Goal: Check status: Check status

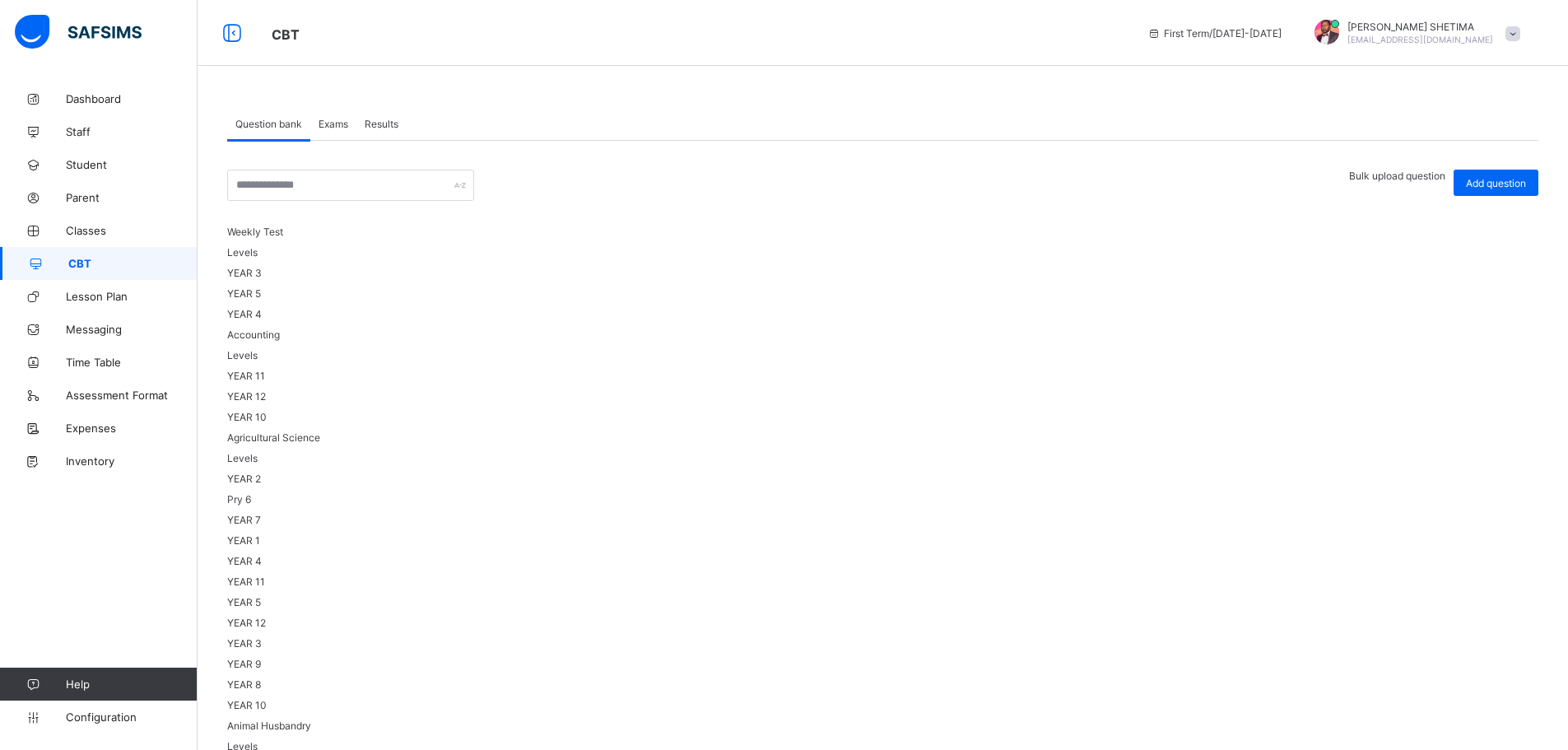
click at [386, 119] on span "Results" at bounding box center [381, 124] width 34 height 13
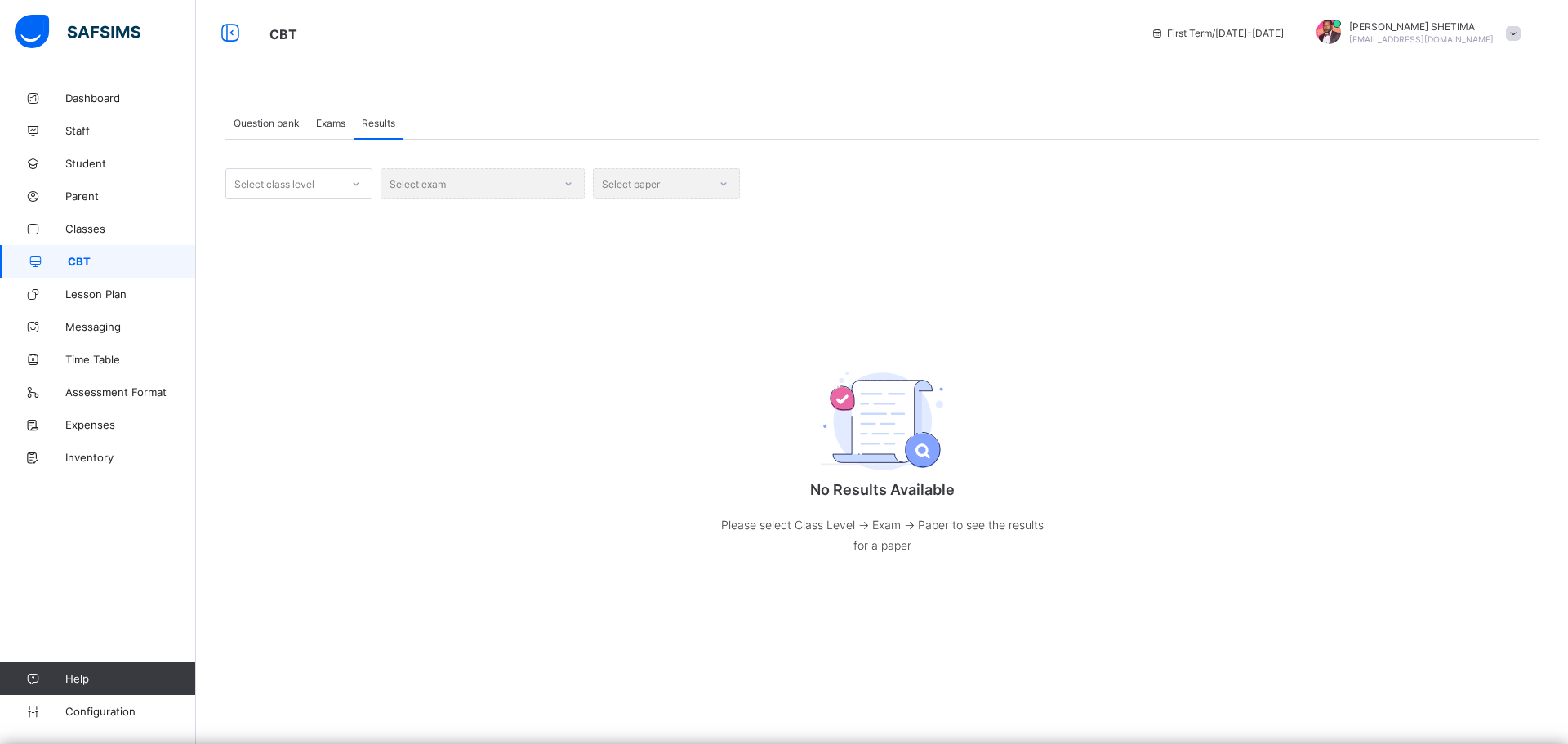
click at [359, 184] on icon at bounding box center [356, 183] width 10 height 16
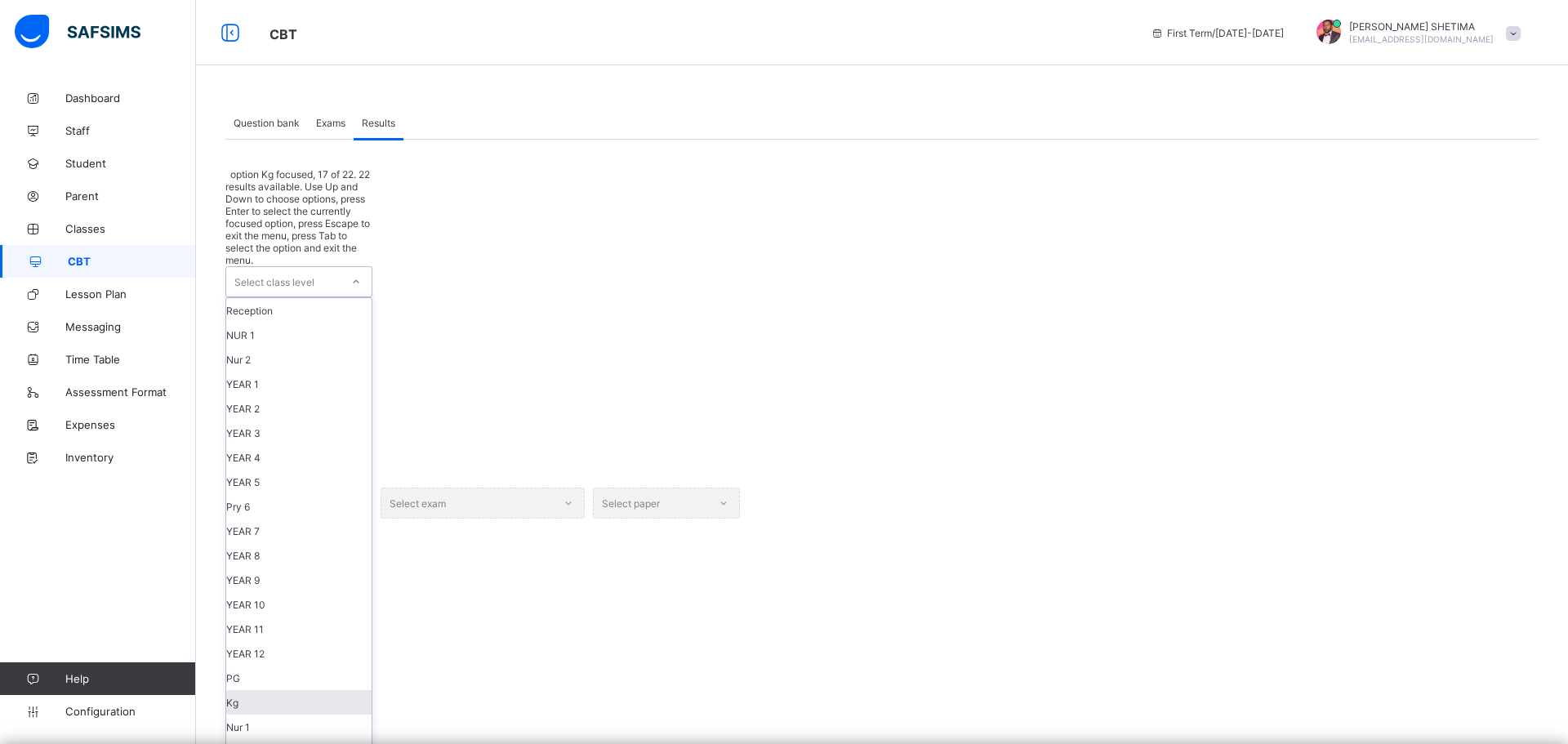
scroll to position [312, 0]
click at [300, 616] on div "YEAR 11" at bounding box center [299, 629] width 146 height 25
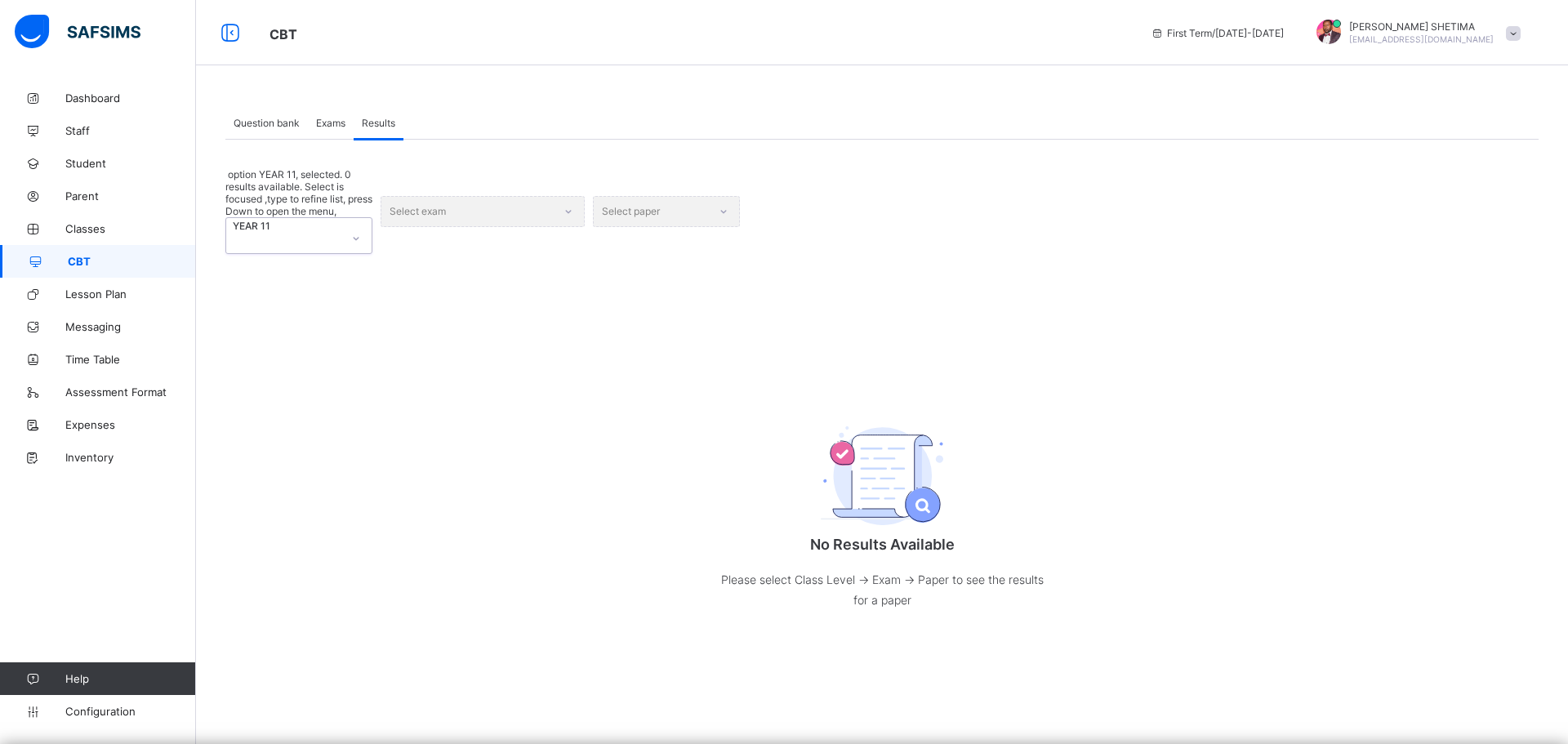
click at [522, 186] on div "Select exam" at bounding box center [482, 210] width 204 height 85
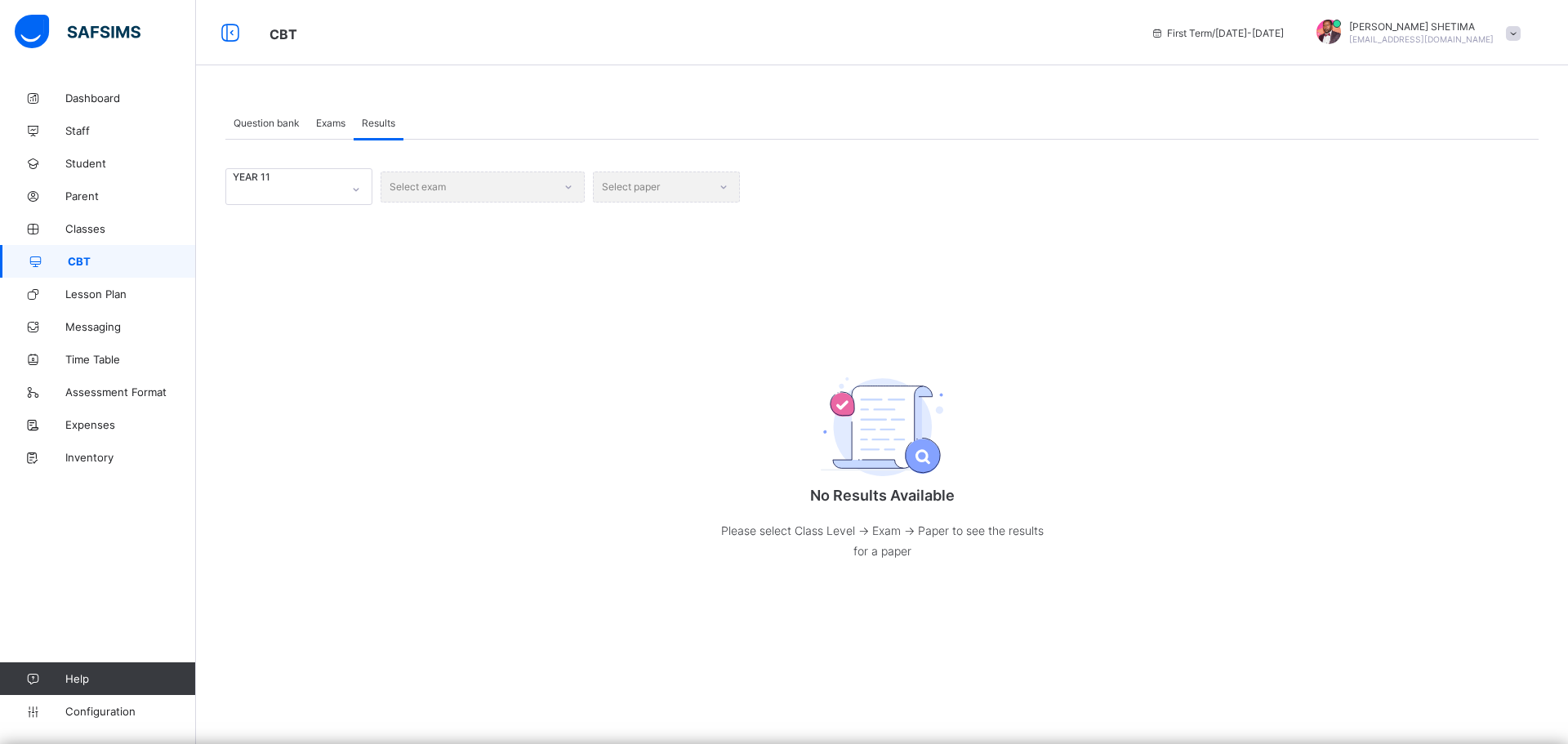
click at [486, 188] on div "Select exam" at bounding box center [482, 186] width 204 height 36
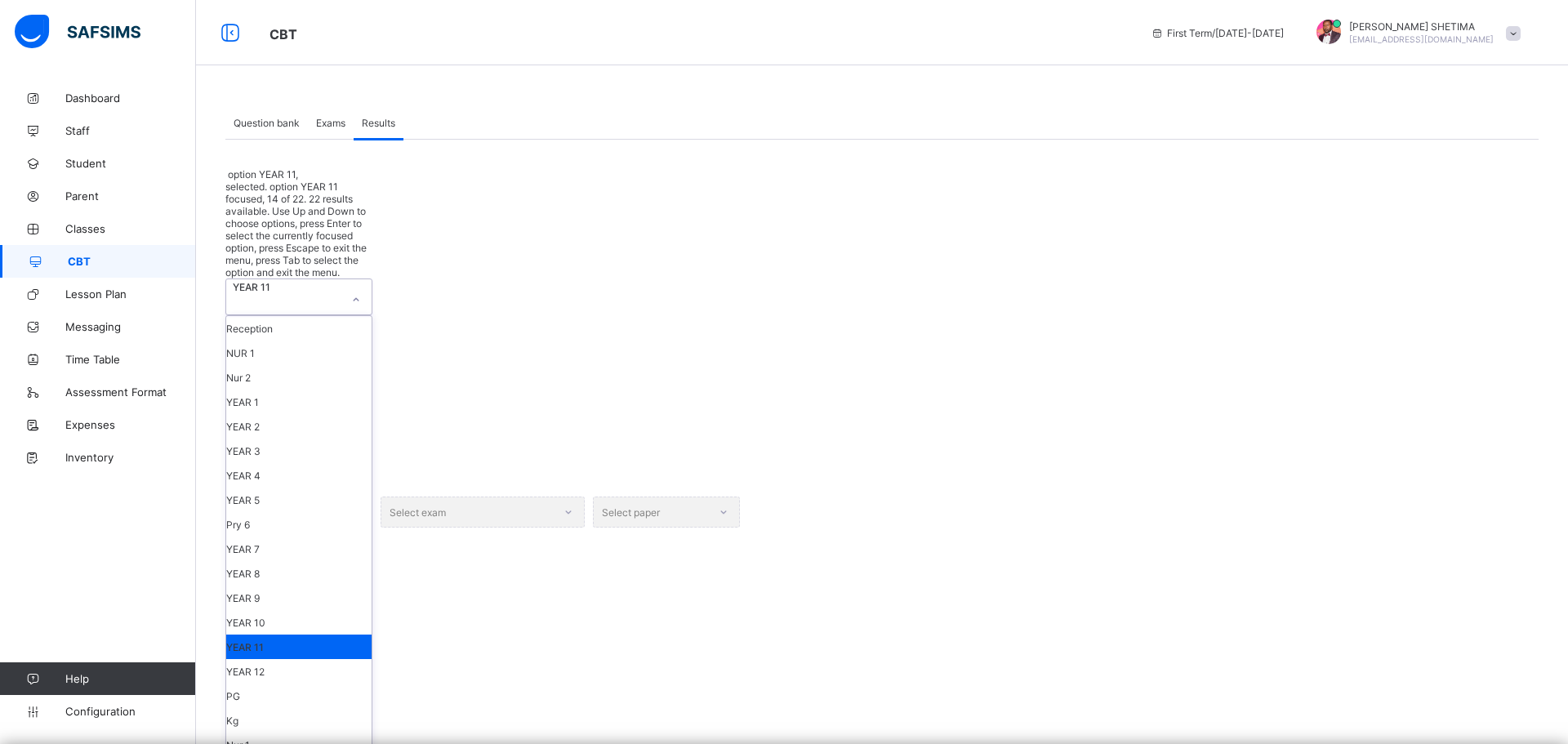
click at [352, 291] on icon at bounding box center [356, 299] width 10 height 16
click at [282, 610] on div "YEAR 10" at bounding box center [299, 622] width 146 height 25
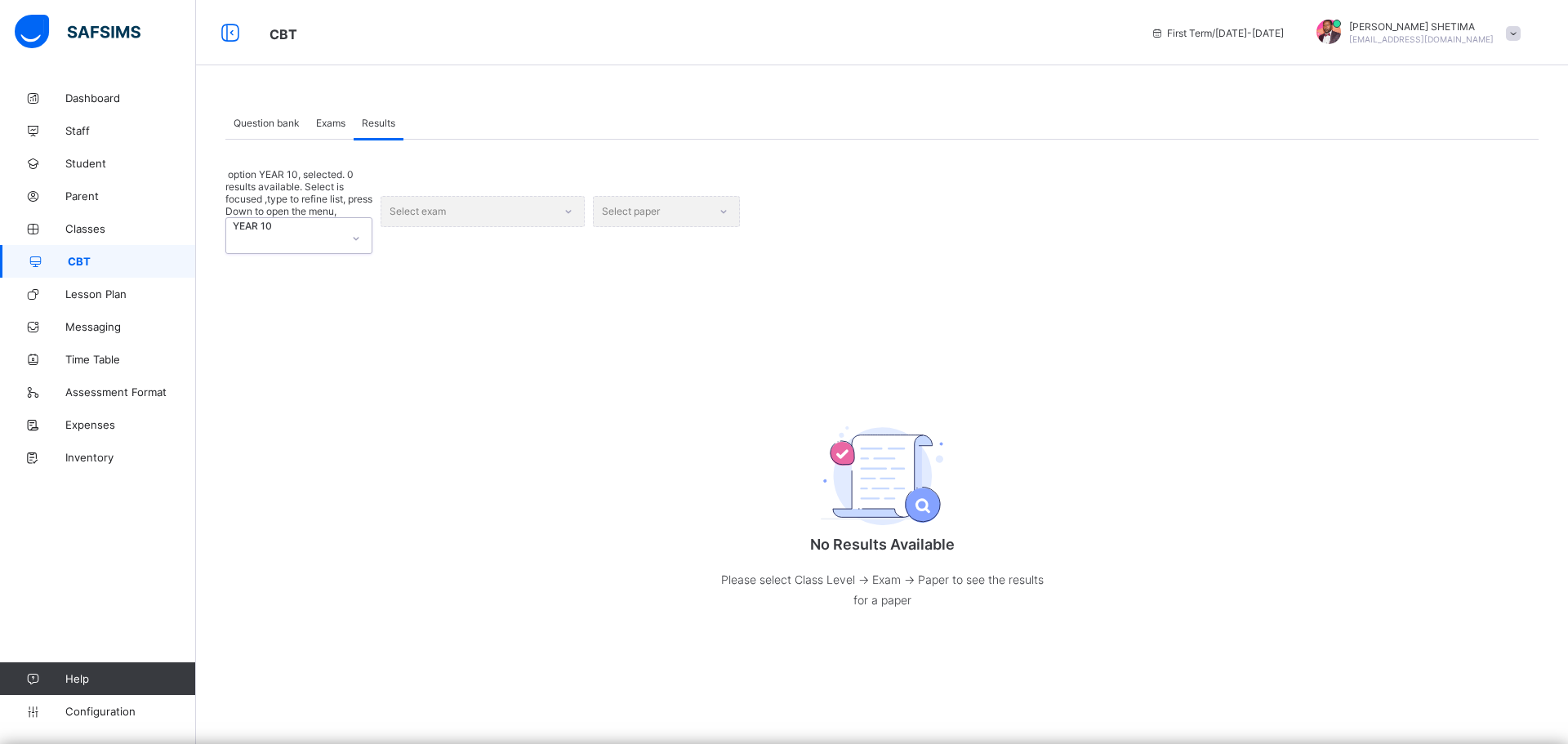
click at [420, 184] on div "Select exam" at bounding box center [482, 210] width 204 height 85
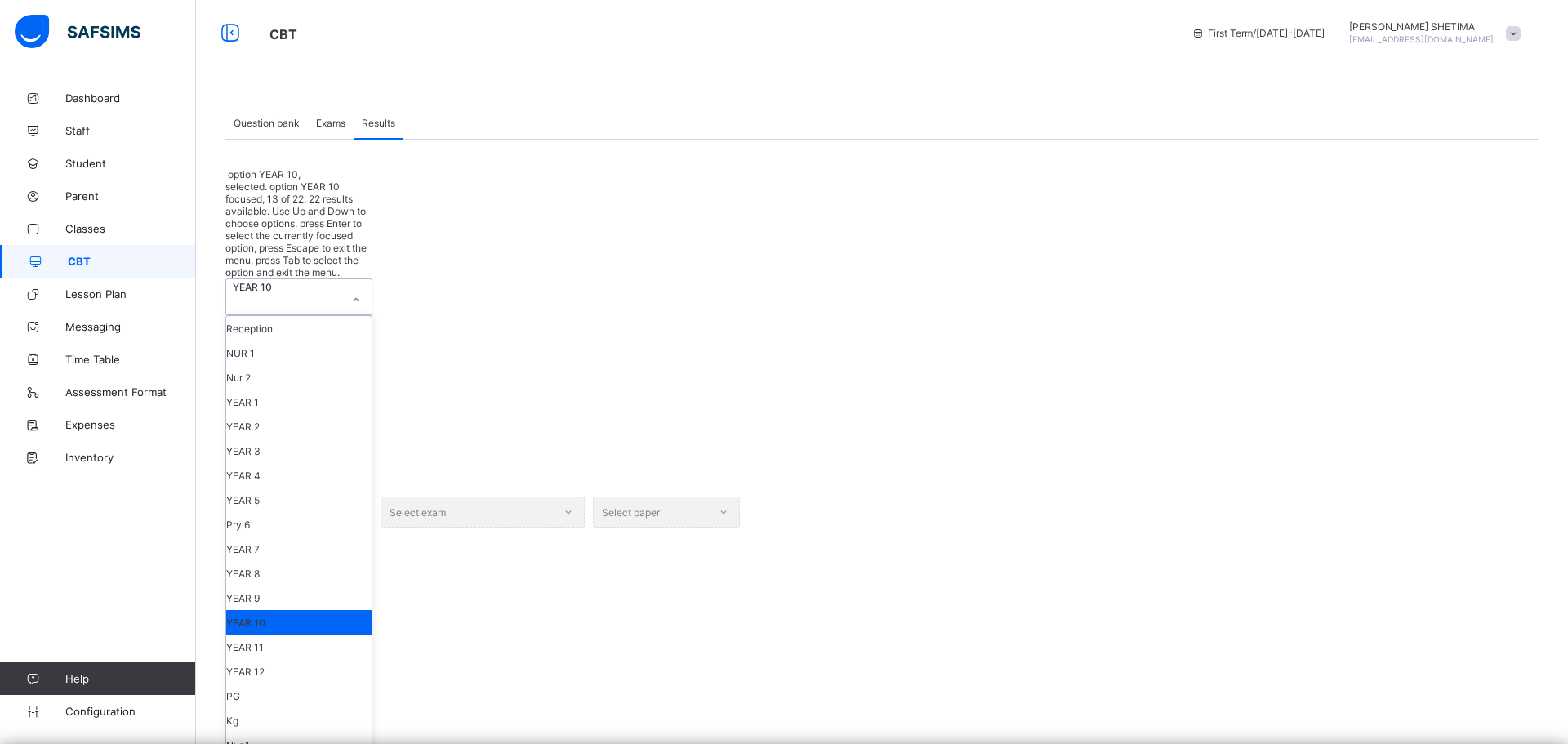
click at [355, 291] on icon at bounding box center [356, 299] width 10 height 16
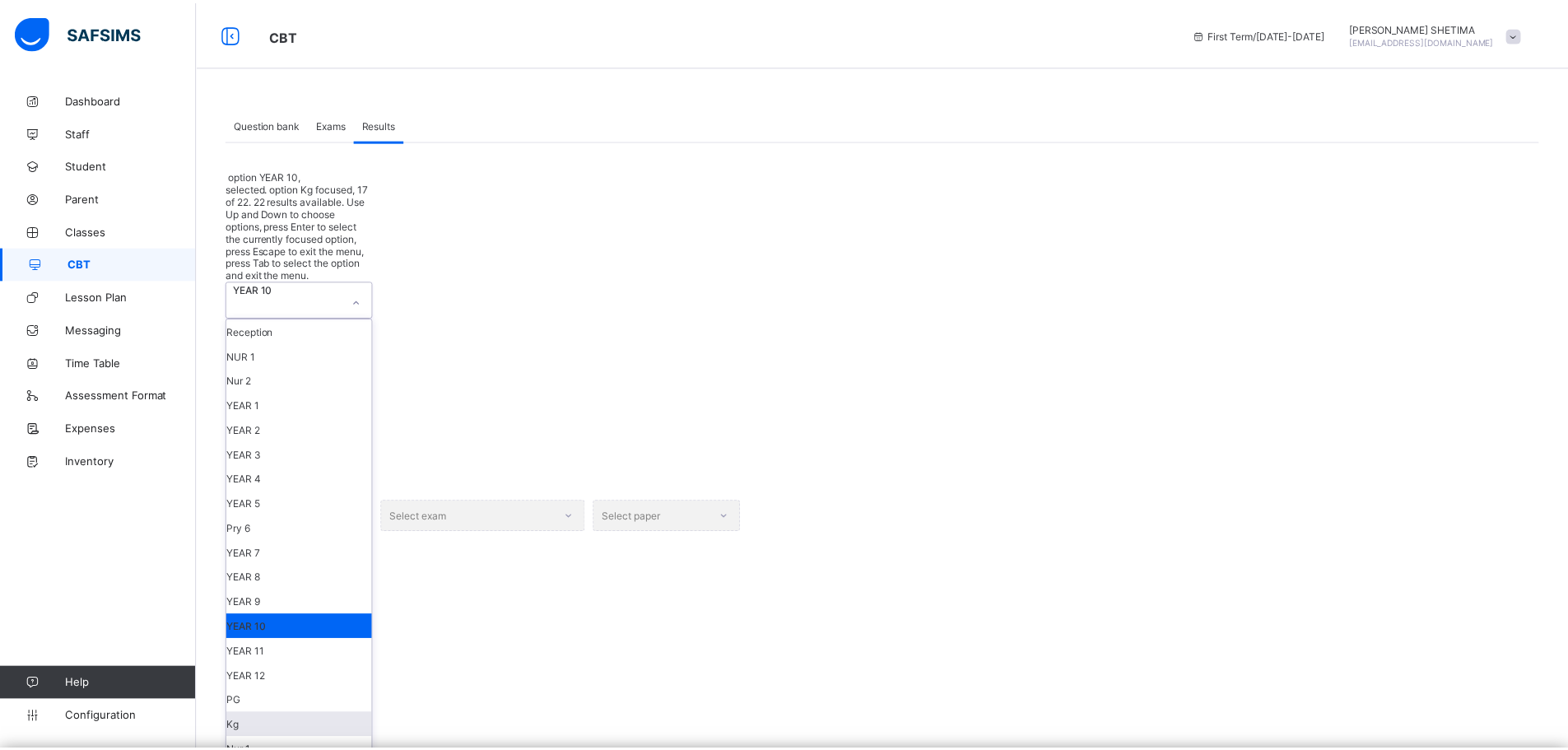
scroll to position [314, 0]
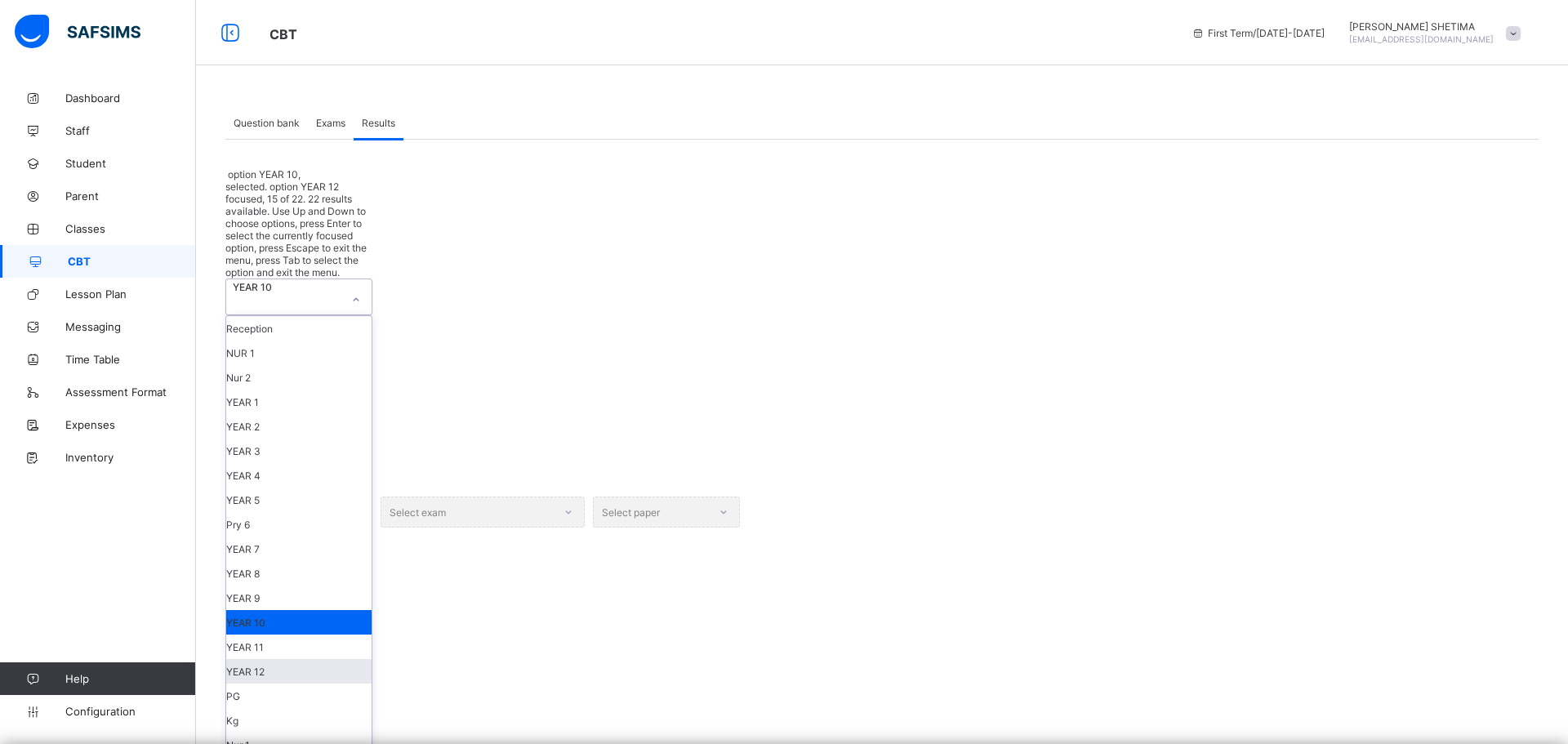
click at [297, 659] on div "YEAR 12" at bounding box center [299, 671] width 146 height 25
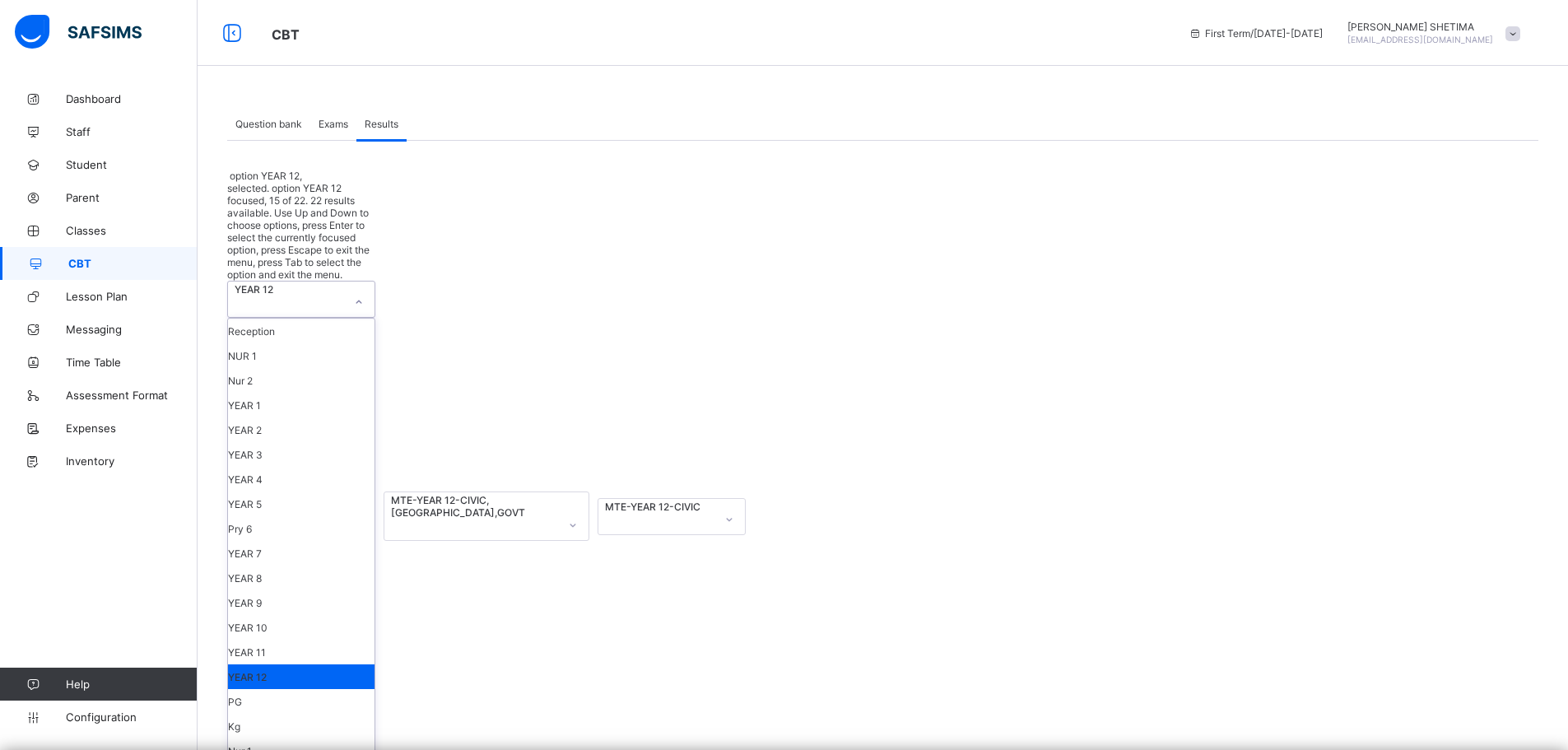
click at [357, 294] on icon at bounding box center [359, 302] width 10 height 16
click at [283, 640] on div "YEAR 11" at bounding box center [302, 652] width 147 height 25
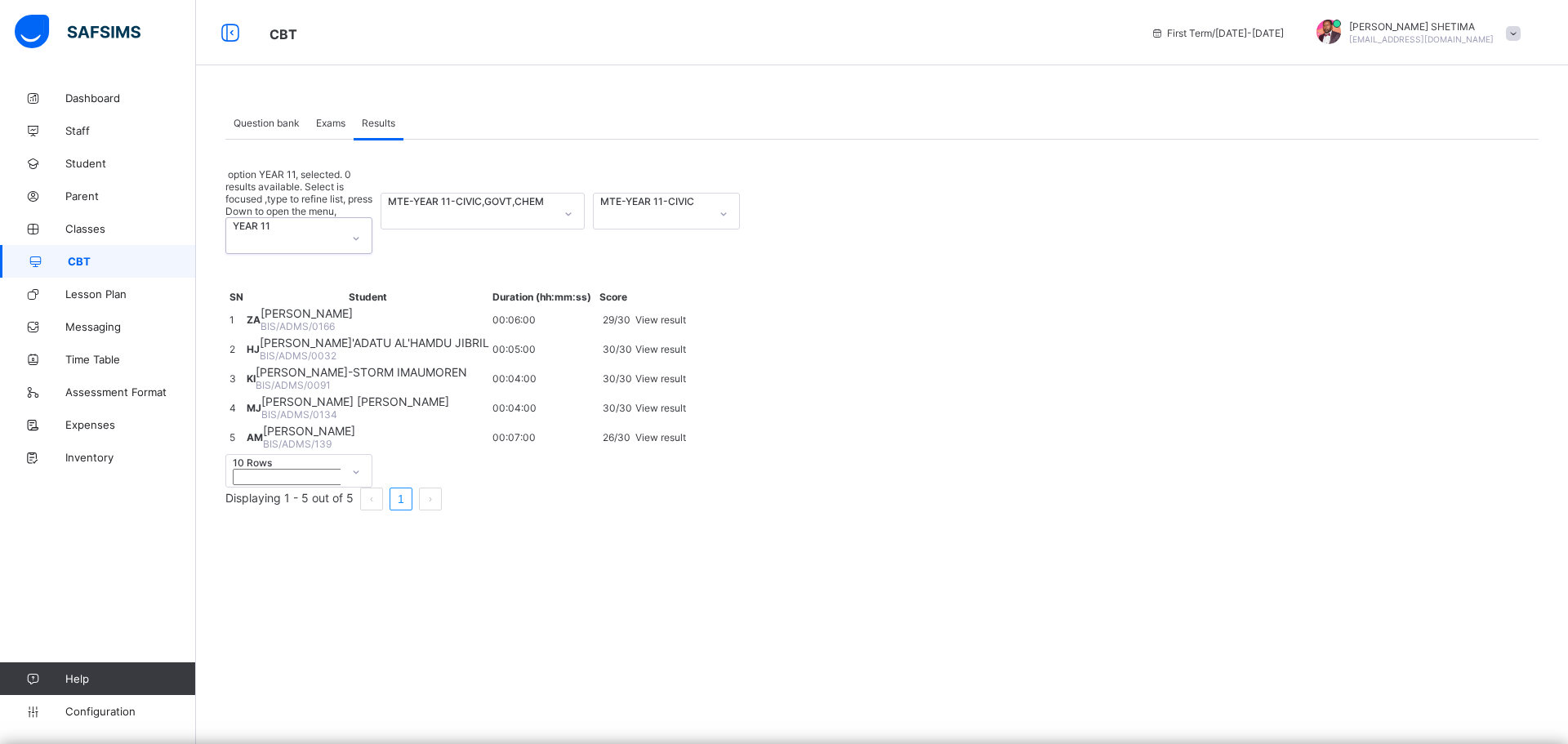
click at [695, 195] on div "MTE-YEAR 11-CIVIC" at bounding box center [651, 200] width 102 height 12
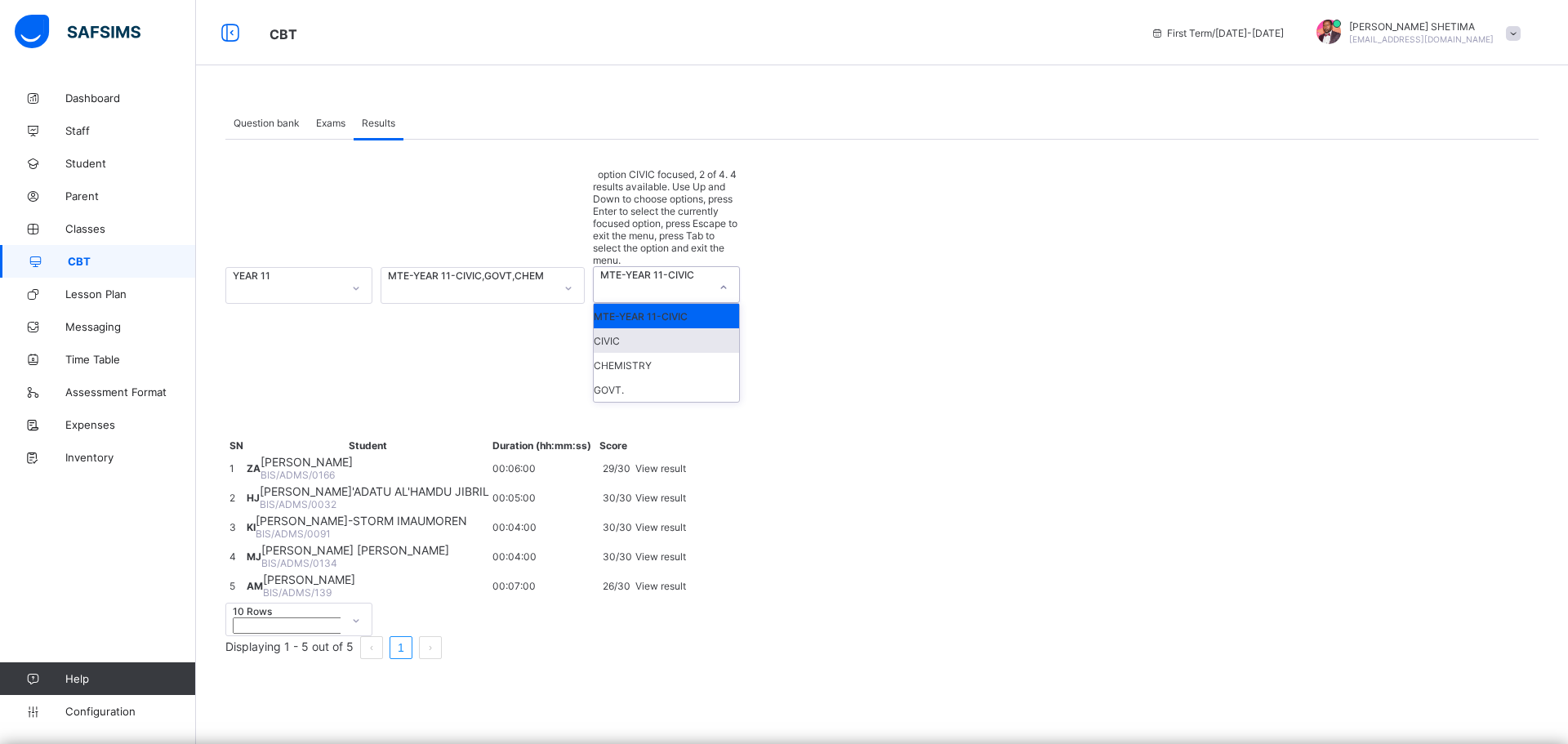
click at [684, 328] on div "CIVIC" at bounding box center [667, 340] width 146 height 25
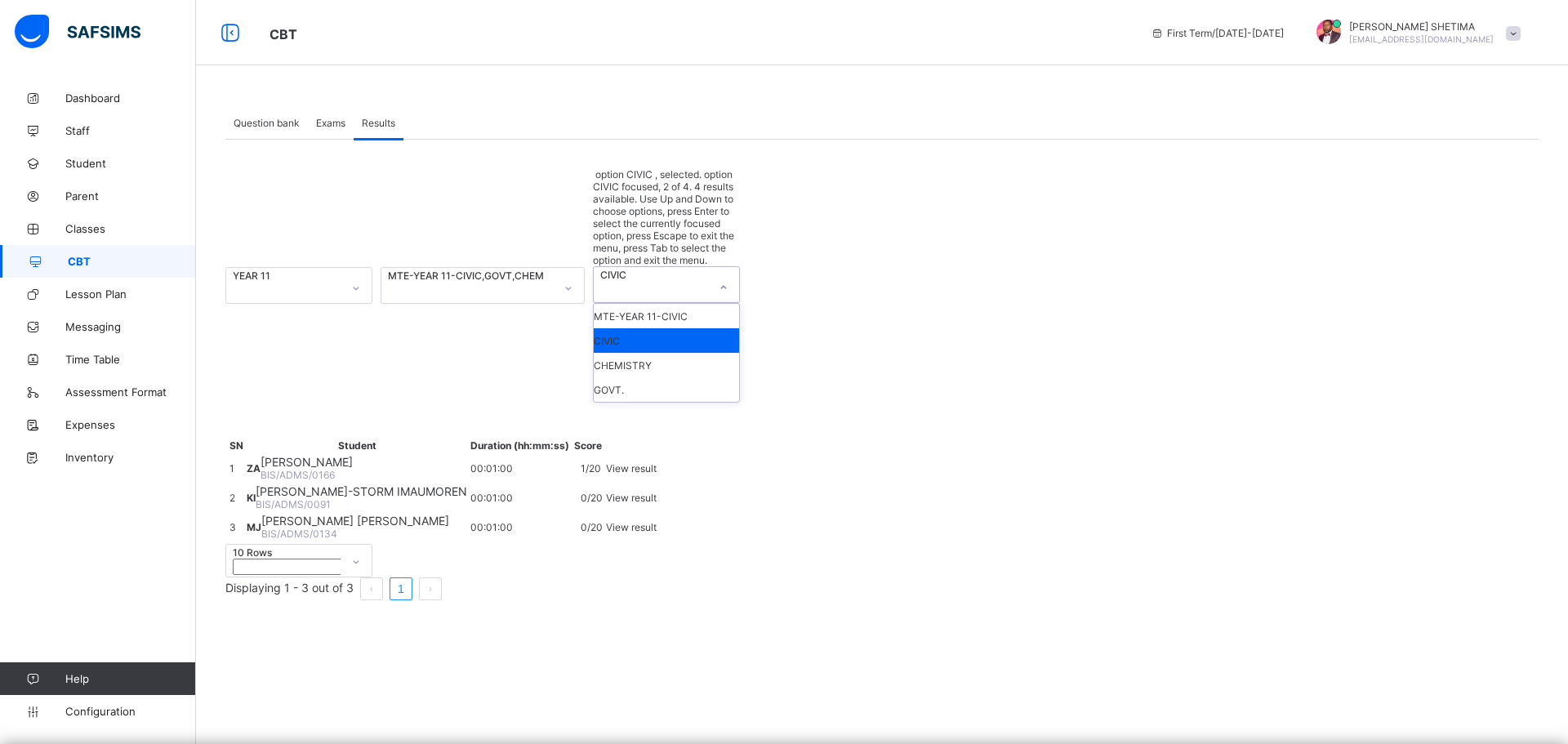
click at [712, 274] on div at bounding box center [723, 287] width 28 height 26
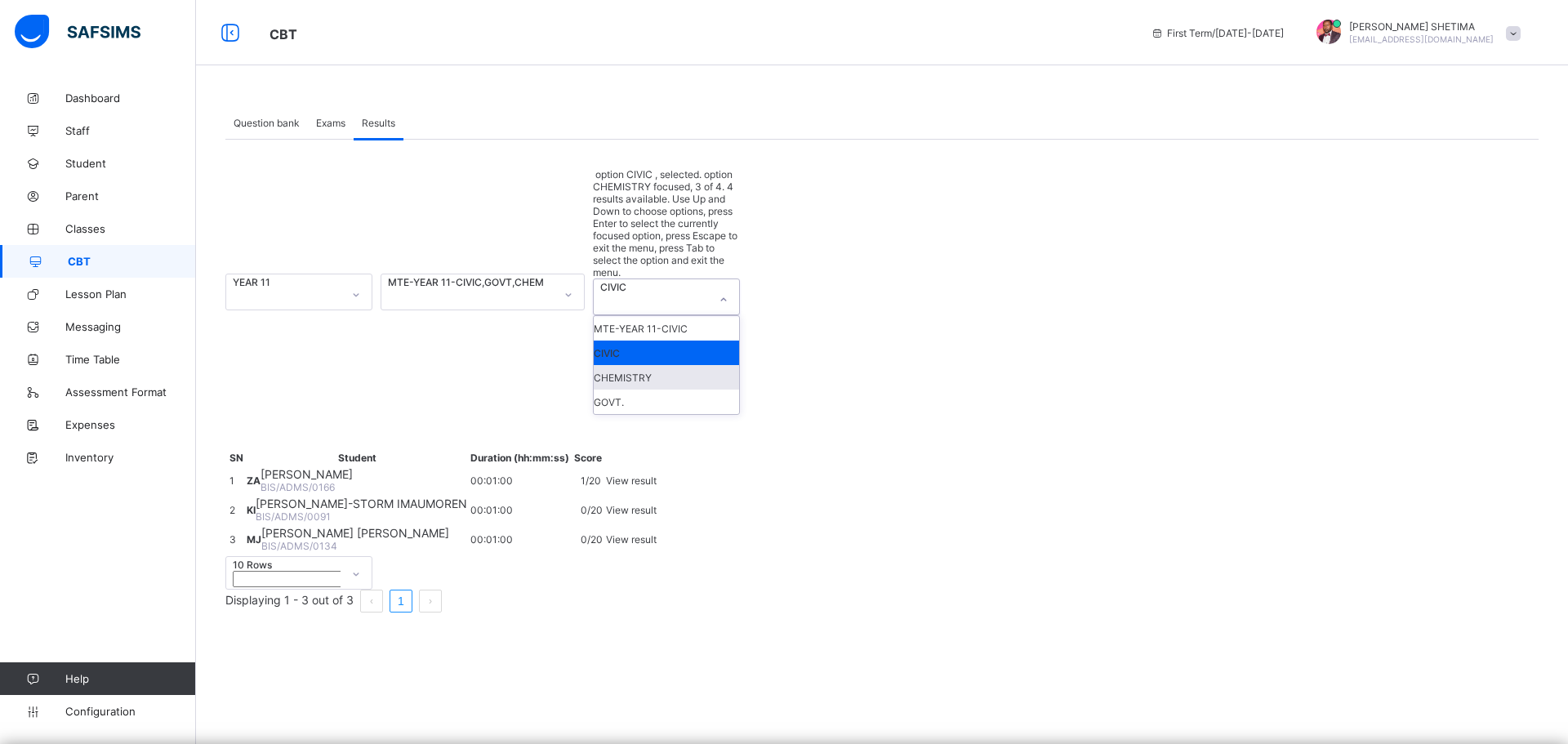
click at [671, 365] on div "CHEMISTRY" at bounding box center [667, 378] width 146 height 25
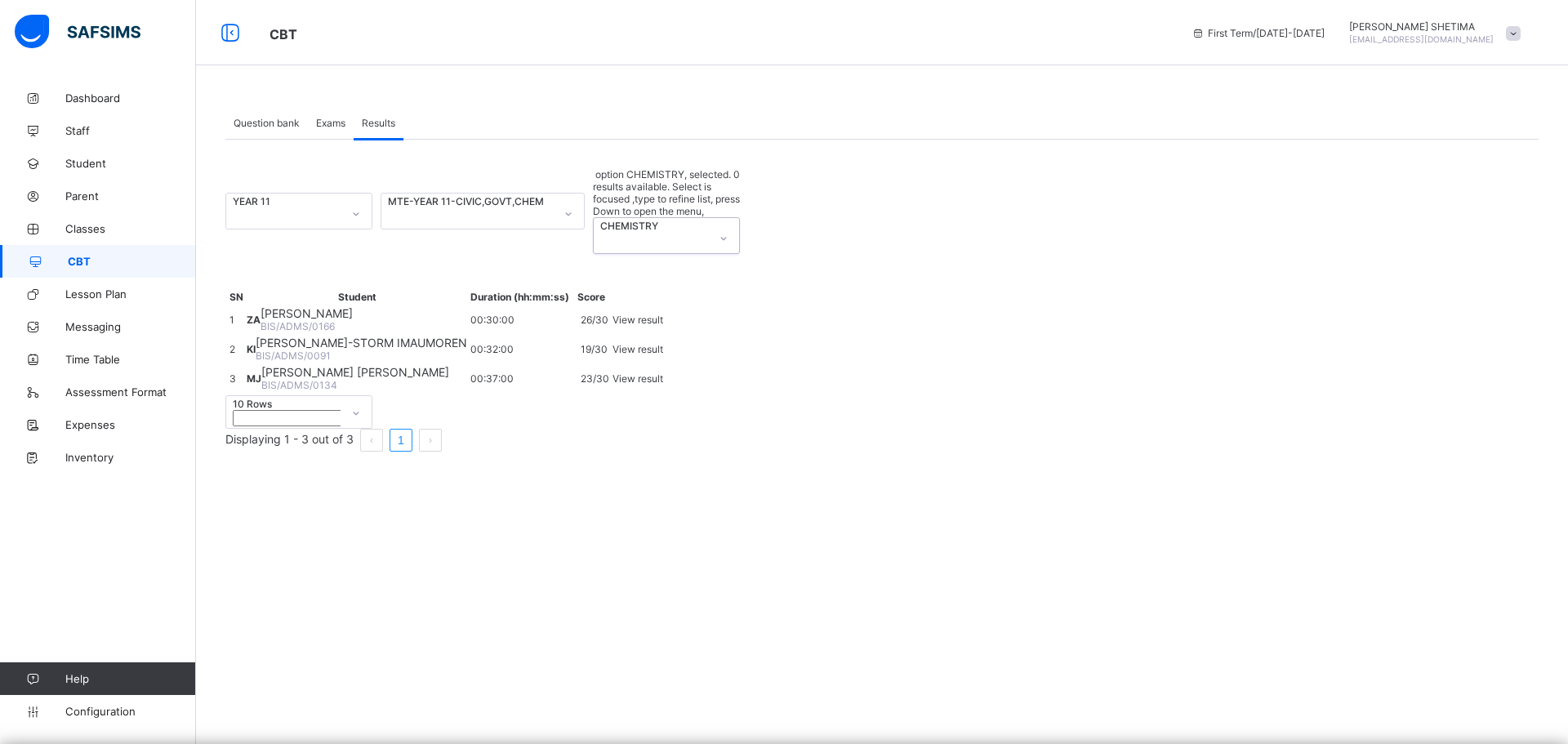
click at [719, 230] on icon at bounding box center [723, 238] width 10 height 16
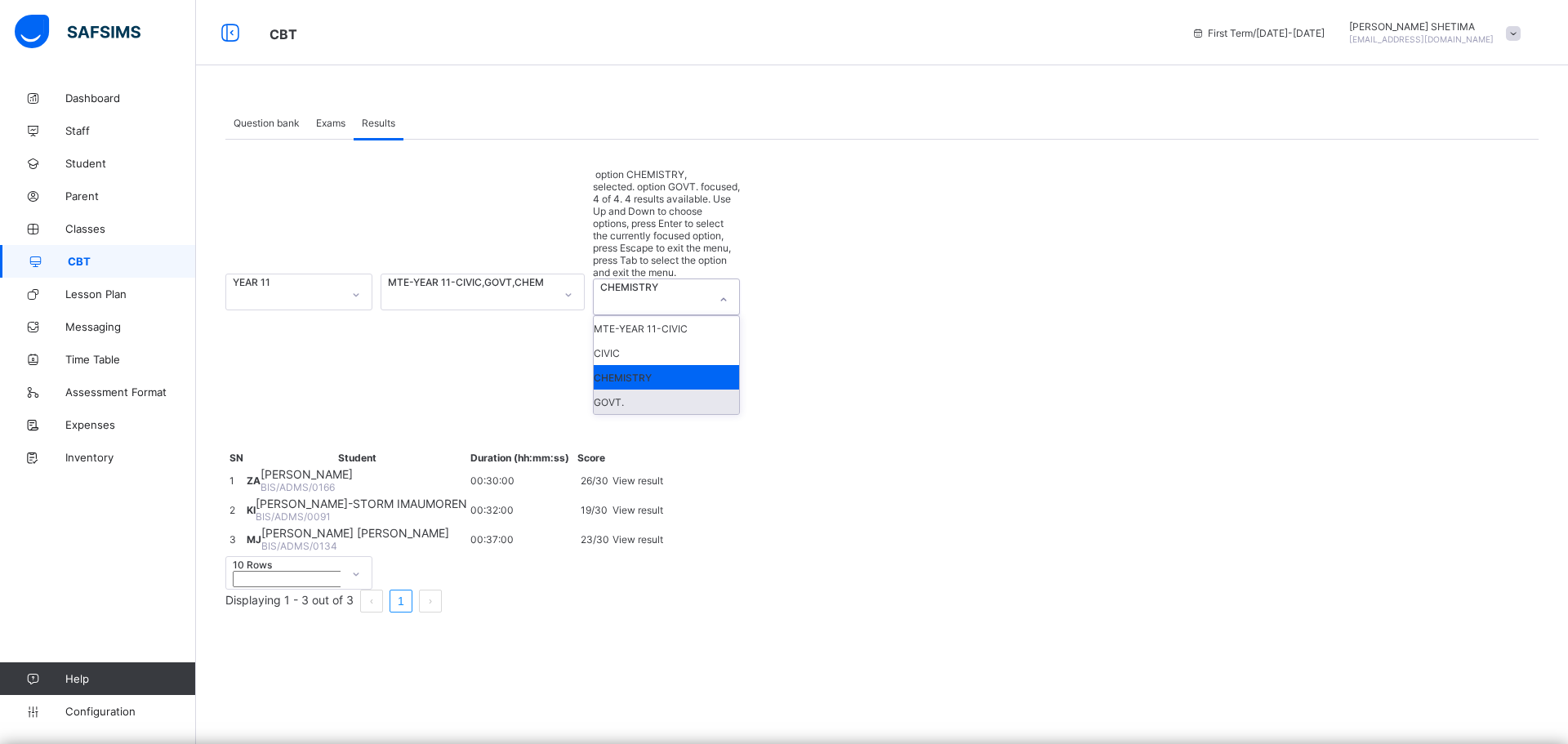
click at [667, 389] on div "GOVT." at bounding box center [667, 402] width 146 height 25
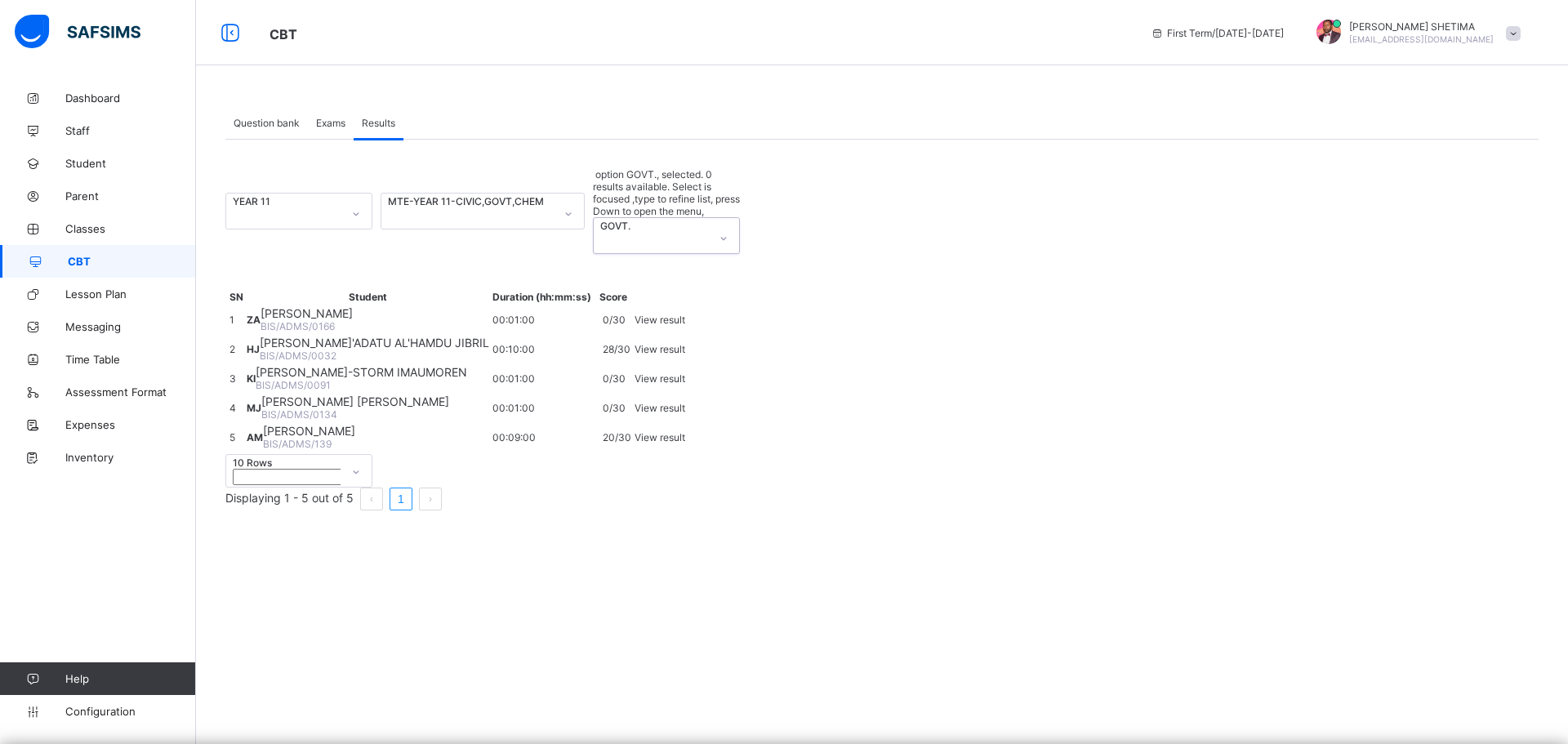
click at [722, 230] on icon at bounding box center [723, 238] width 10 height 16
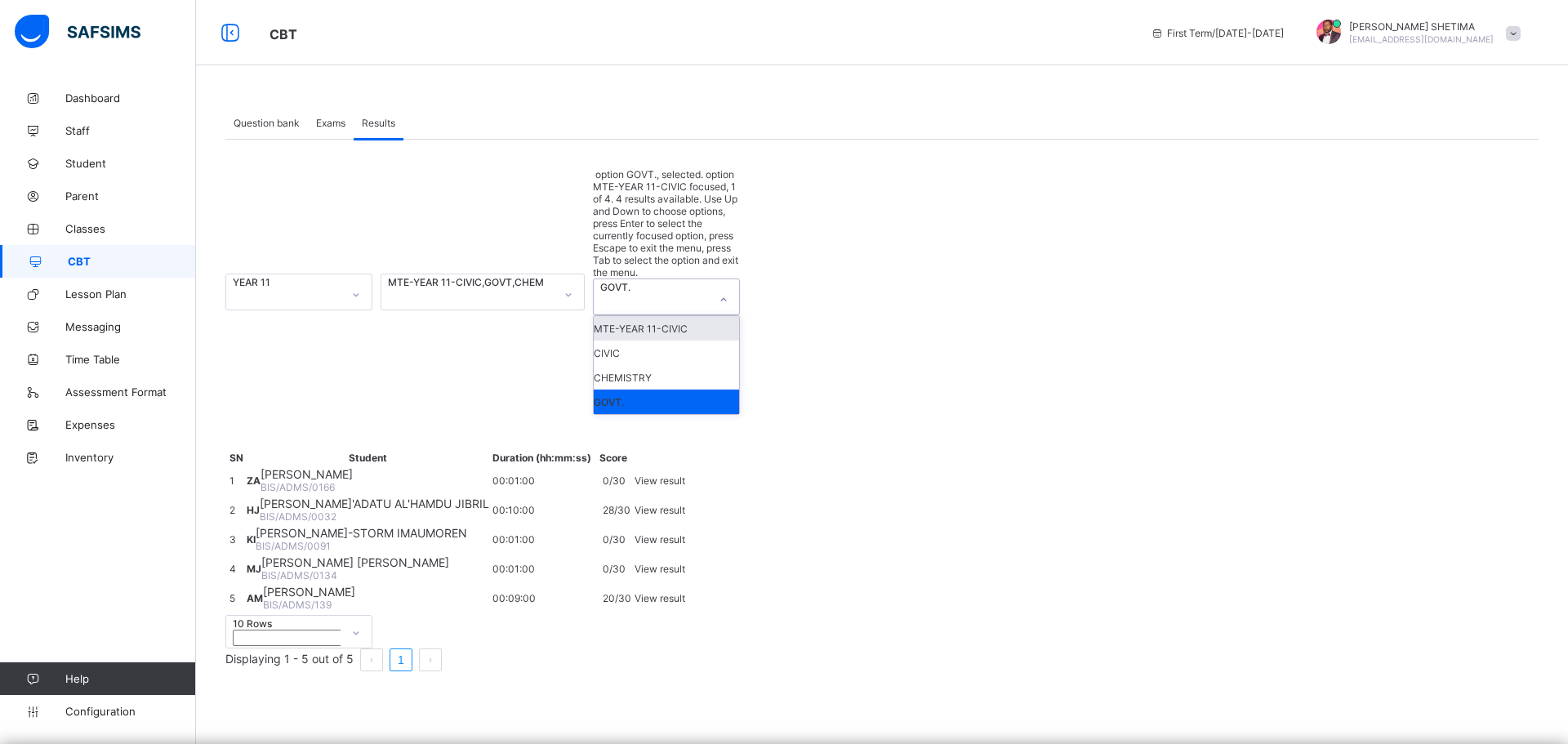
click at [679, 315] on div "MTE-YEAR 11-CIVIC" at bounding box center [667, 328] width 146 height 25
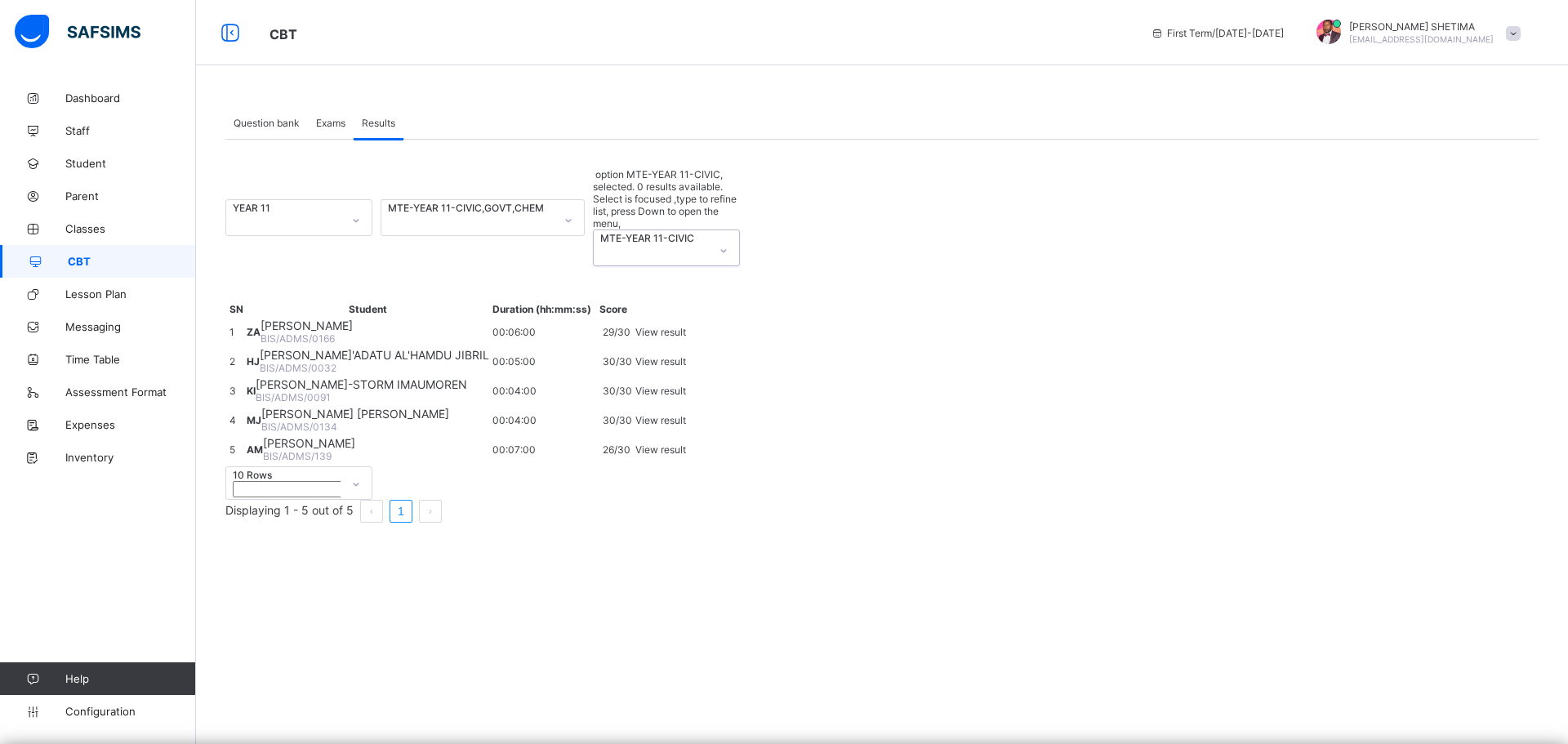
click at [332, 201] on div "YEAR 11" at bounding box center [284, 207] width 102 height 12
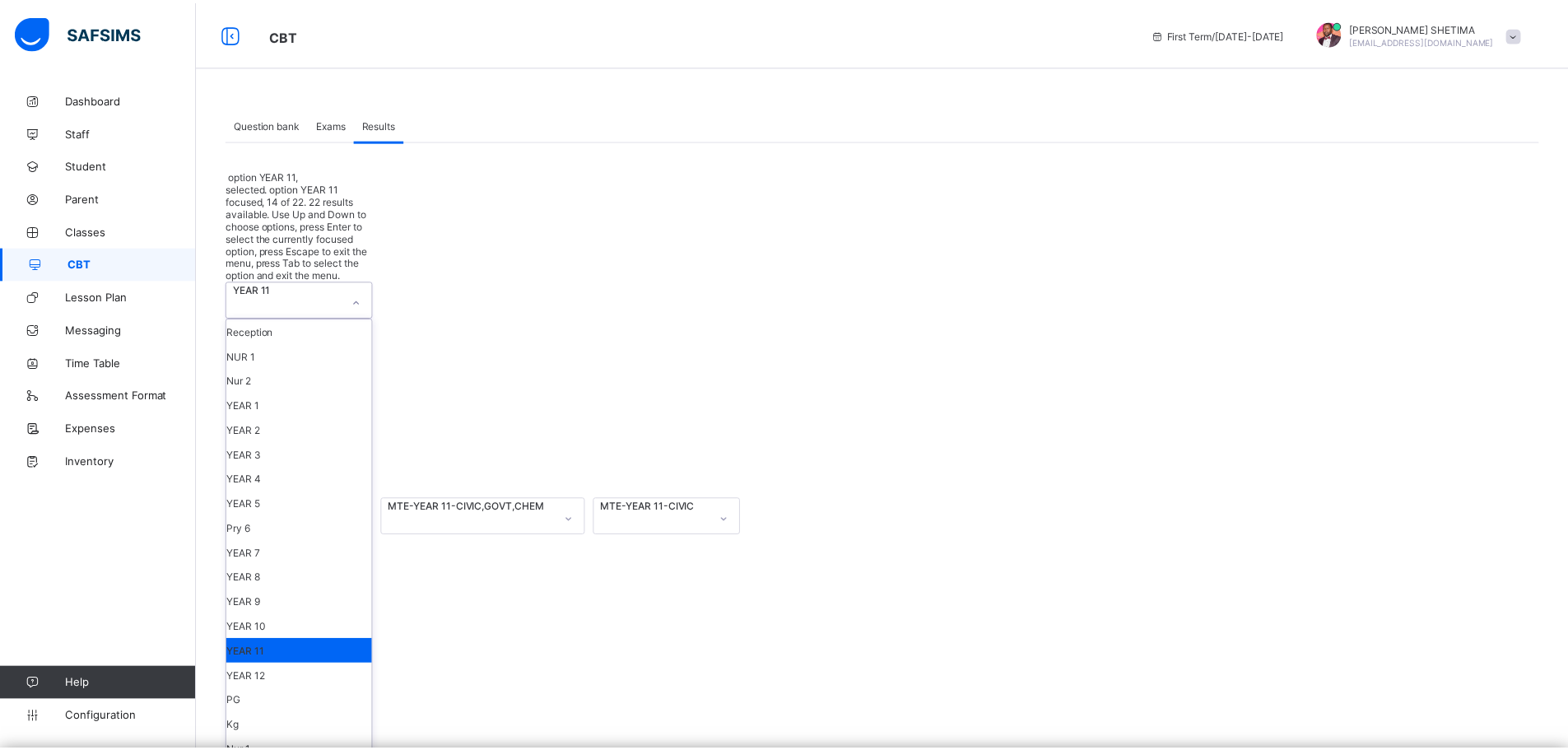
scroll to position [119, 0]
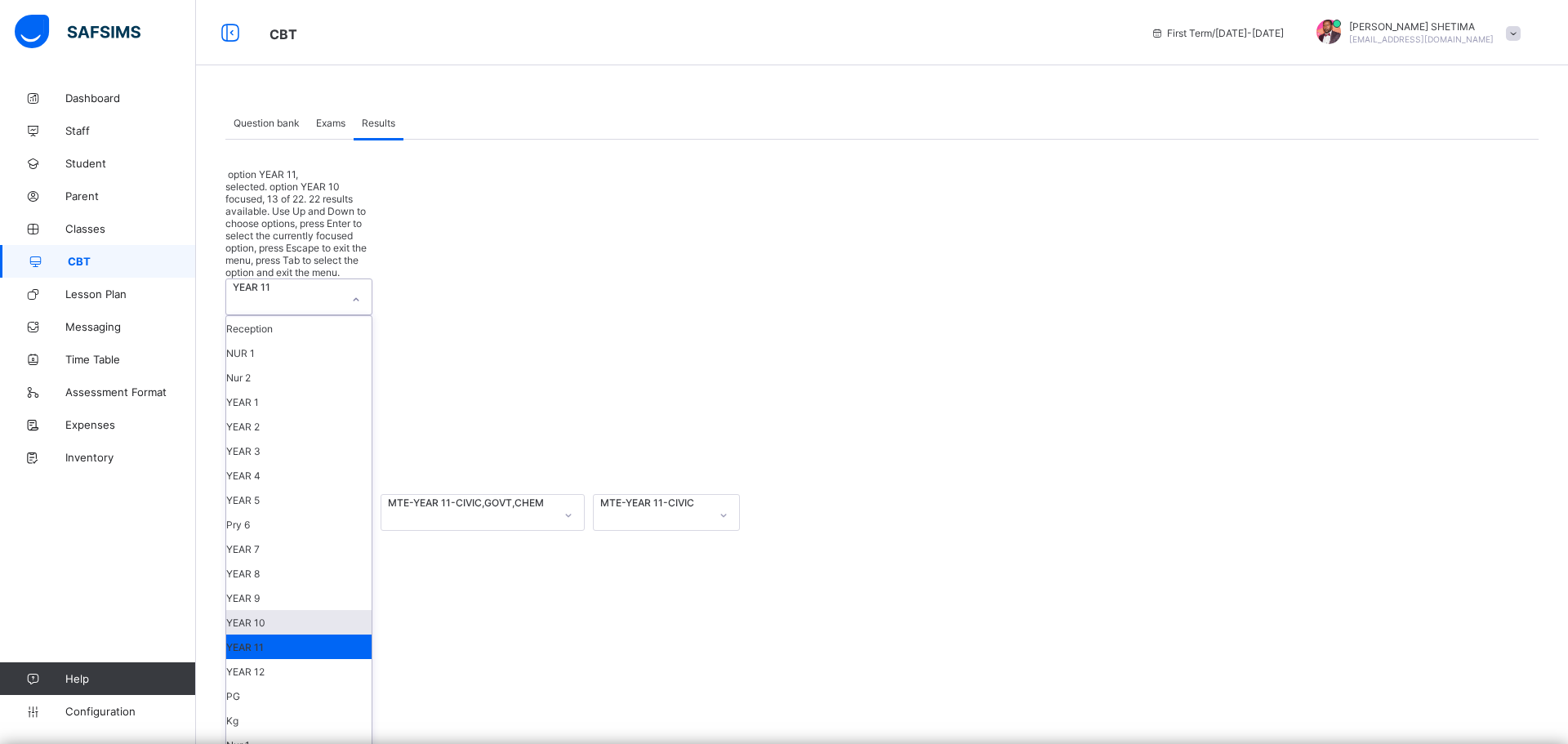
click at [323, 610] on div "YEAR 10" at bounding box center [299, 622] width 146 height 25
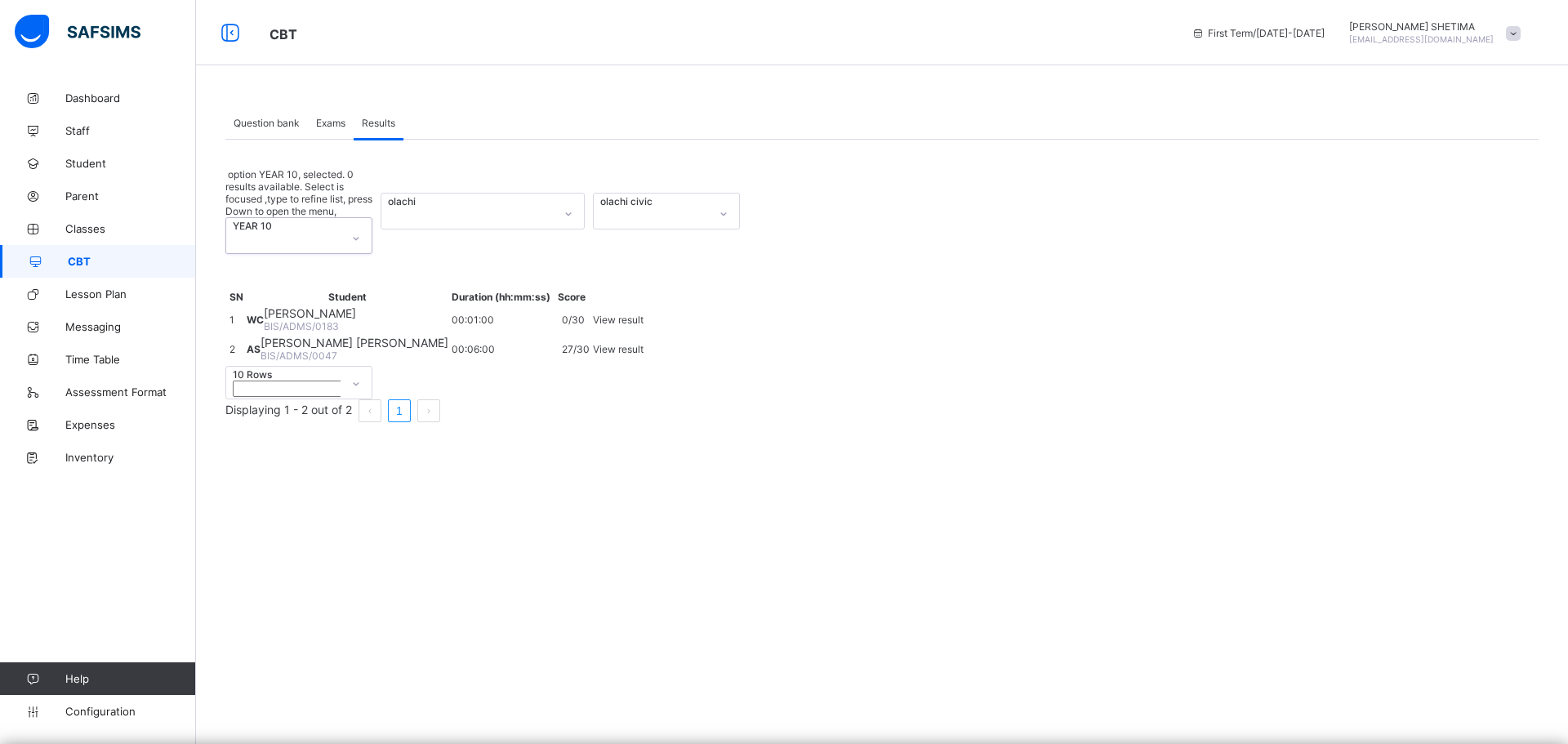
click at [632, 195] on div "olachi civic" at bounding box center [651, 200] width 102 height 12
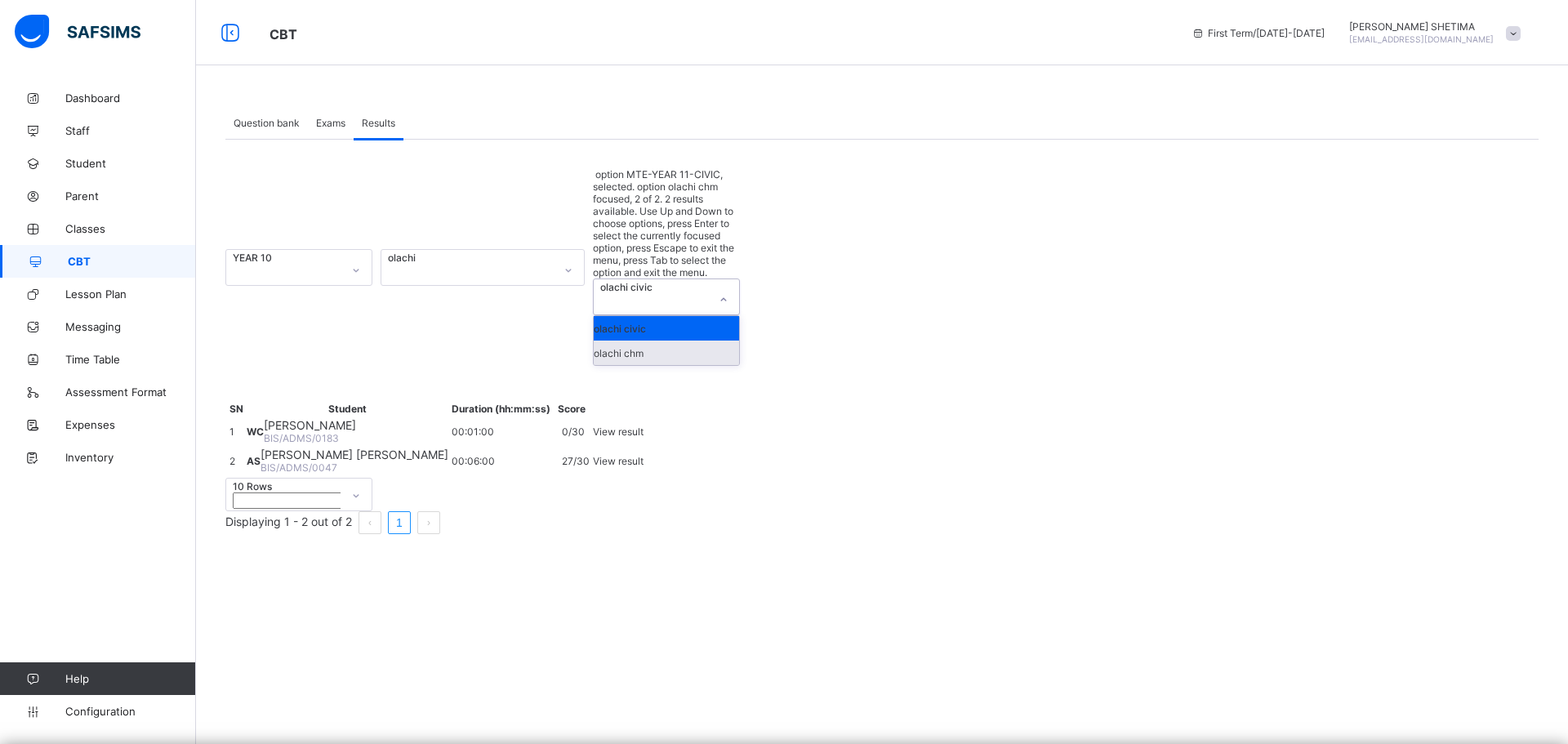
click at [653, 340] on div "olachi chm" at bounding box center [667, 353] width 146 height 25
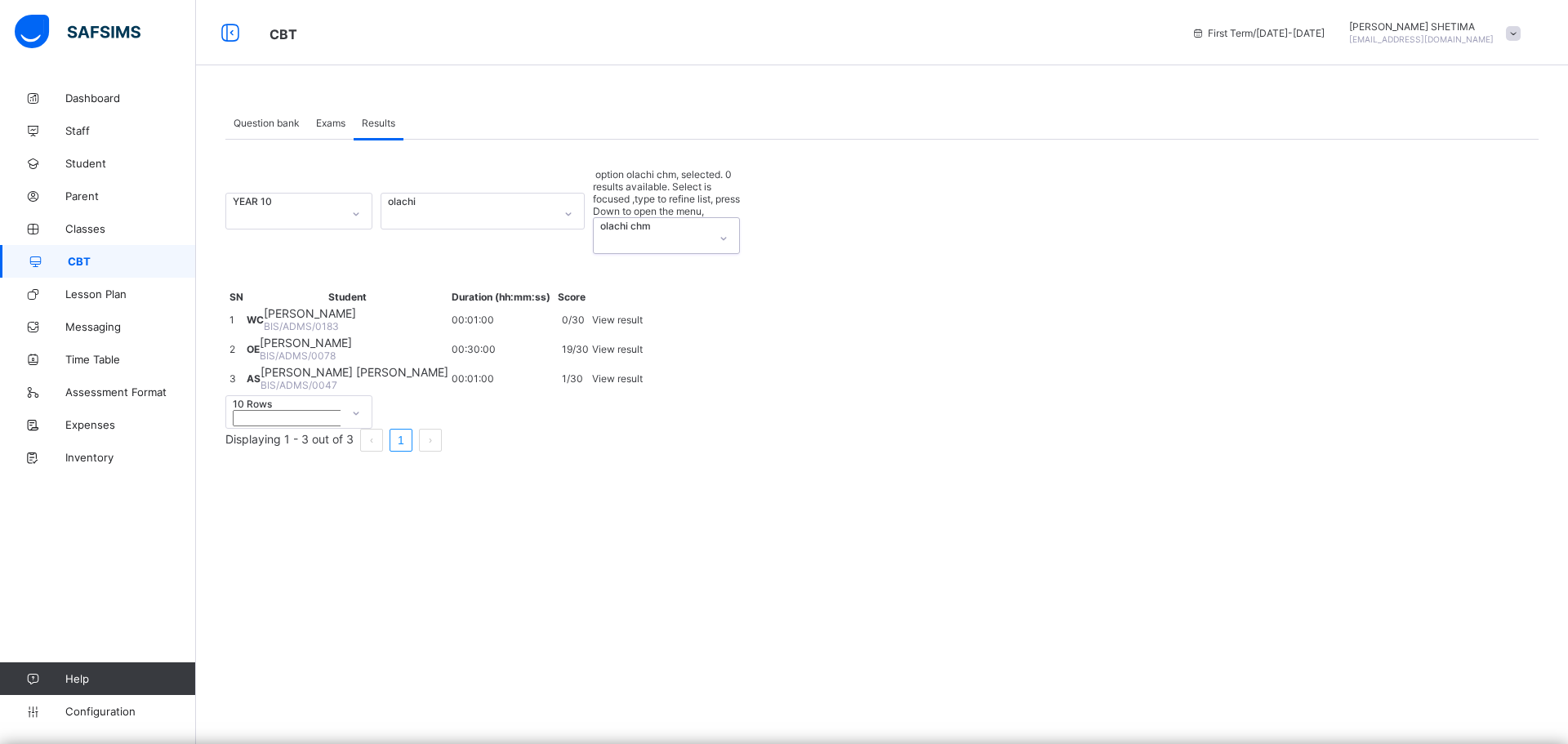
click at [534, 194] on div "olachi" at bounding box center [467, 211] width 172 height 35
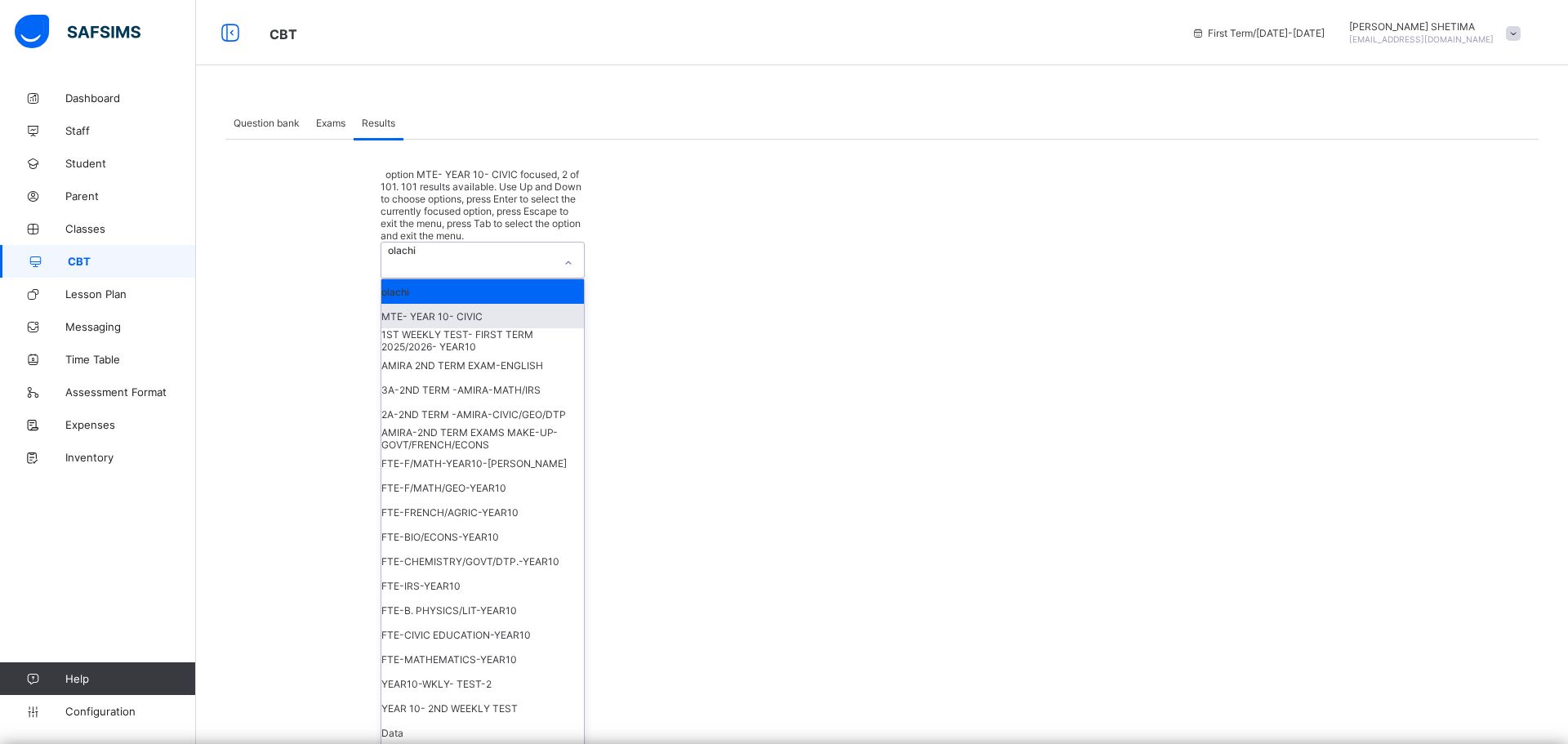
click at [462, 304] on div "MTE- YEAR 10- CIVIC" at bounding box center [482, 316] width 202 height 25
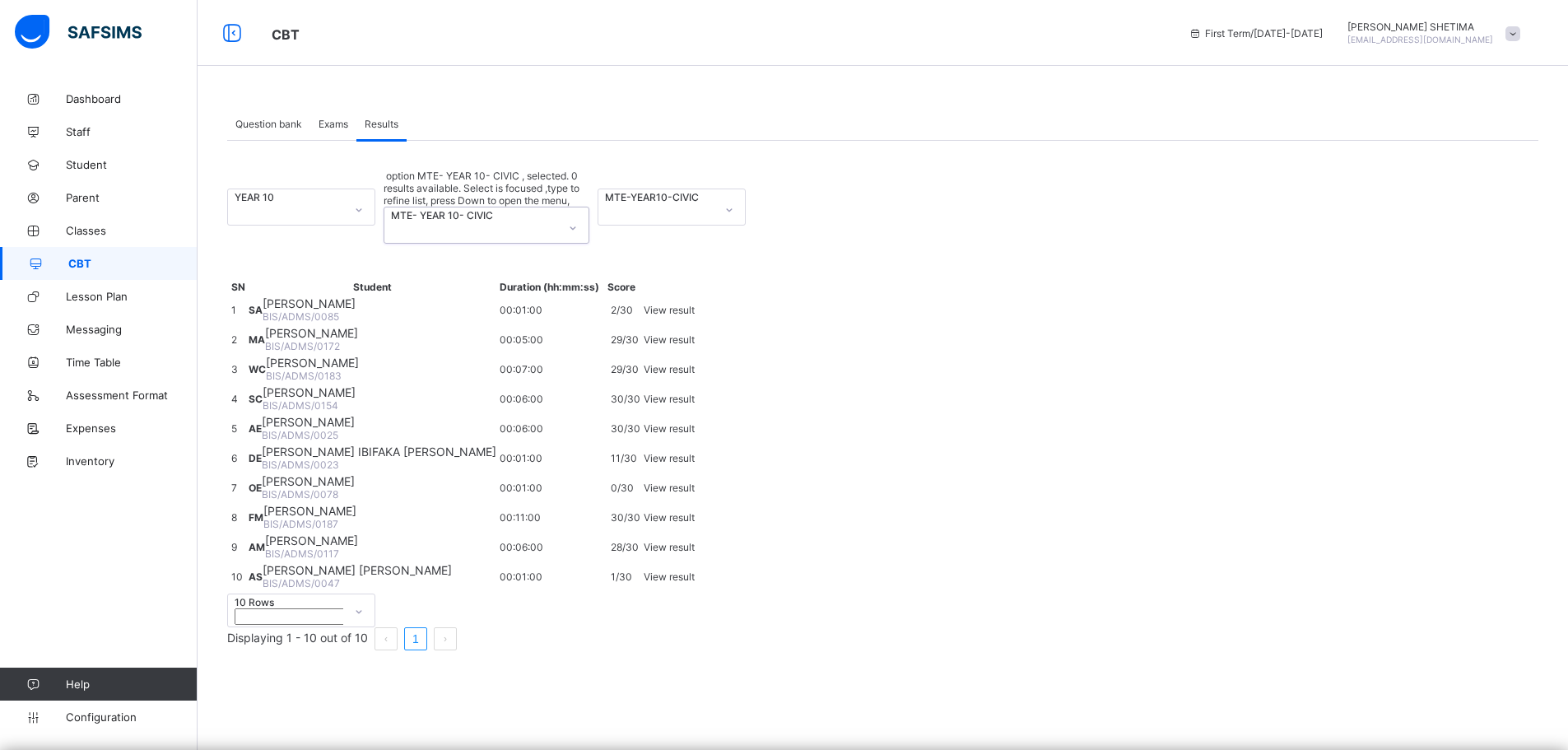
scroll to position [66, 0]
click at [578, 215] on div at bounding box center [572, 227] width 28 height 26
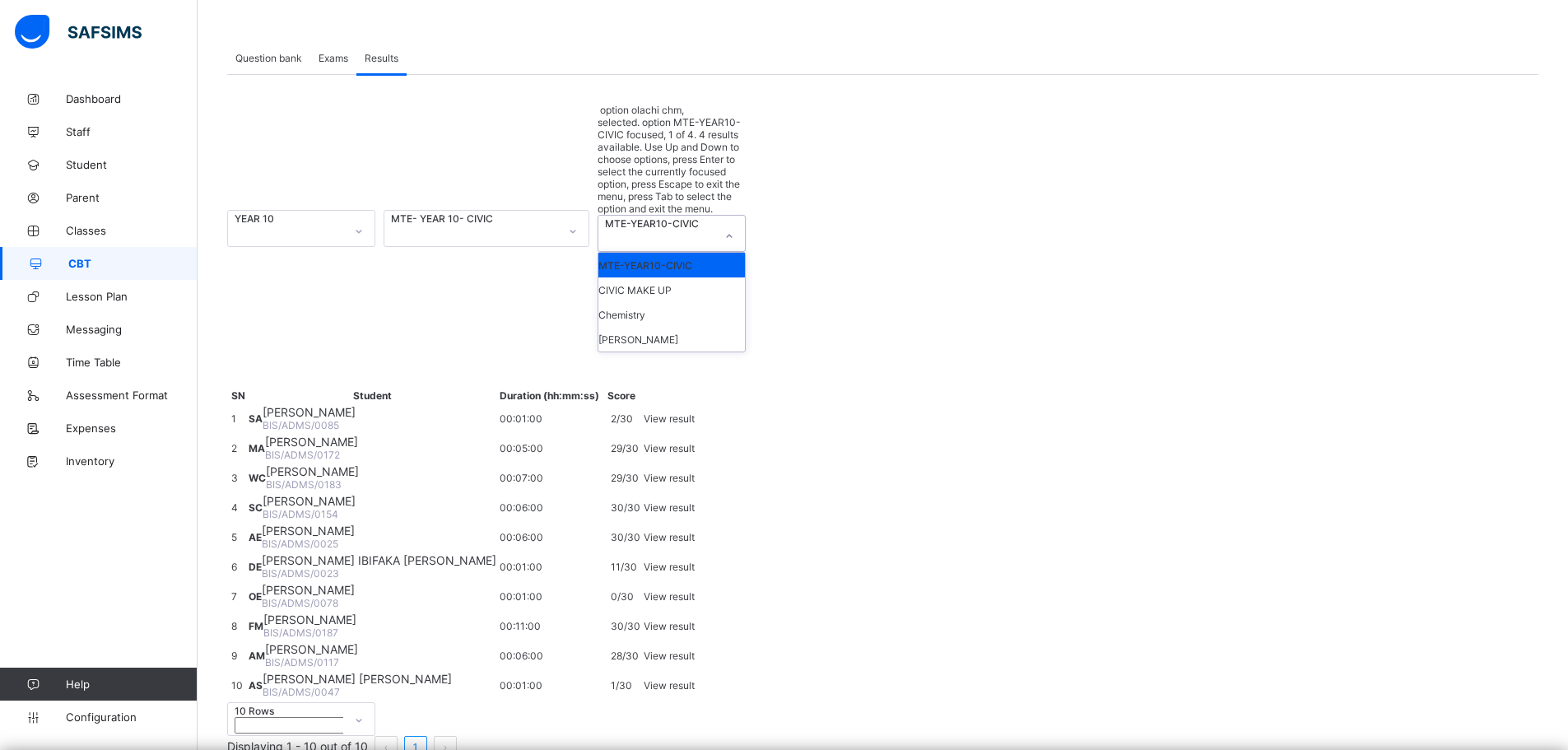
click at [661, 217] on div "MTE-YEAR10-CIVIC" at bounding box center [656, 223] width 102 height 13
click at [654, 277] on div "CIVIC MAKE UP" at bounding box center [672, 290] width 147 height 25
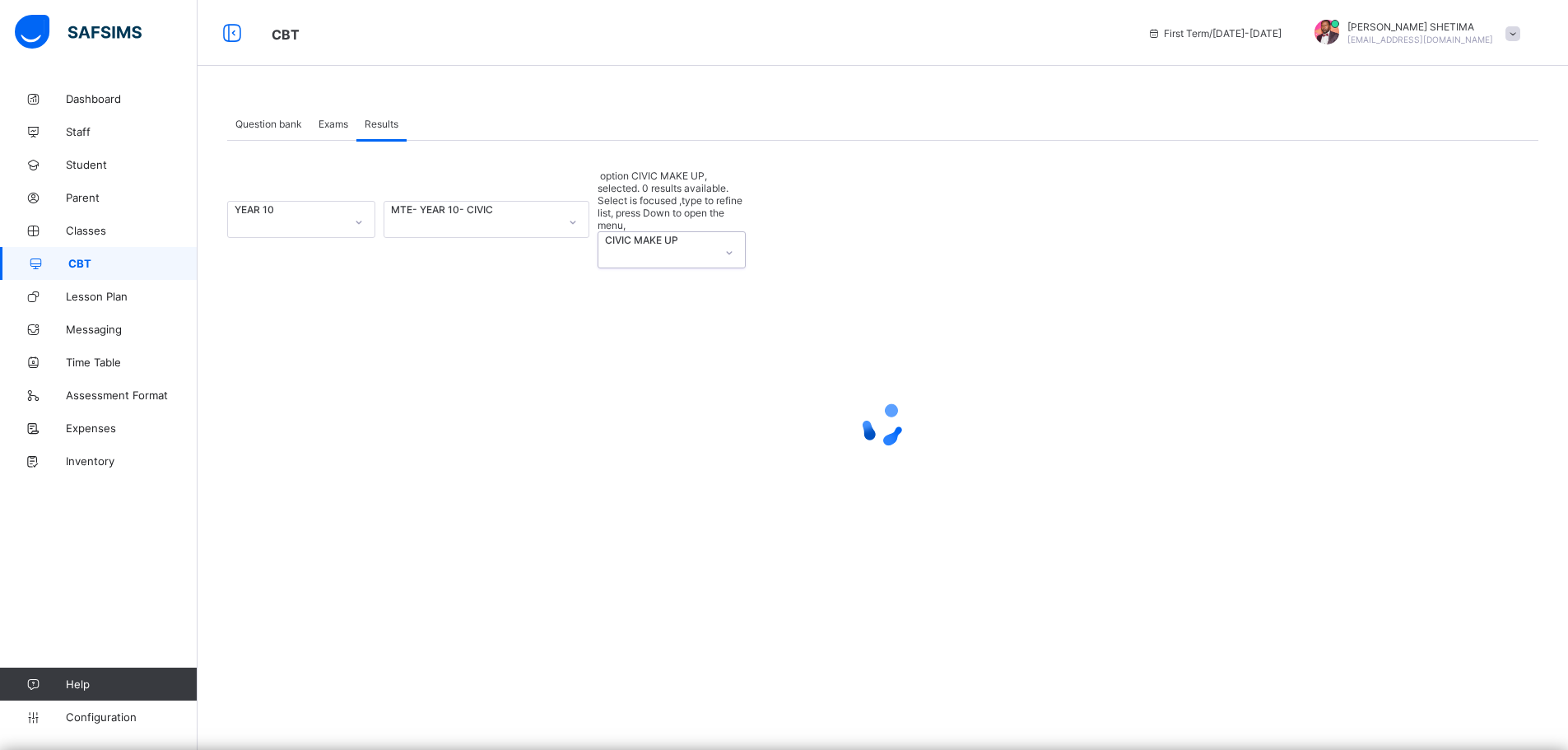
scroll to position [0, 0]
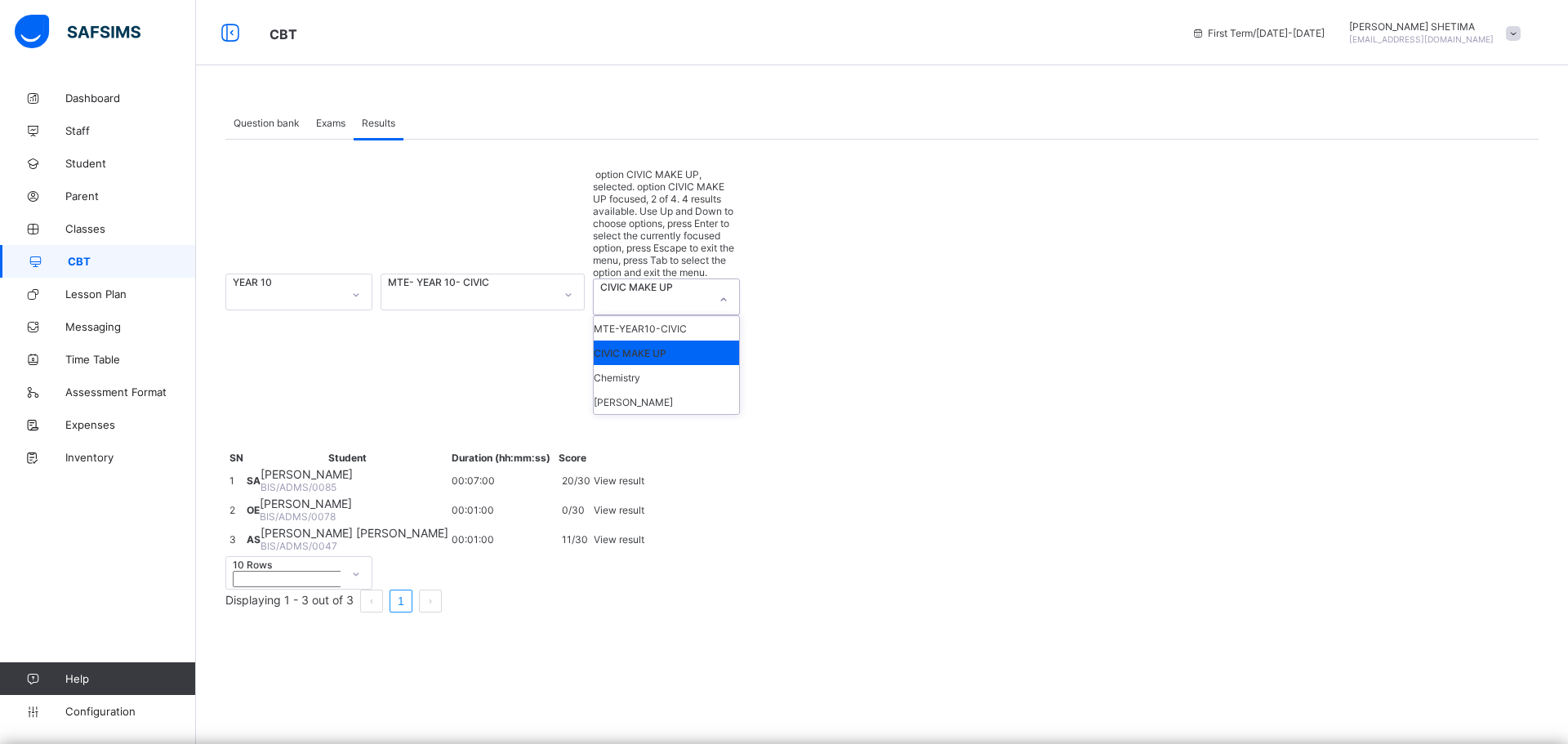
click at [712, 287] on div at bounding box center [723, 299] width 28 height 26
click at [654, 365] on div "Chemistry" at bounding box center [667, 378] width 146 height 25
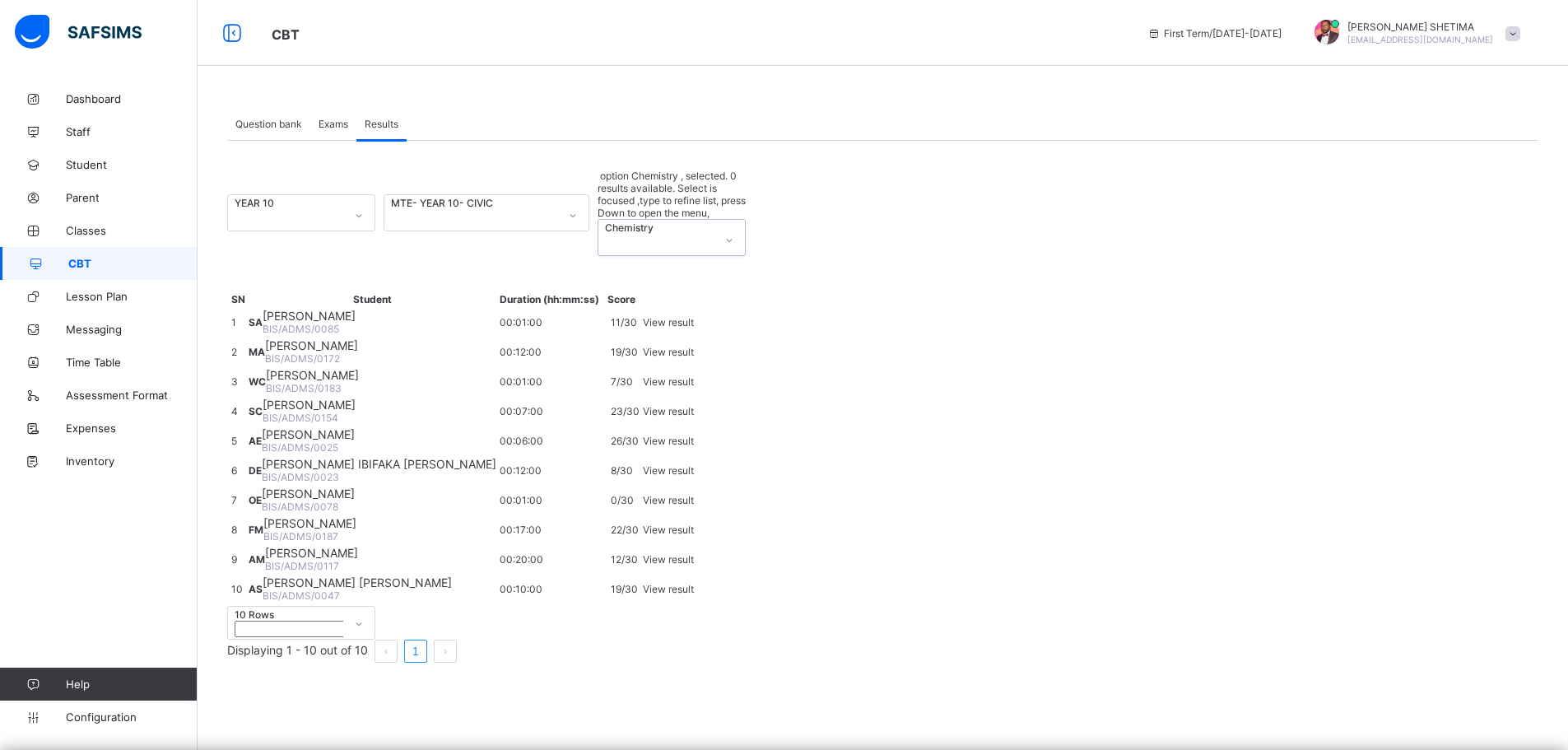
scroll to position [230, 0]
click at [694, 523] on span "View result" at bounding box center [668, 529] width 51 height 13
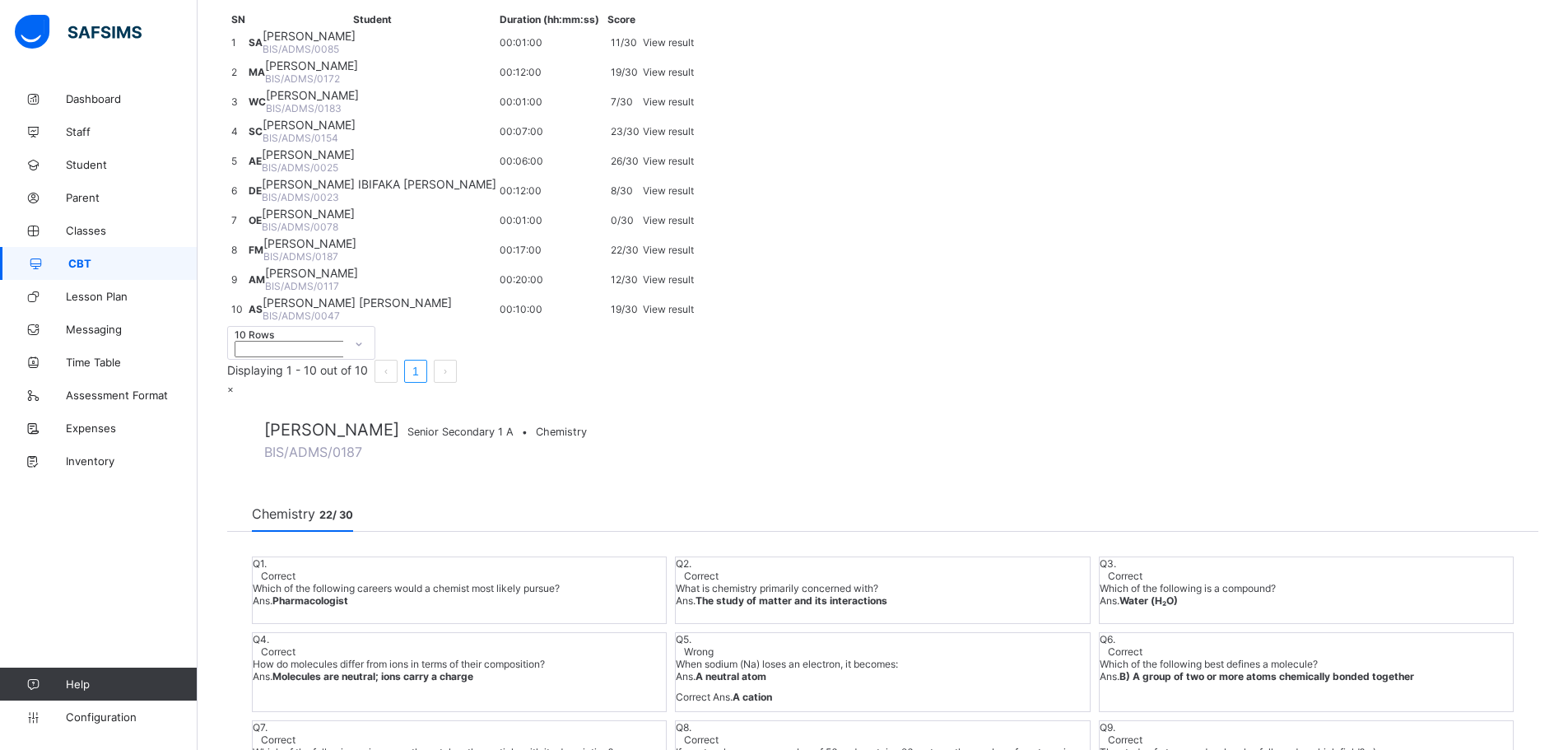
click at [1332, 657] on span "Which of the following best defines a molecule?" at bounding box center [1305, 663] width 413 height 13
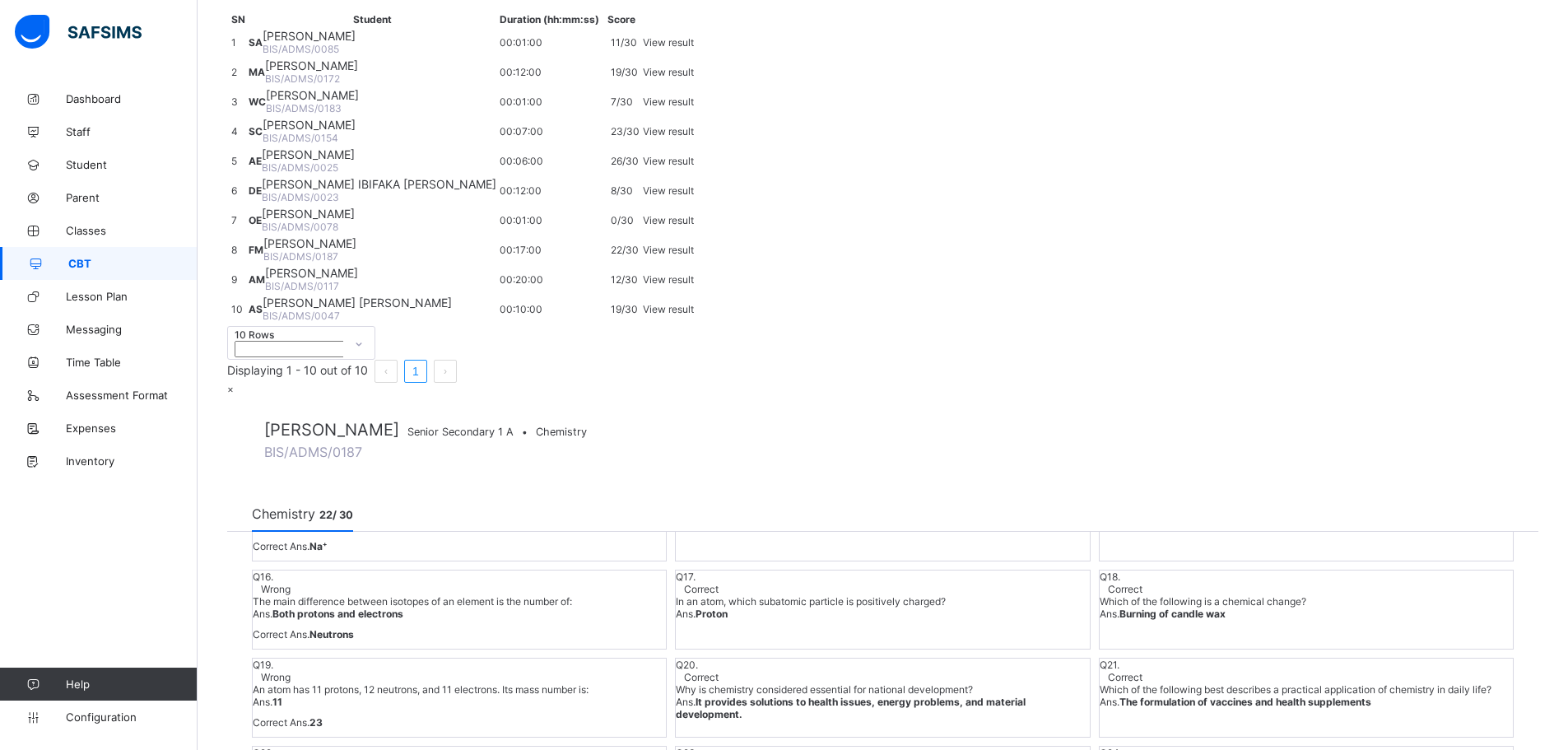
scroll to position [761, 0]
click at [234, 383] on span "×" at bounding box center [230, 389] width 7 height 13
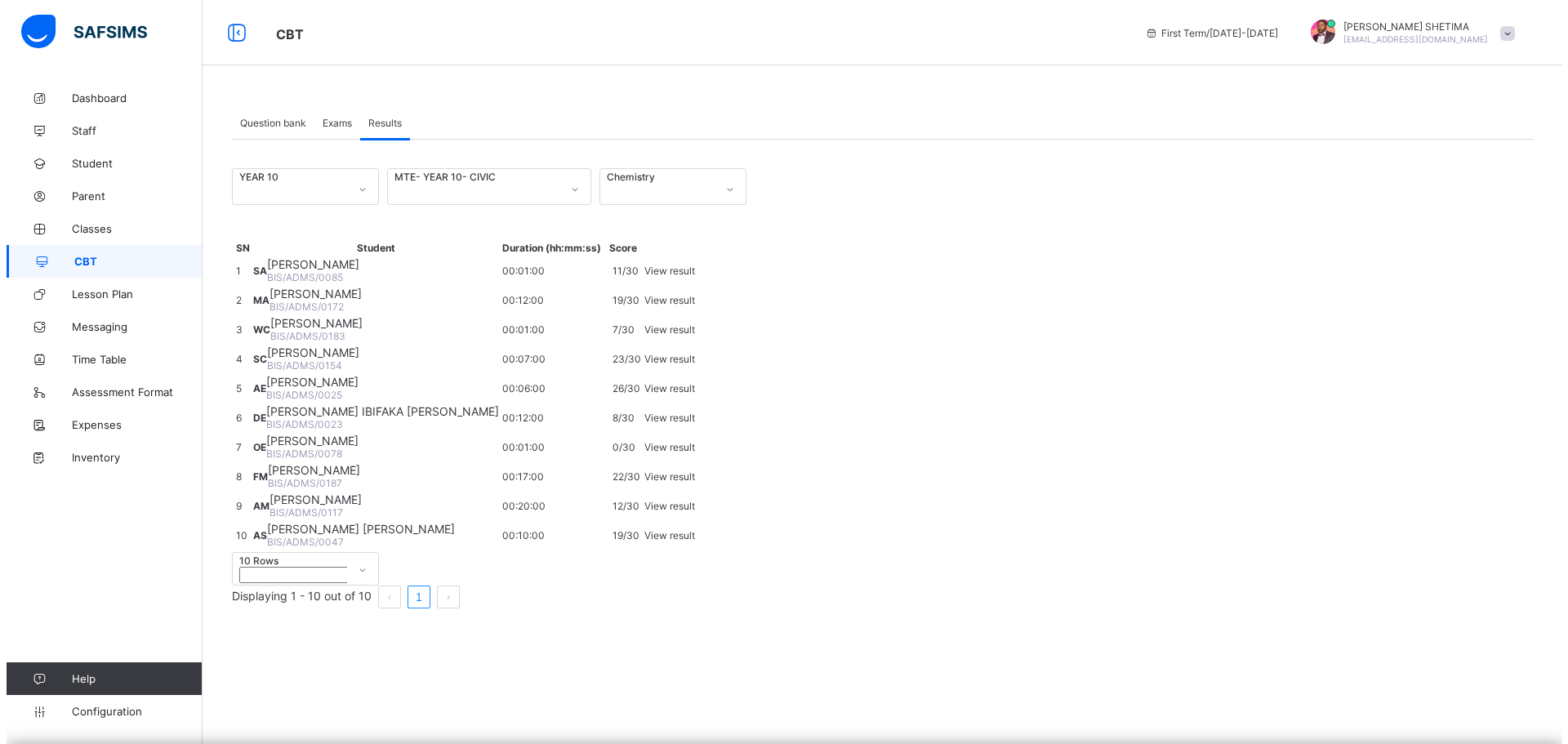
scroll to position [0, 0]
click at [701, 183] on div "Chemistry" at bounding box center [651, 176] width 102 height 12
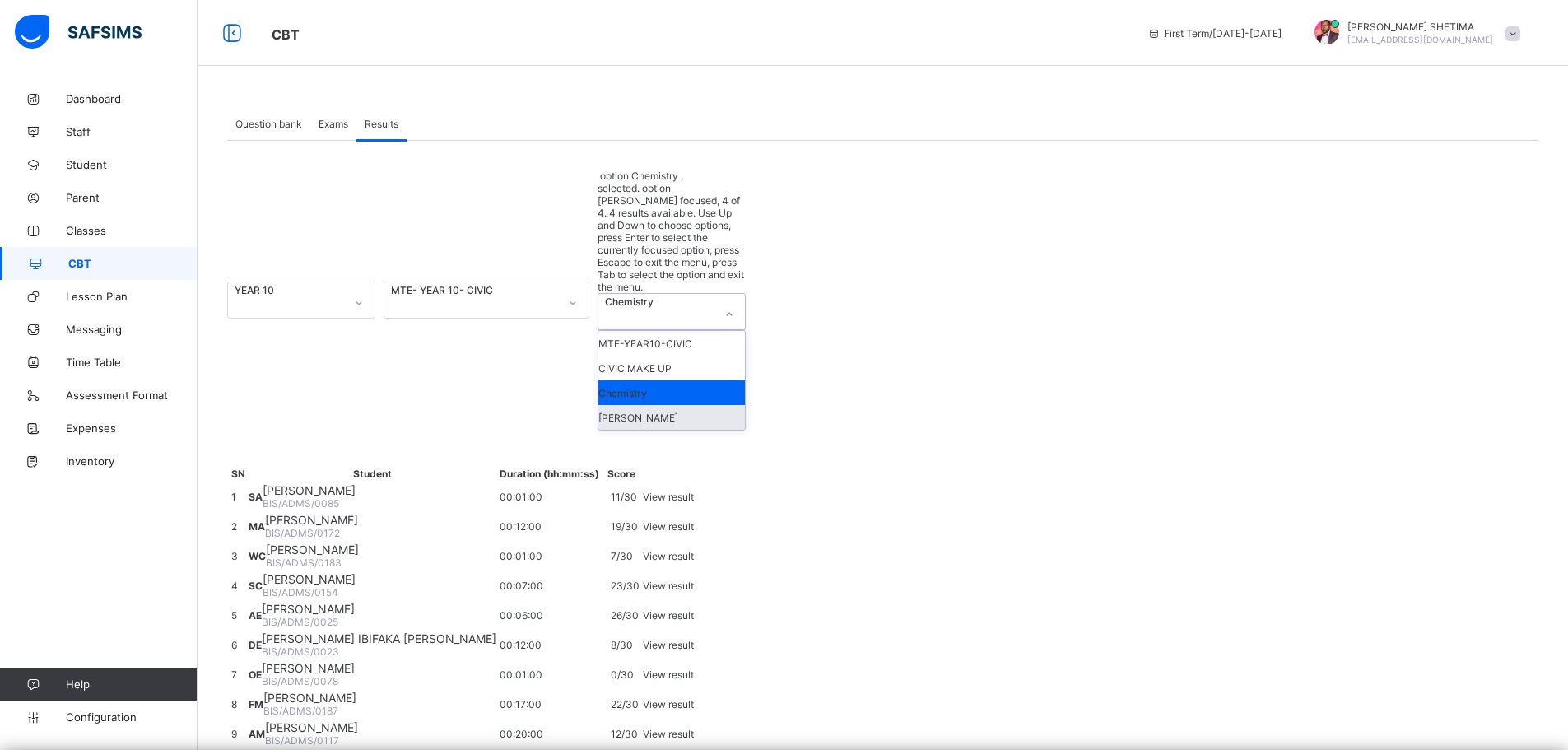
click at [684, 405] on div "[PERSON_NAME]" at bounding box center [672, 418] width 147 height 25
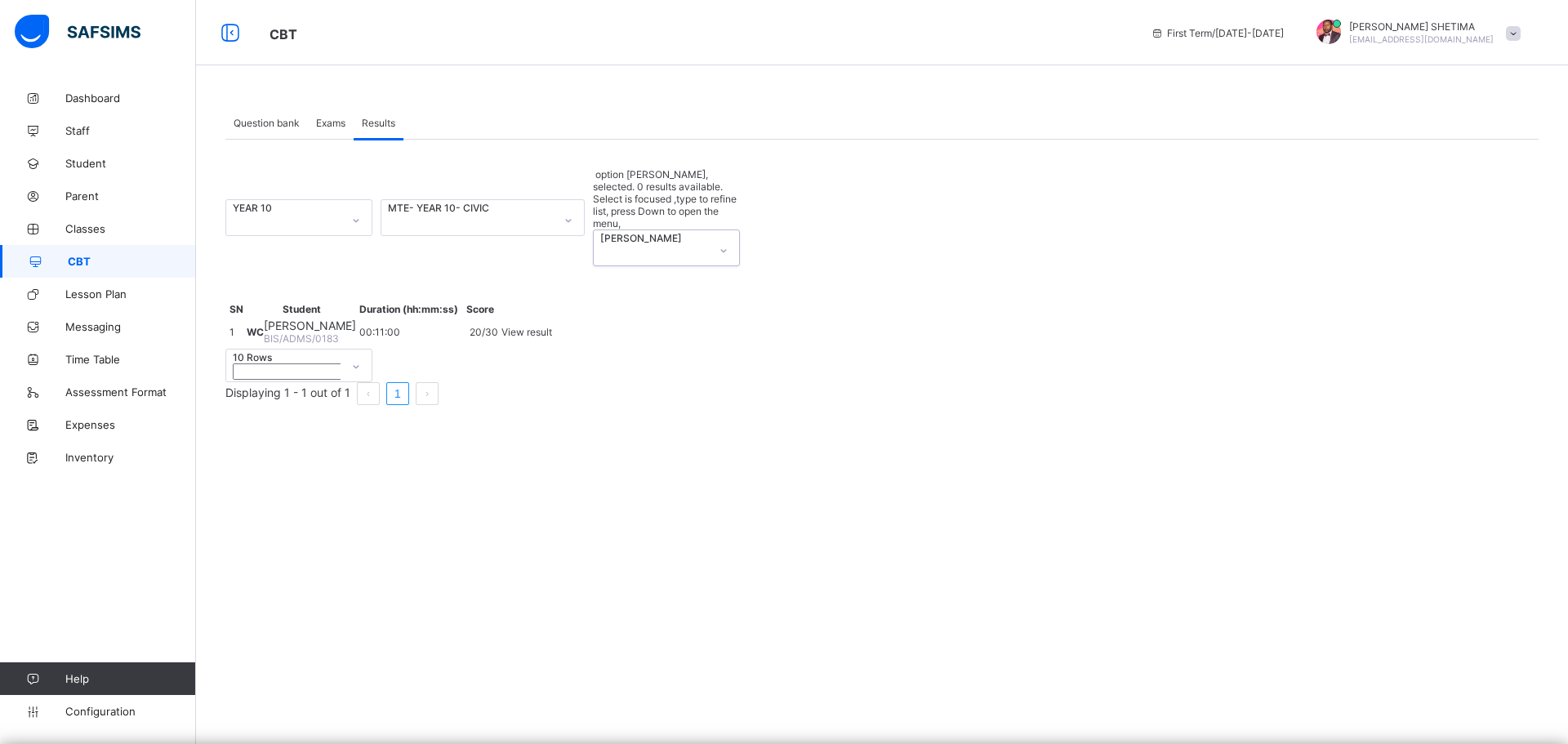
click at [552, 326] on span "View result" at bounding box center [527, 332] width 51 height 12
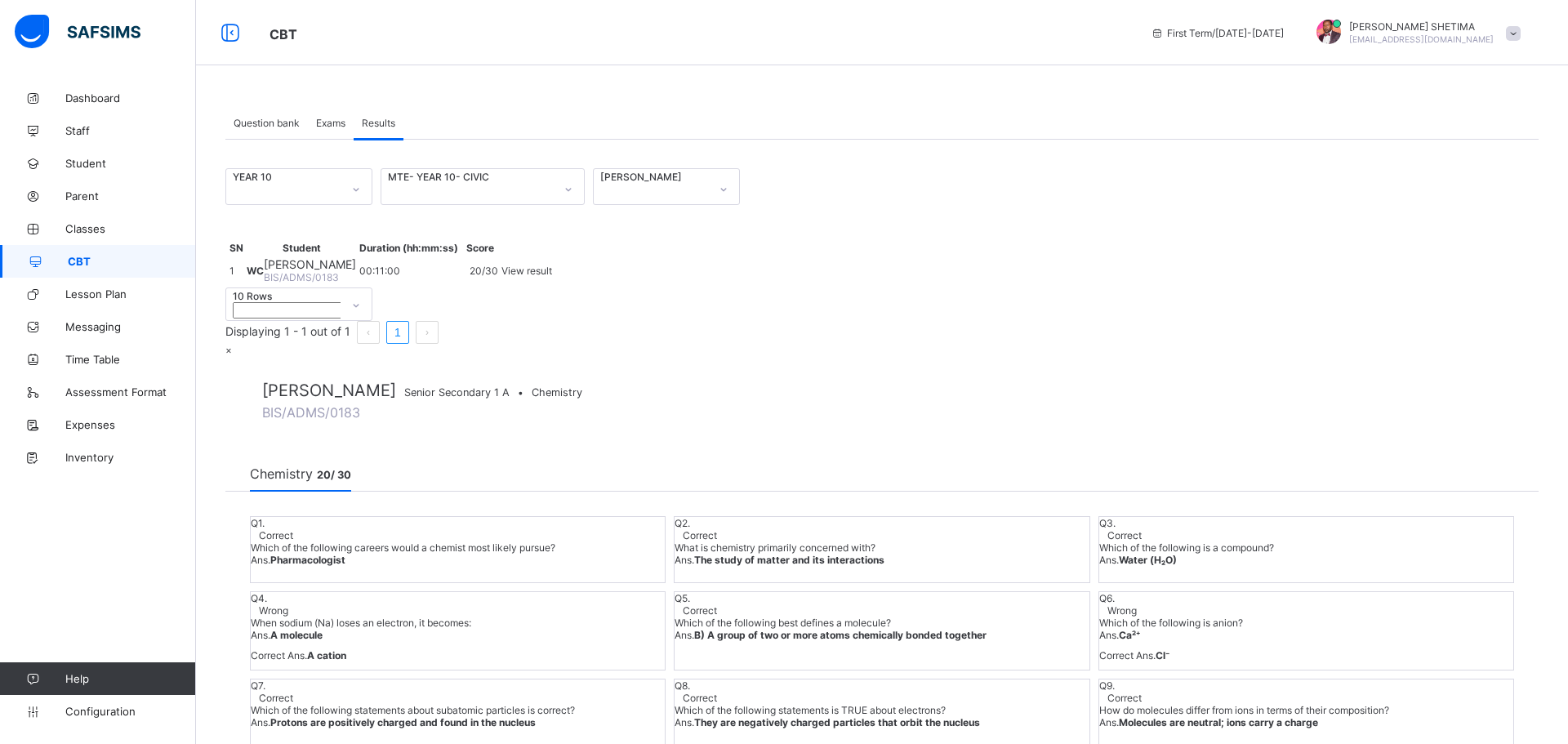
click at [232, 343] on span "×" at bounding box center [228, 349] width 7 height 12
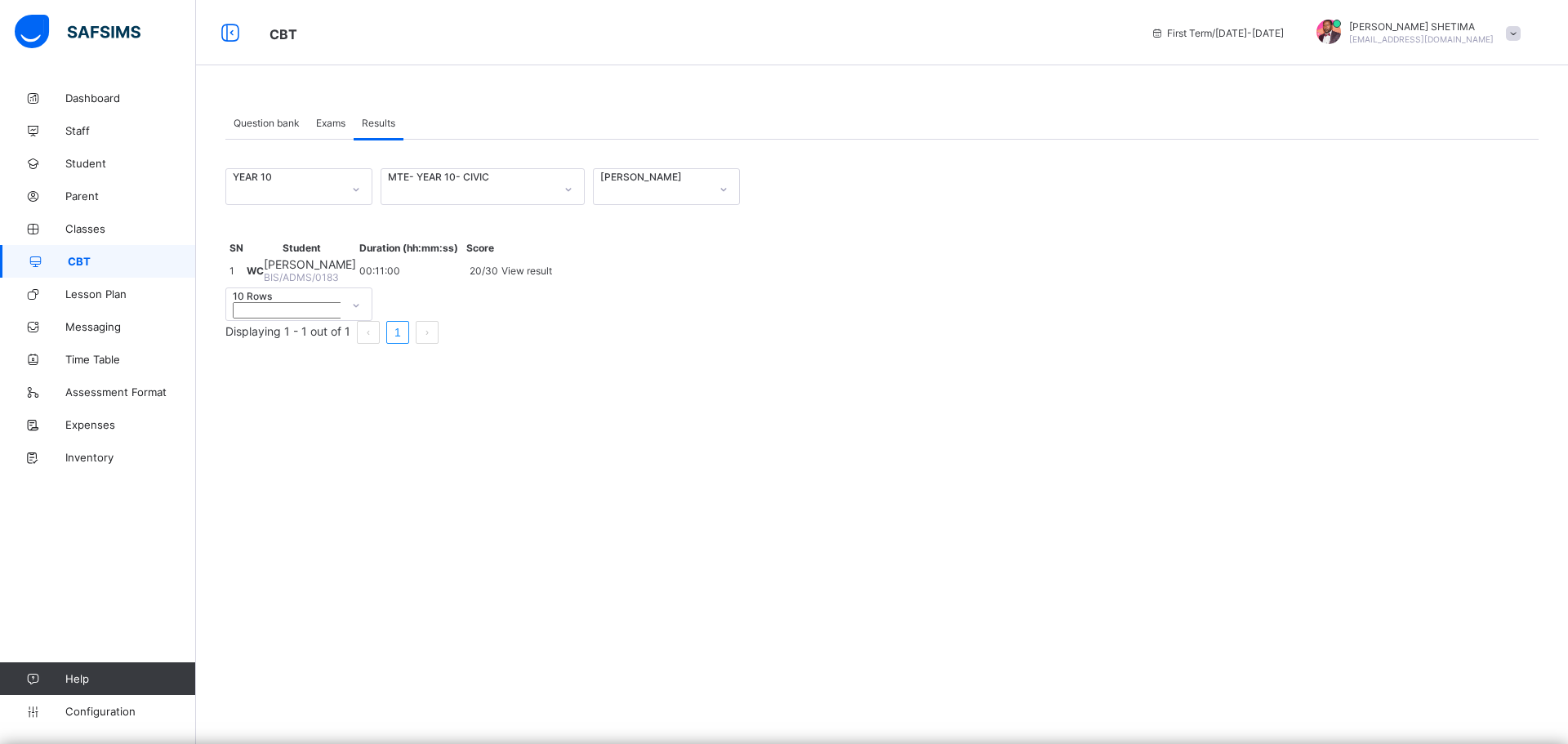
click at [568, 188] on icon at bounding box center [569, 189] width 6 height 3
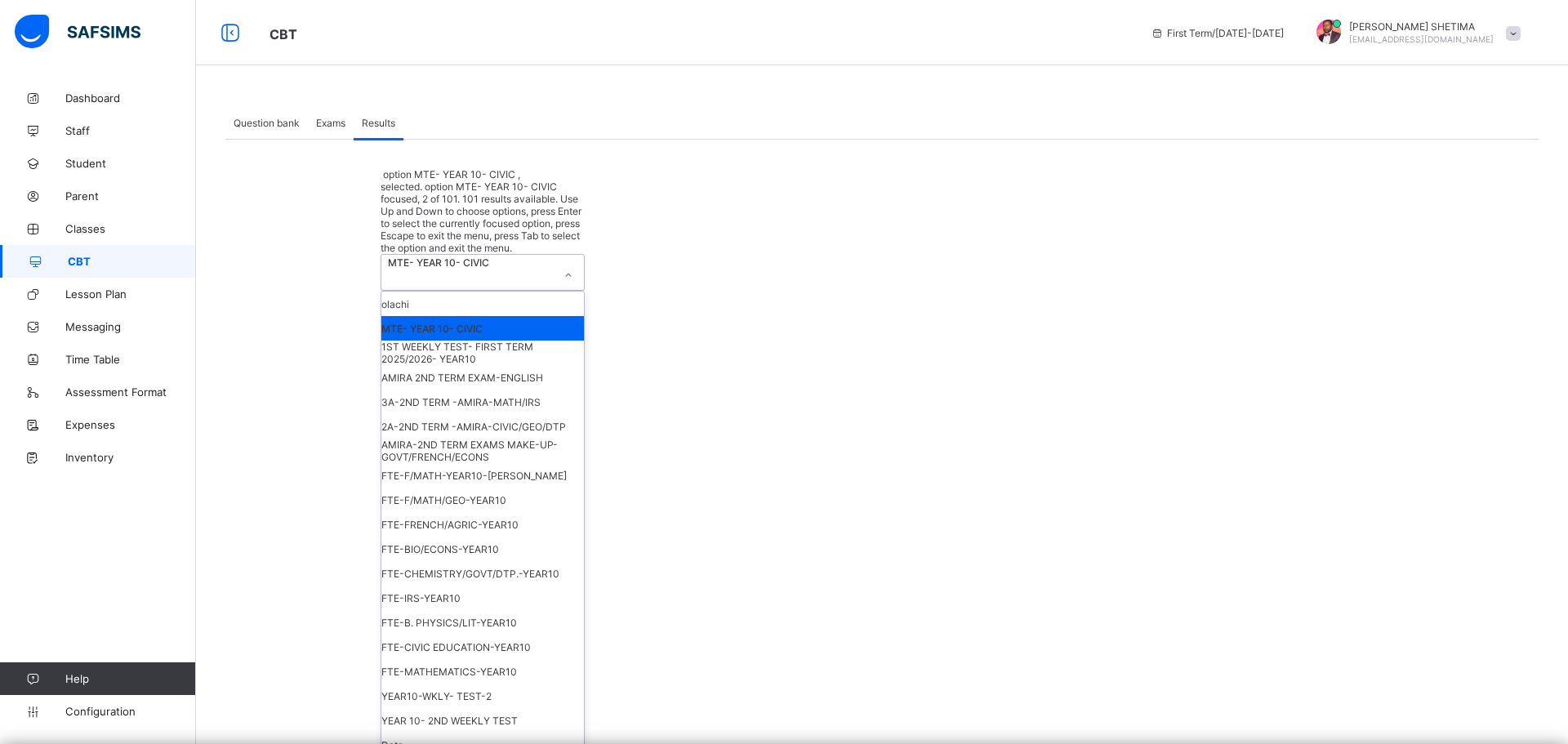
click at [568, 273] on icon at bounding box center [569, 274] width 6 height 3
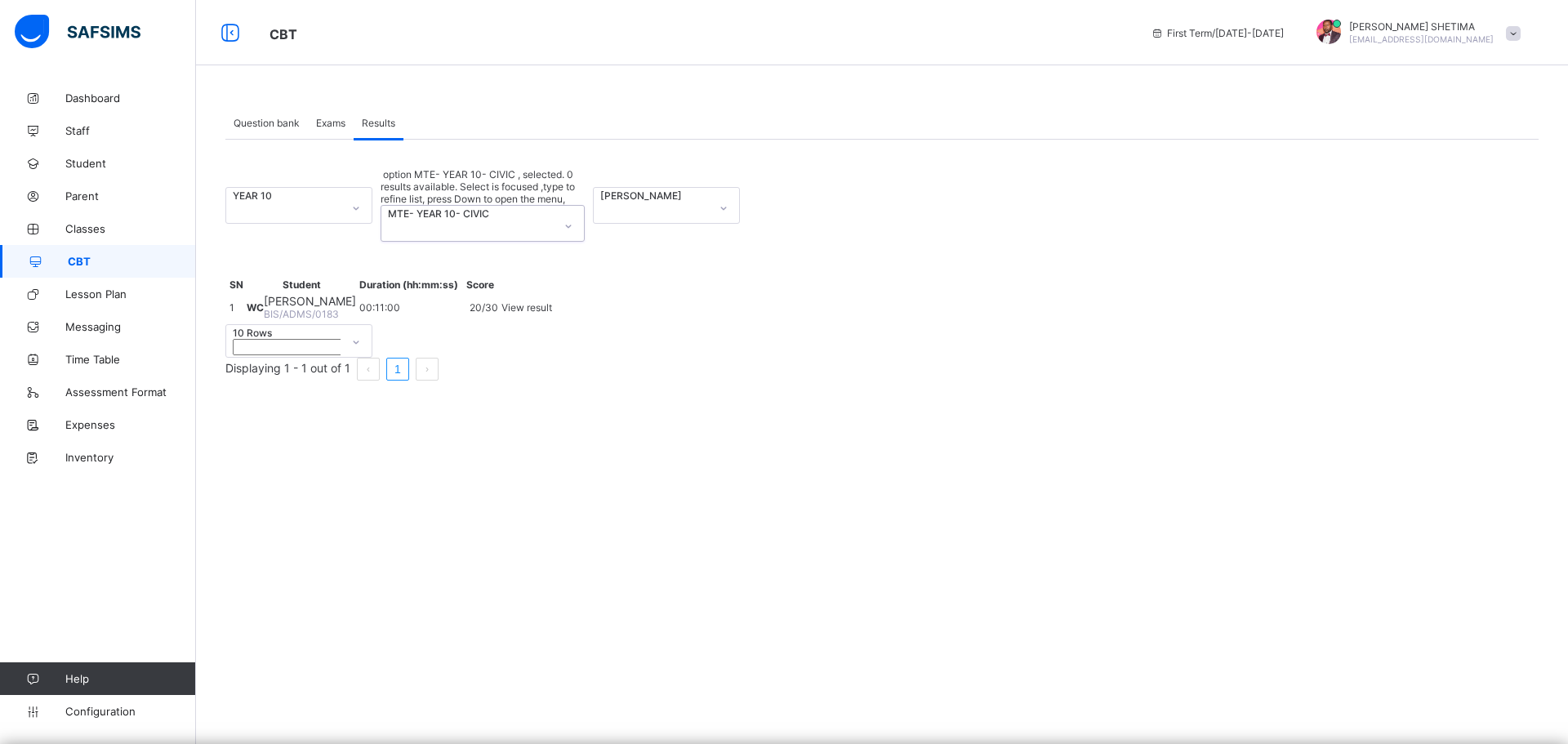
click at [659, 190] on div "[PERSON_NAME]" at bounding box center [651, 196] width 102 height 12
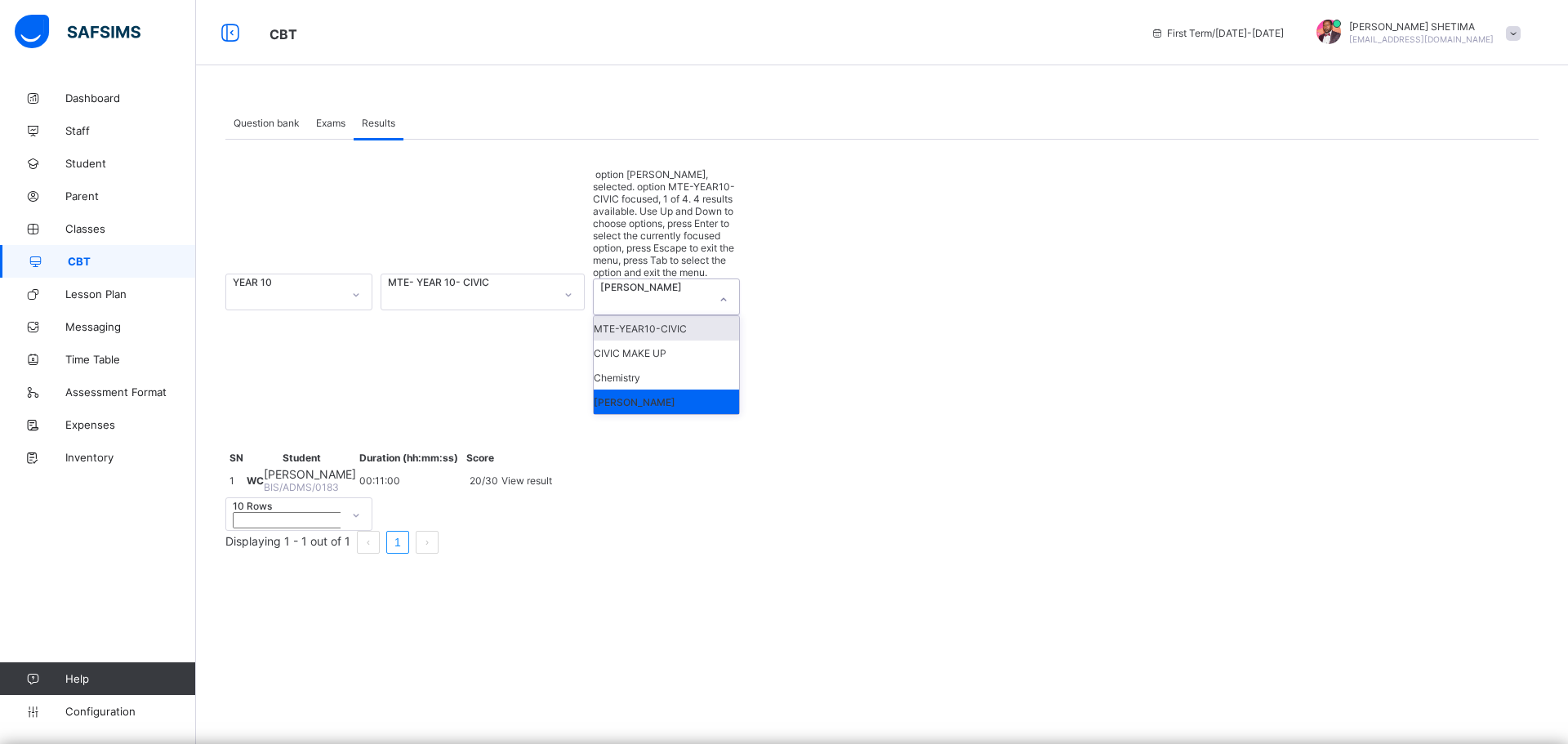
click at [669, 315] on div "MTE-YEAR10-CIVIC" at bounding box center [667, 328] width 146 height 25
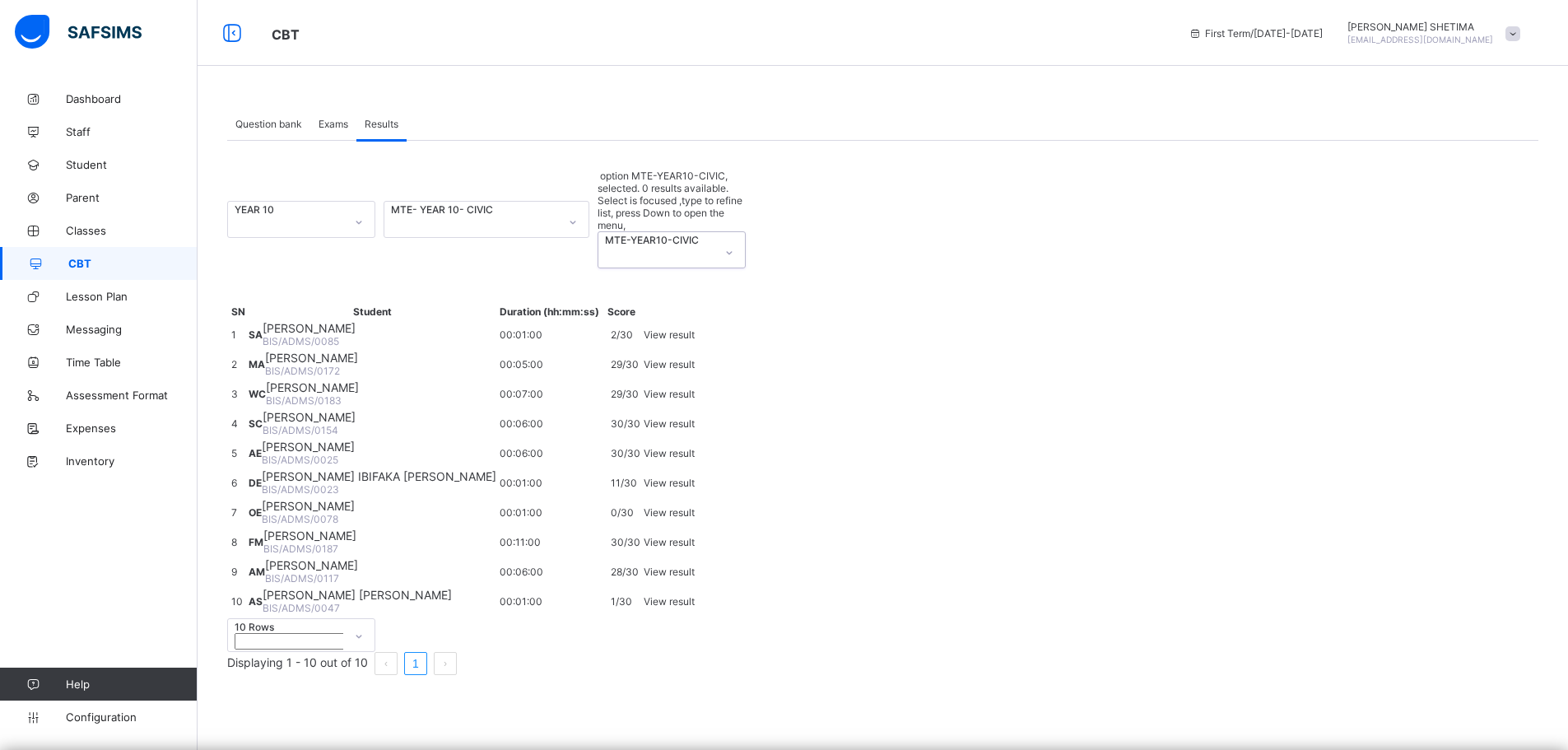
click at [533, 203] on div "MTE- YEAR 10- CIVIC" at bounding box center [470, 209] width 160 height 13
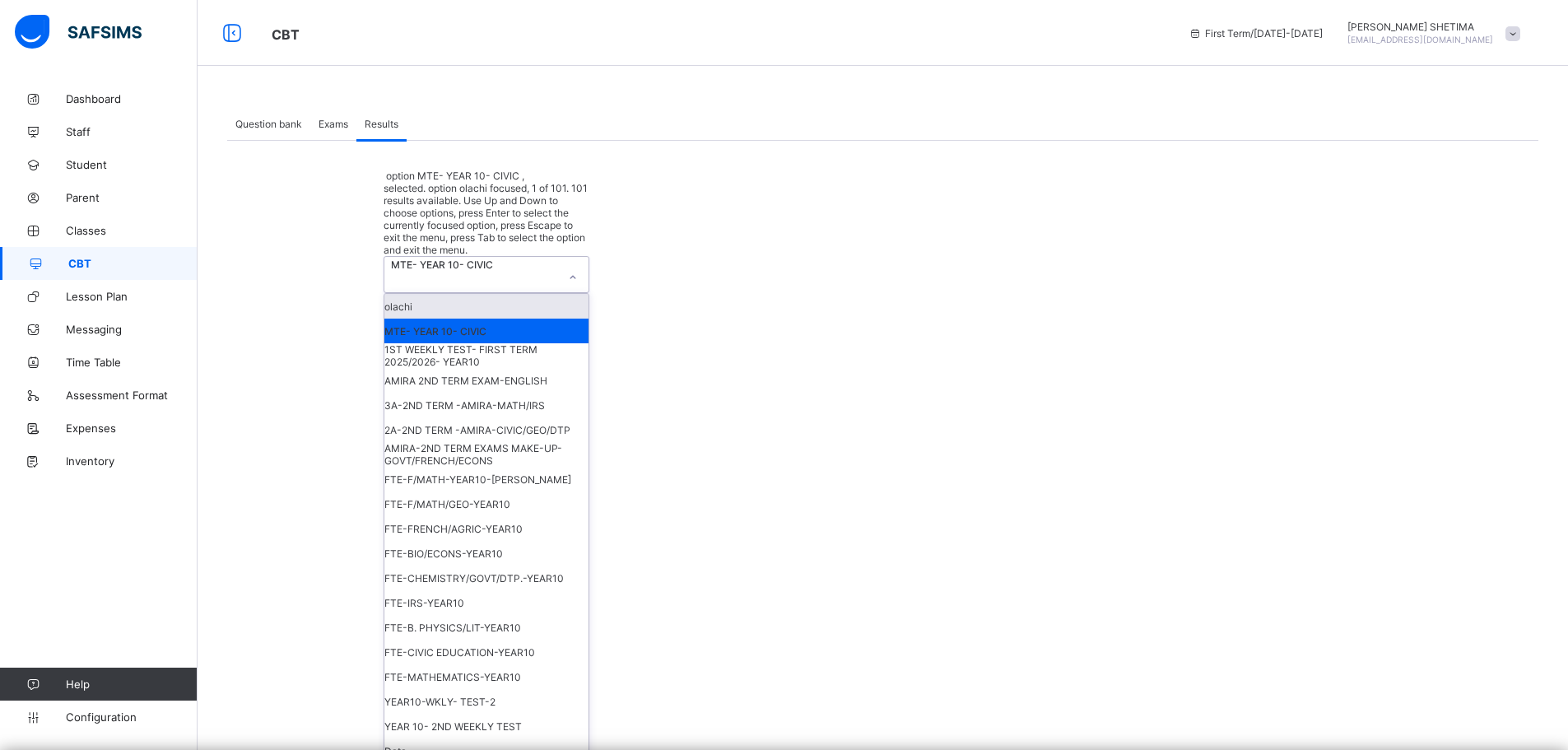
click at [485, 294] on div "olachi" at bounding box center [486, 306] width 204 height 25
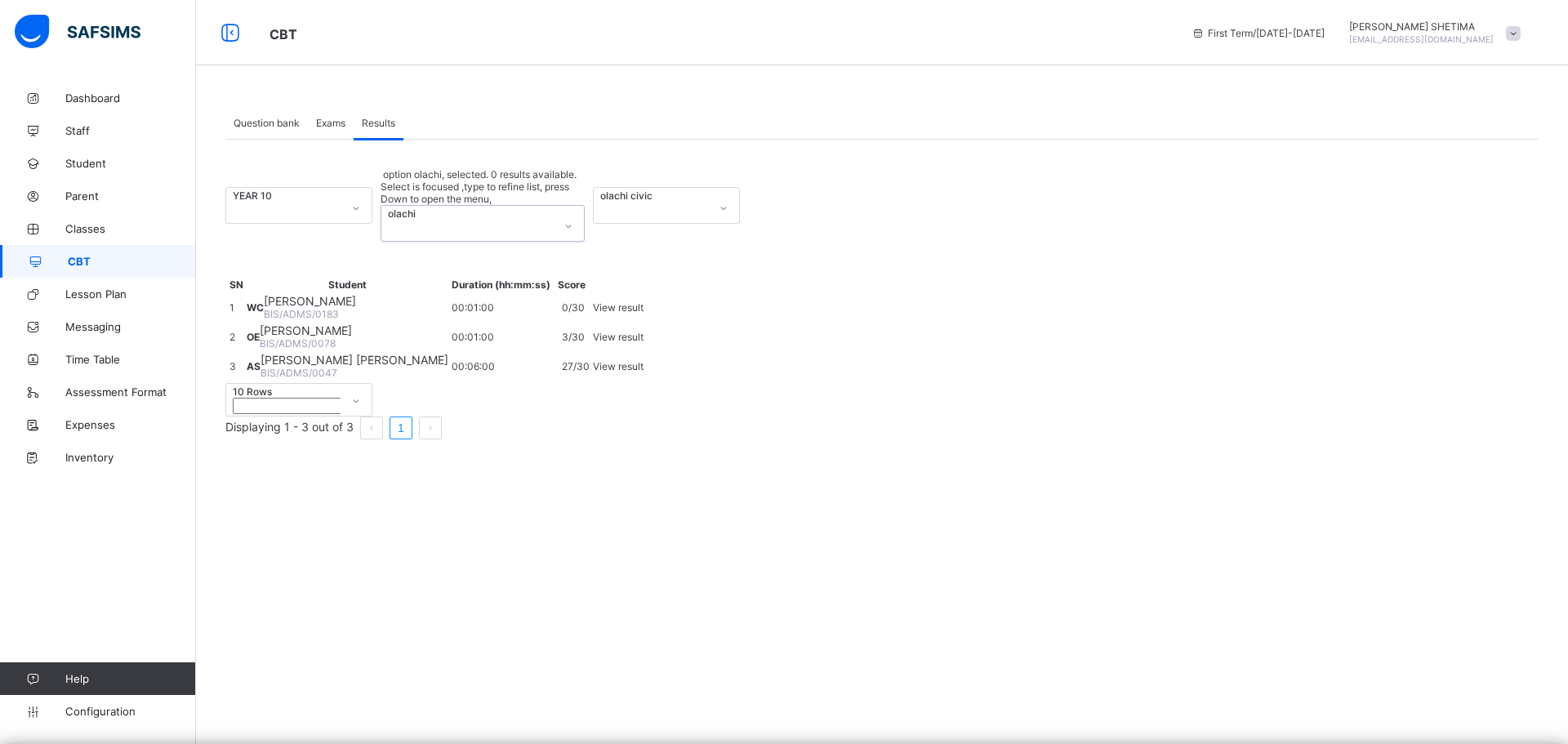
click at [722, 200] on icon at bounding box center [723, 208] width 10 height 16
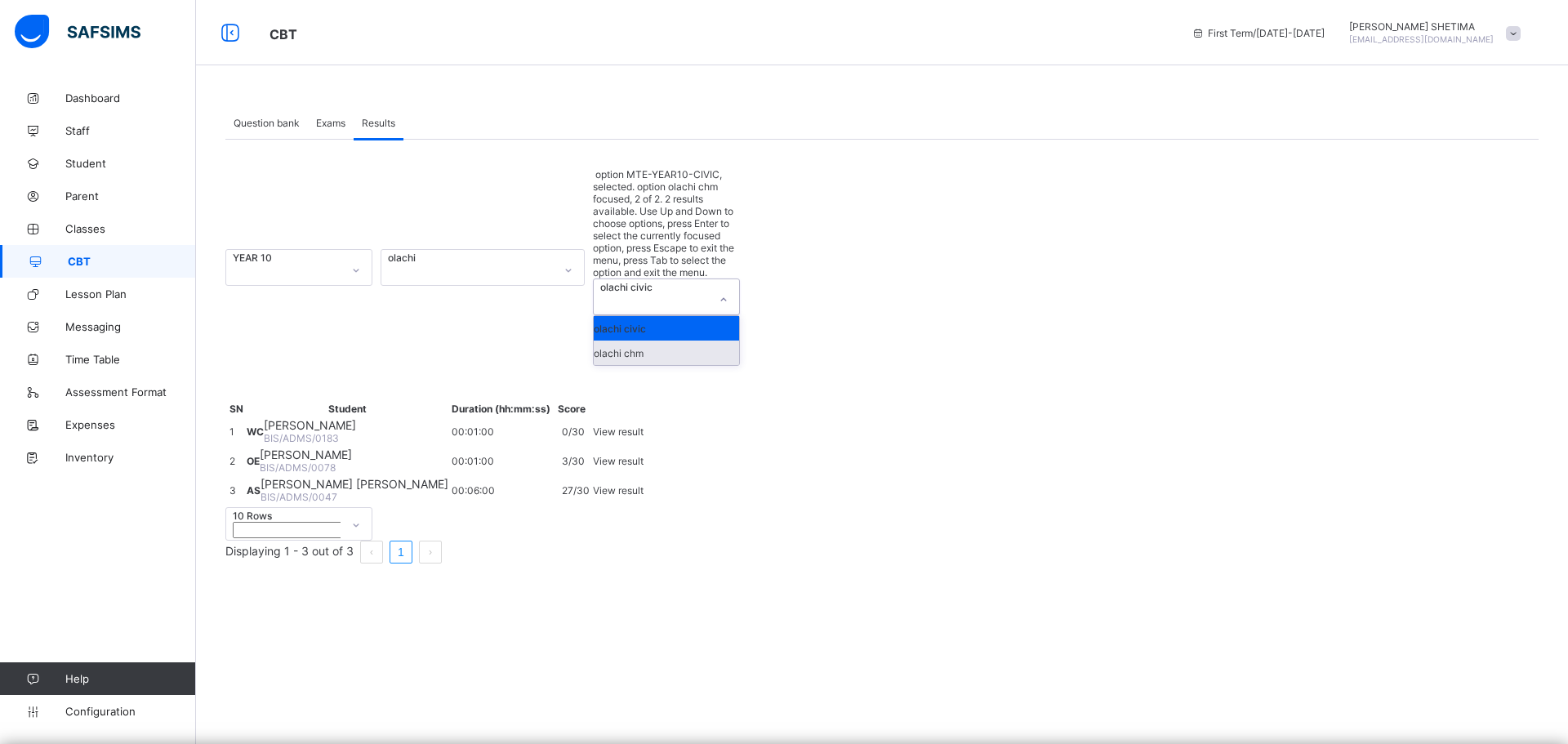
click at [645, 340] on div "olachi chm" at bounding box center [667, 353] width 146 height 25
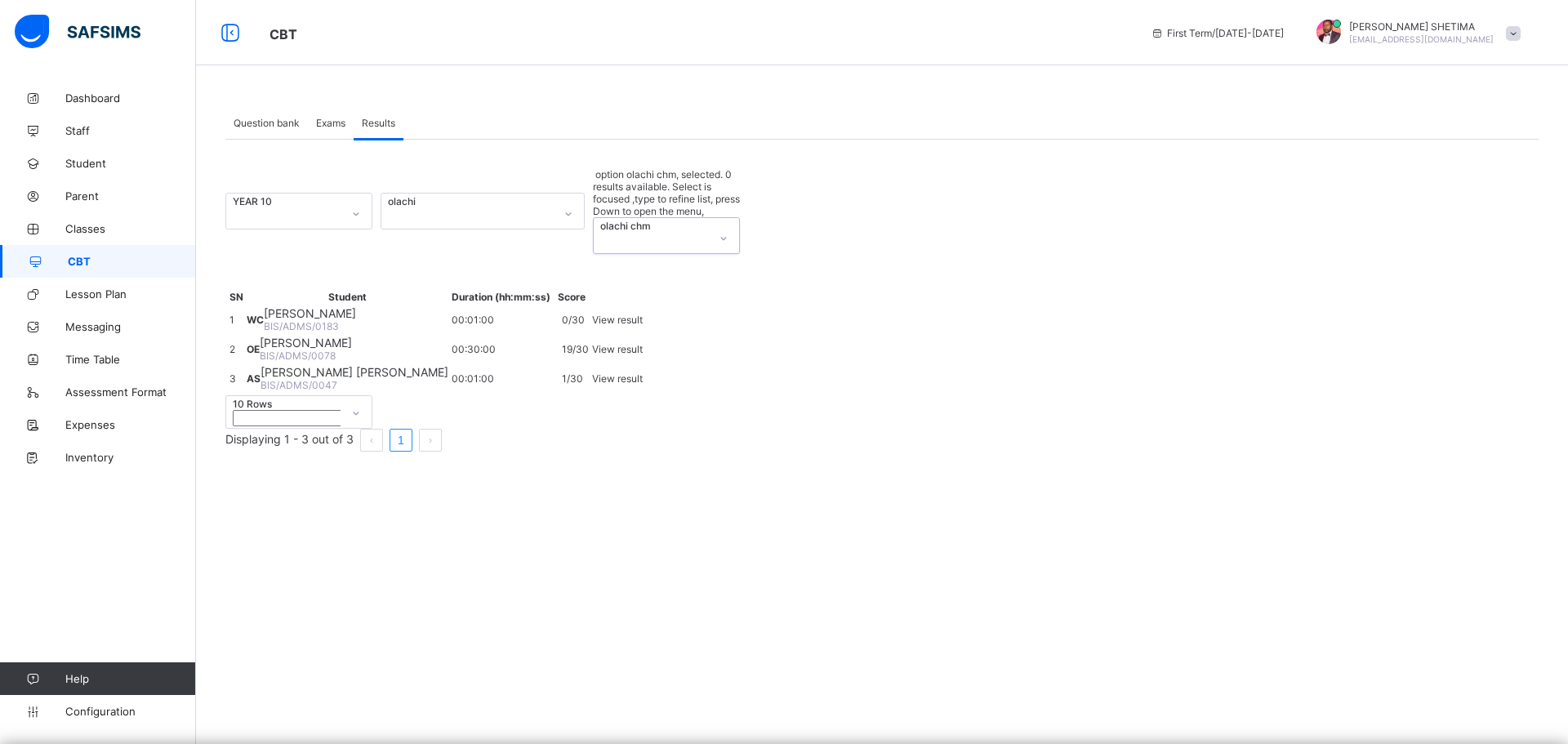
click at [358, 206] on icon at bounding box center [356, 214] width 10 height 16
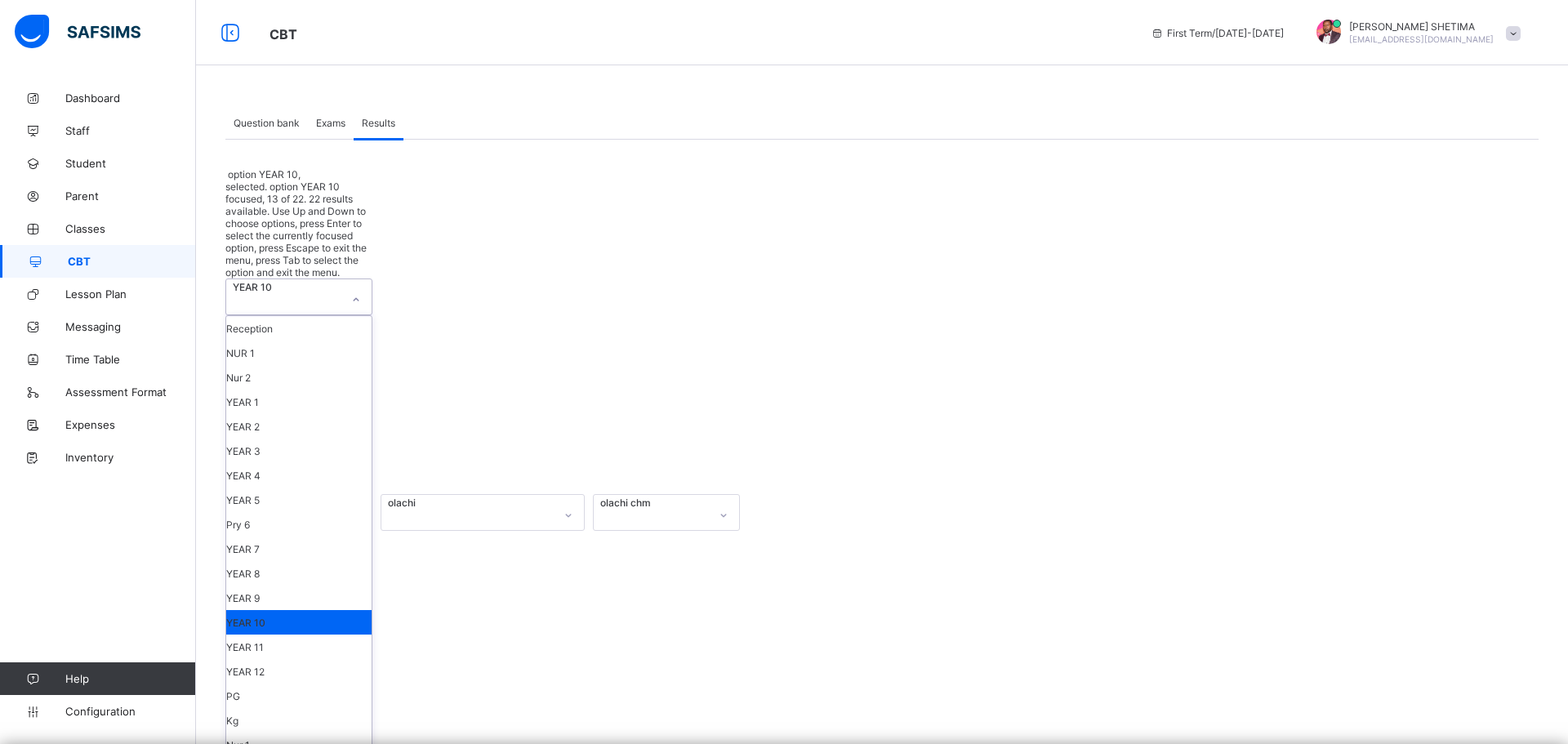
scroll to position [92, 0]
click at [267, 585] on div "YEAR 9" at bounding box center [299, 597] width 146 height 25
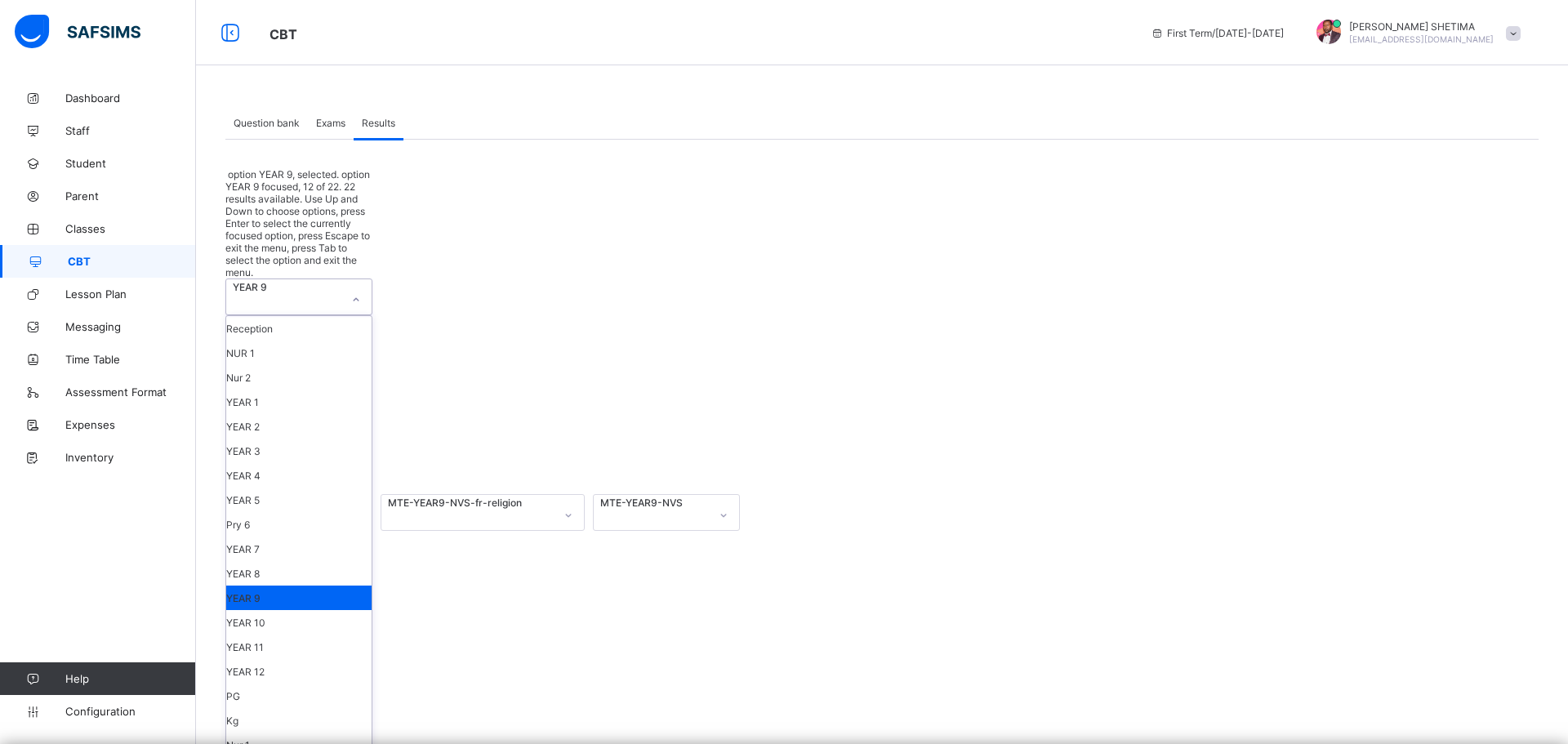
click at [350, 287] on div at bounding box center [356, 299] width 28 height 26
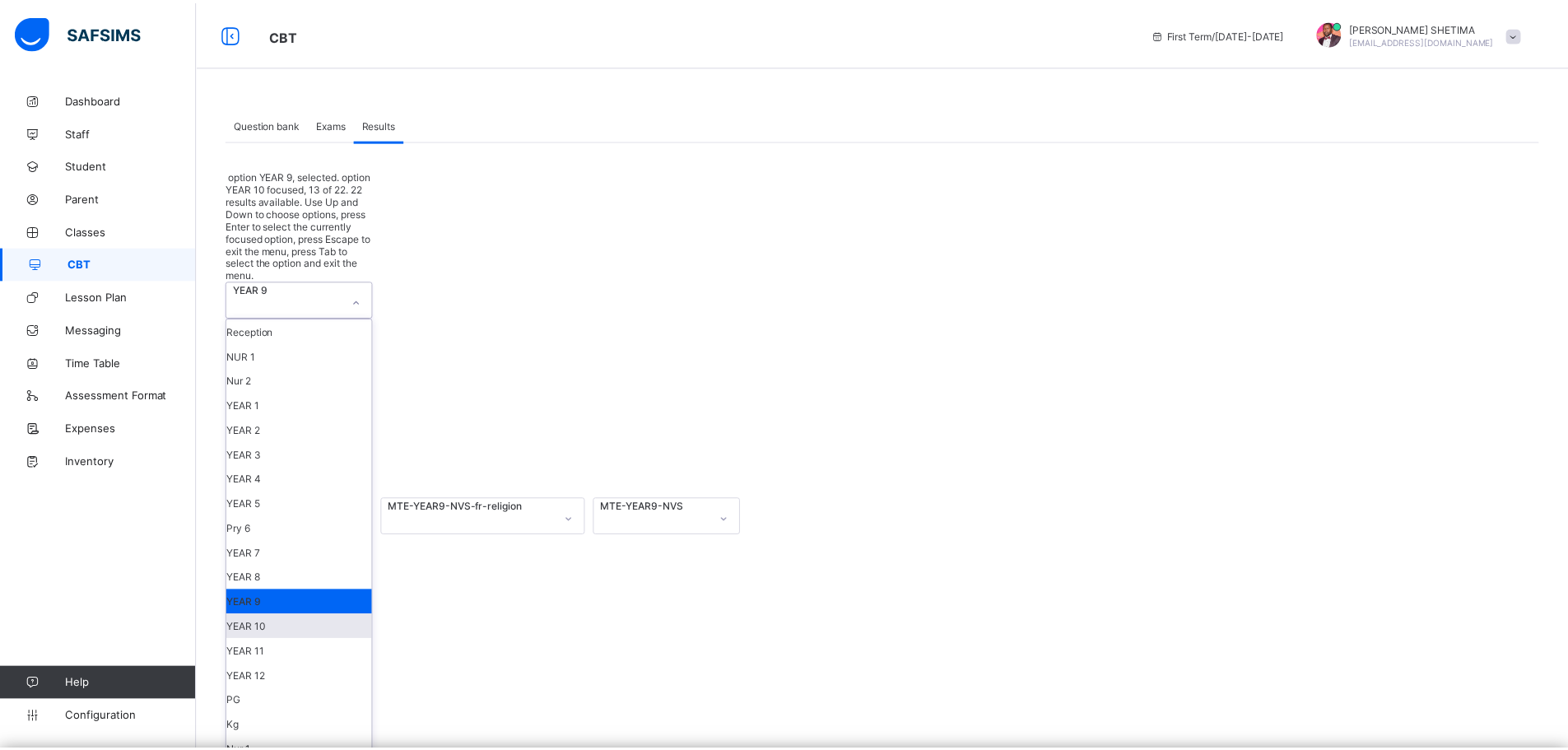
scroll to position [150, 0]
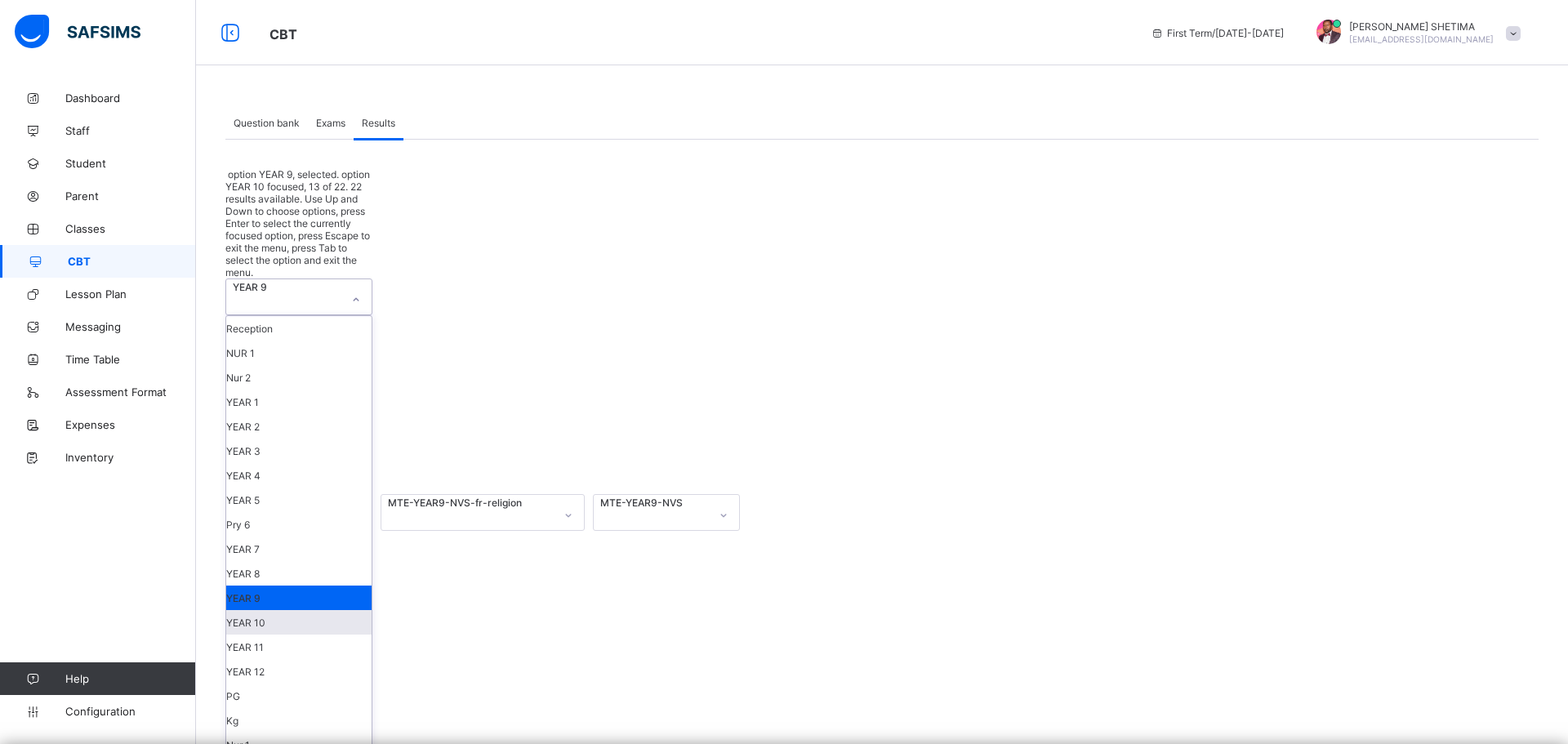
click at [276, 610] on div "YEAR 10" at bounding box center [299, 622] width 146 height 25
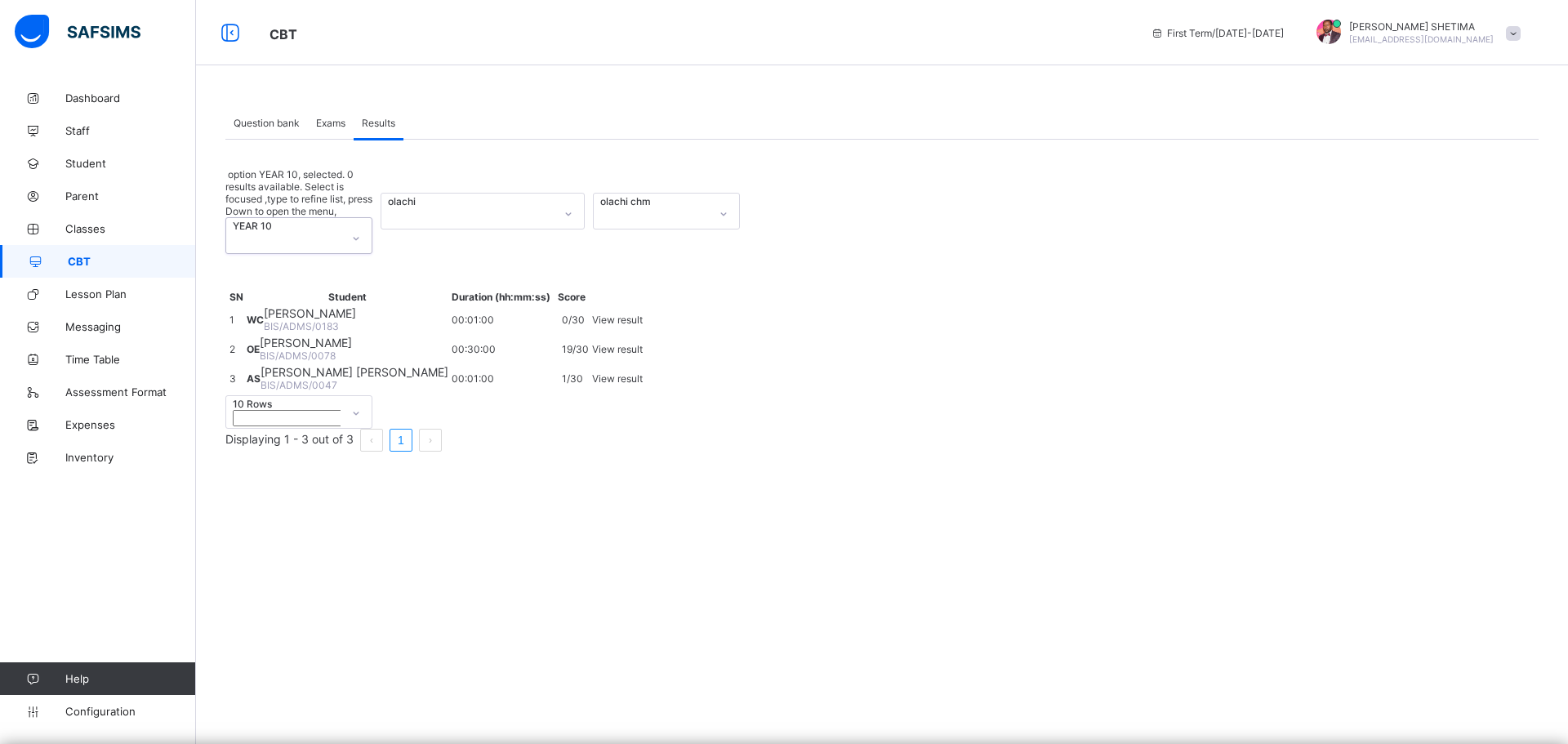
click at [690, 194] on div "olachi chm" at bounding box center [650, 211] width 114 height 35
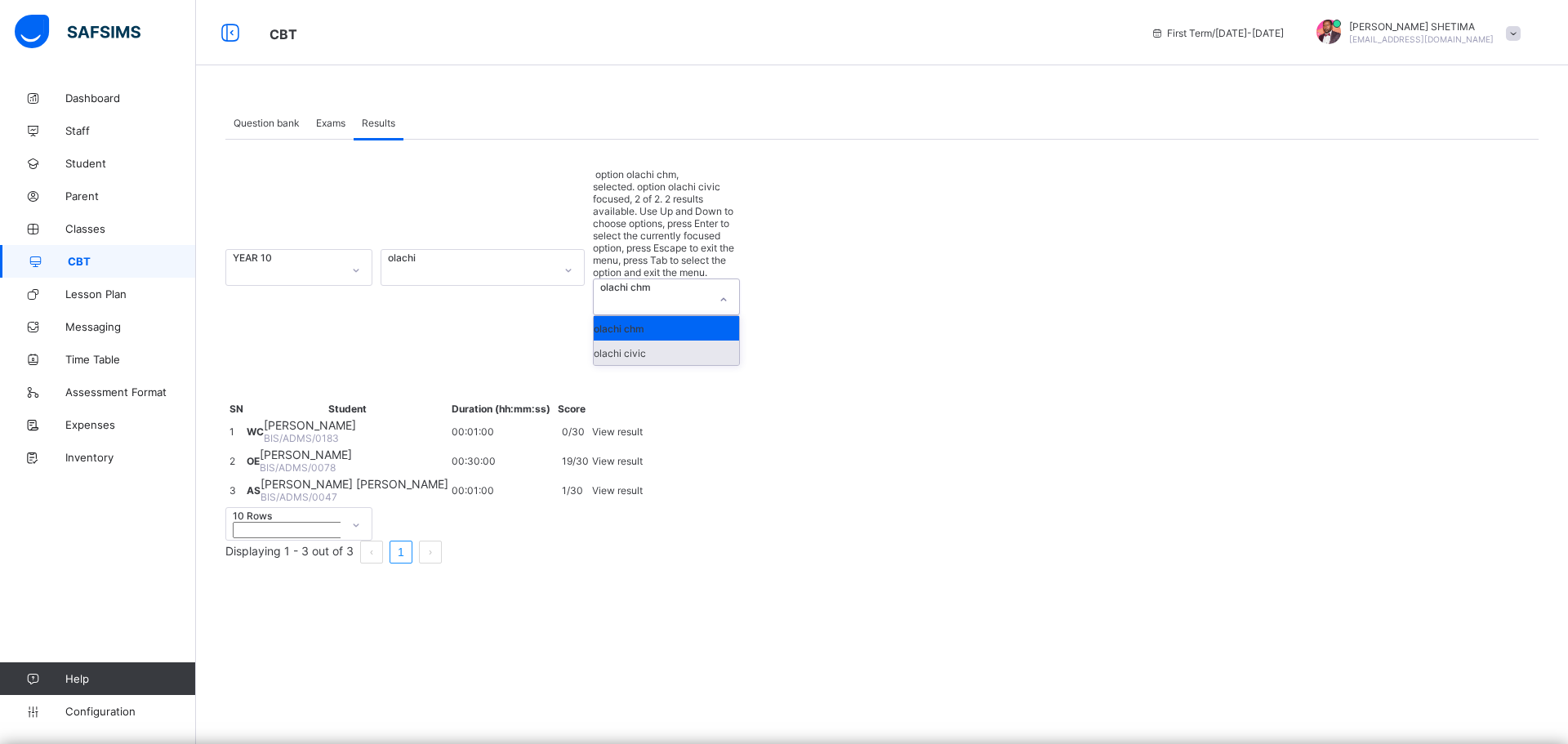
click at [639, 340] on div "olachi civic" at bounding box center [667, 353] width 146 height 25
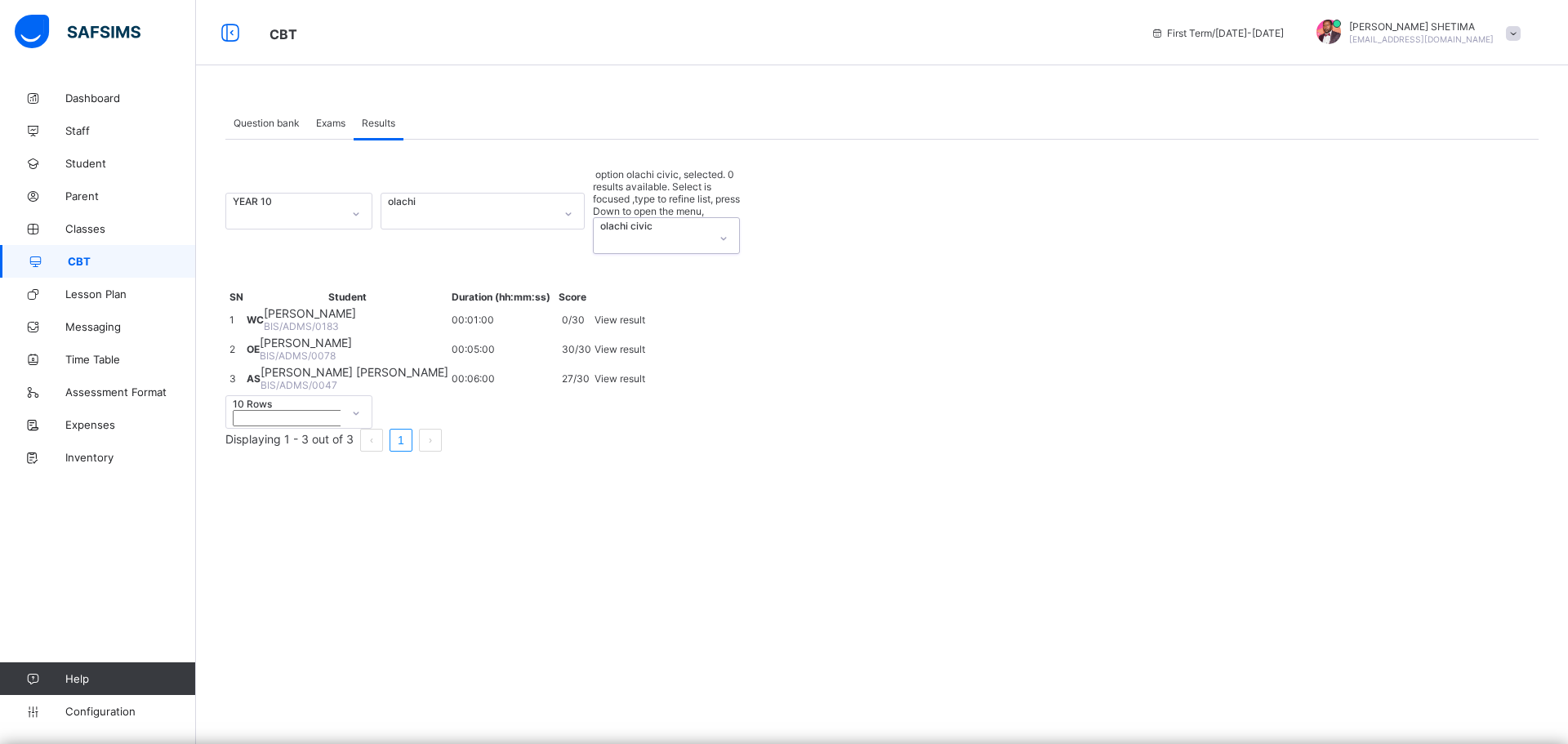
click at [551, 194] on div "olachi" at bounding box center [467, 211] width 172 height 35
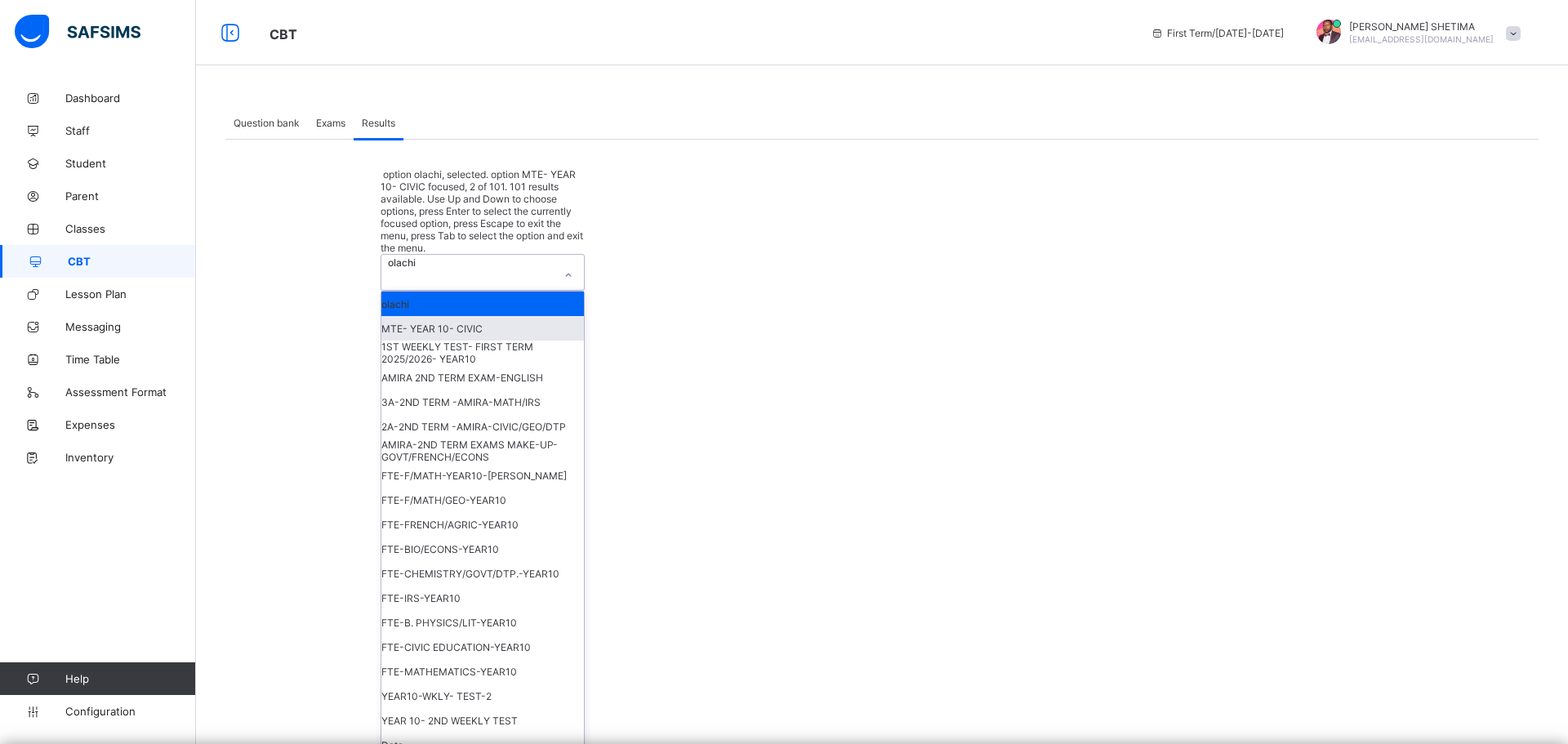
click at [488, 315] on div "MTE- YEAR 10- CIVIC" at bounding box center [482, 328] width 202 height 25
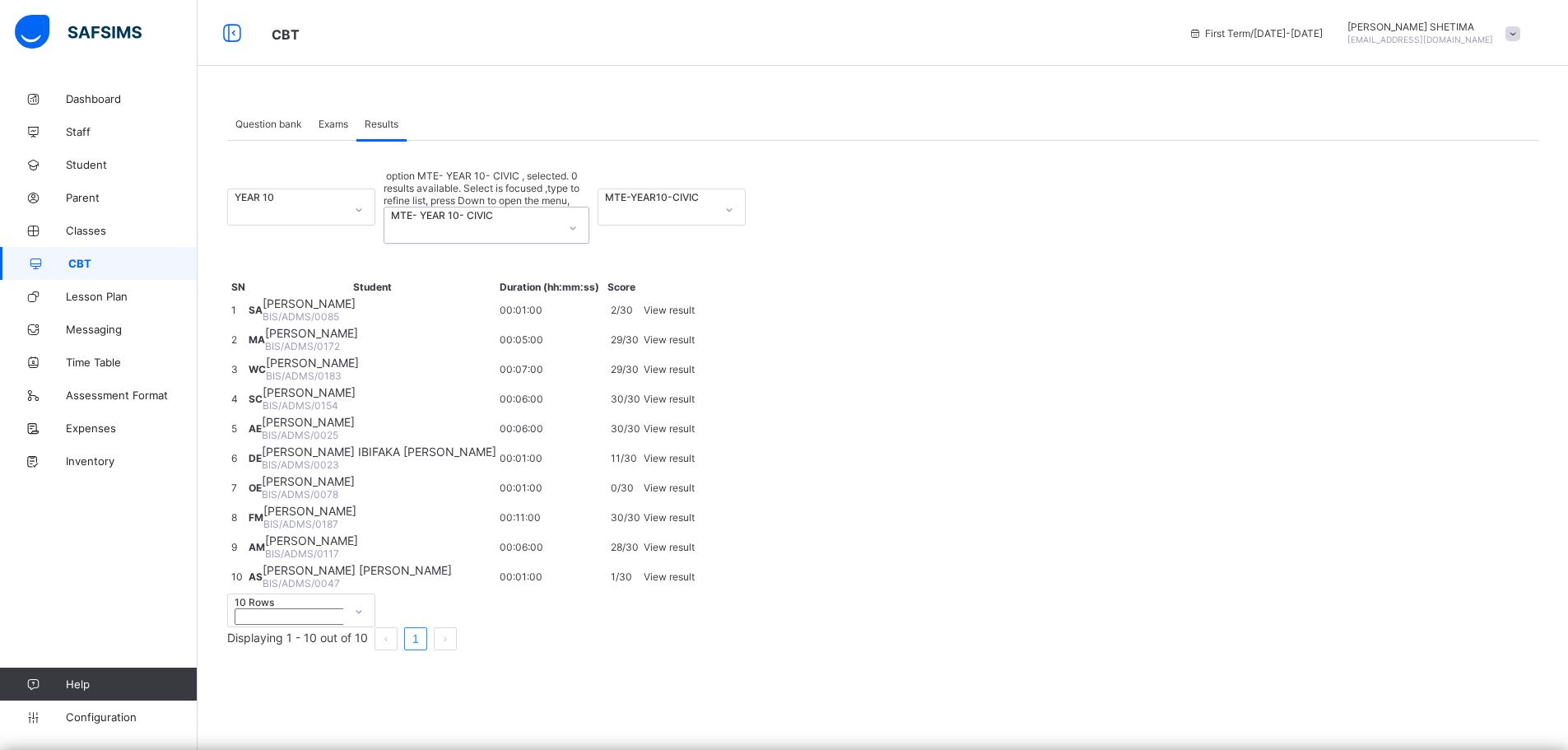
scroll to position [0, 0]
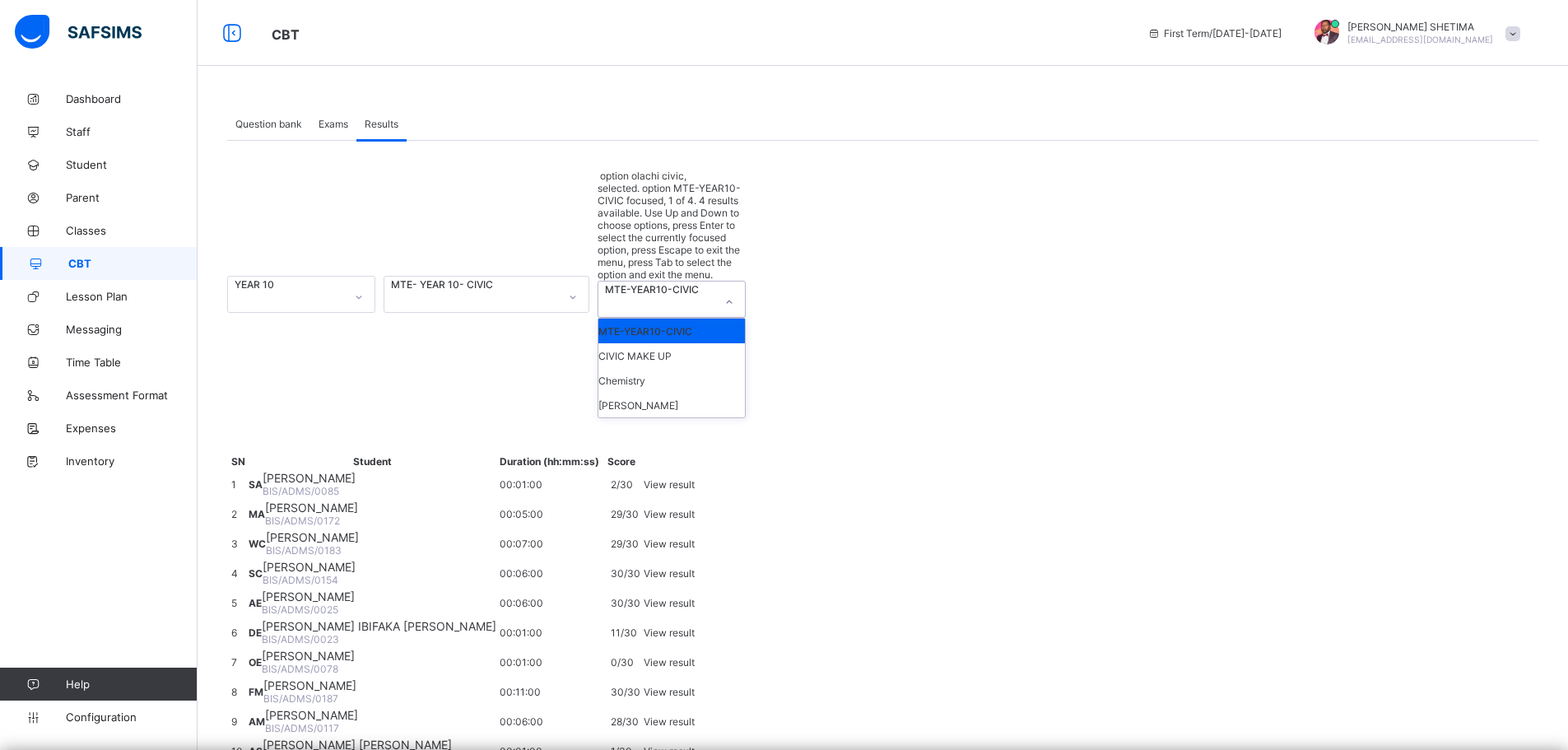
click at [682, 281] on div "MTE-YEAR10-CIVIC" at bounding box center [655, 299] width 115 height 36
click at [660, 368] on div "Chemistry" at bounding box center [672, 381] width 147 height 25
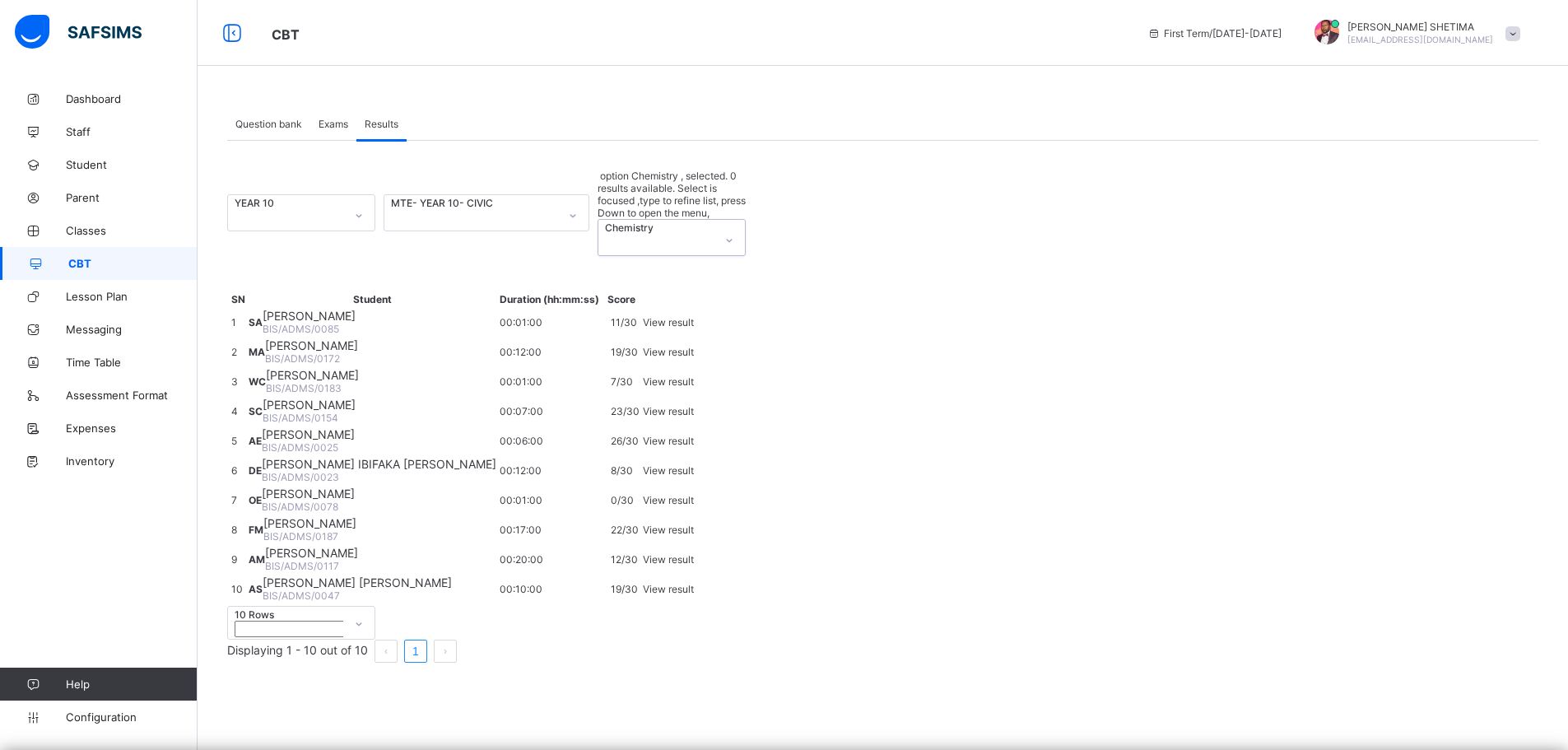
click at [716, 227] on div at bounding box center [729, 240] width 28 height 26
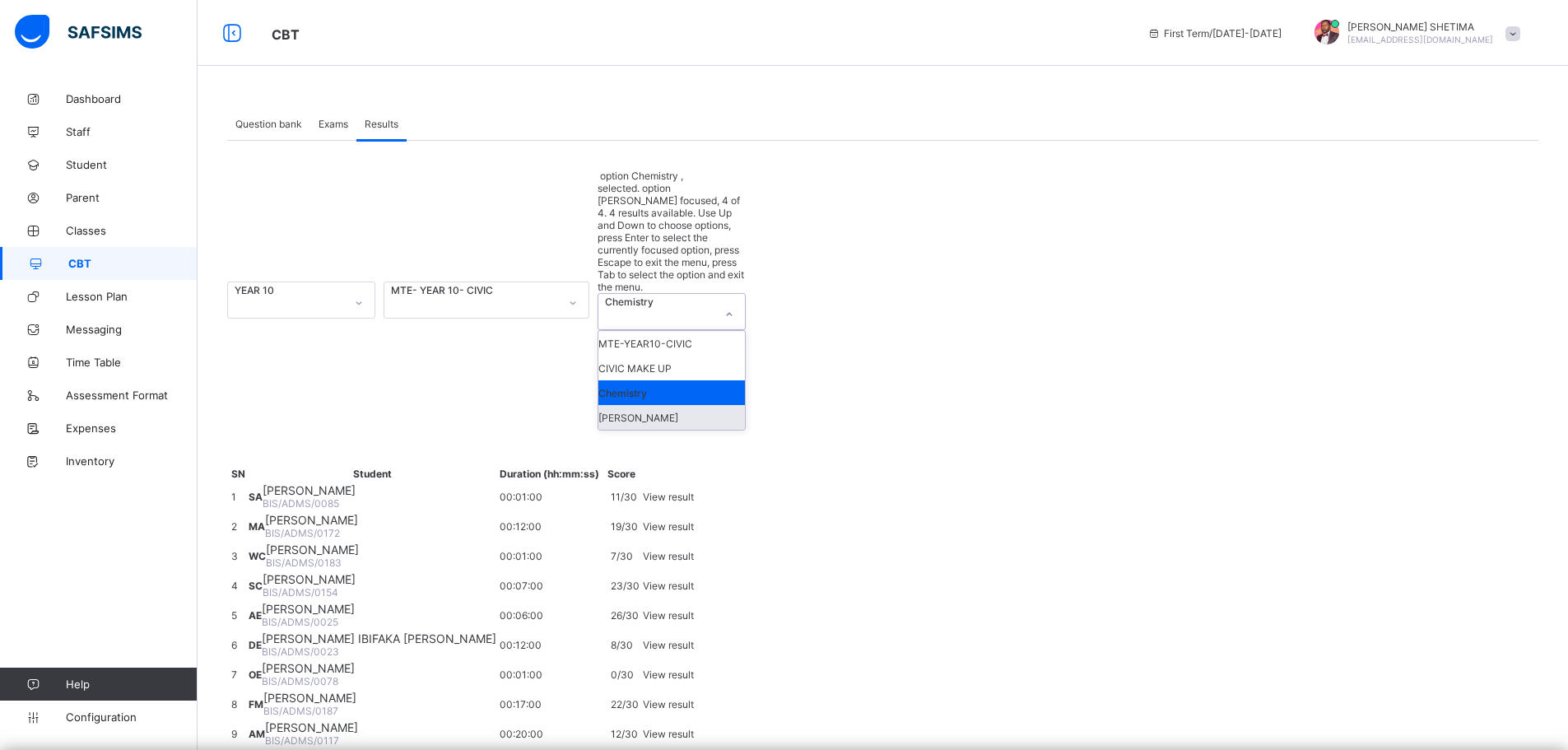
click at [698, 405] on div "[PERSON_NAME]" at bounding box center [672, 418] width 147 height 25
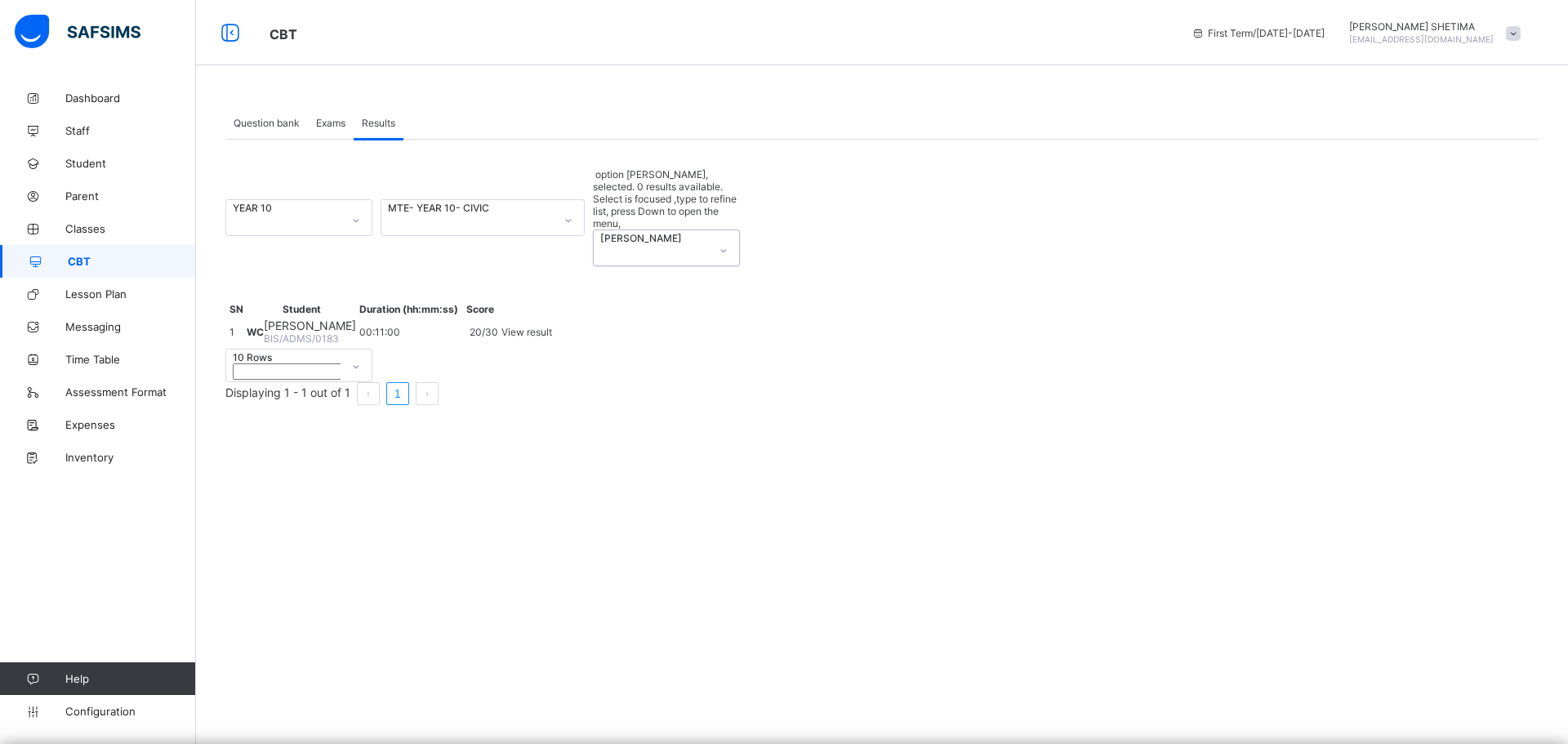
click at [562, 207] on div at bounding box center [568, 220] width 28 height 26
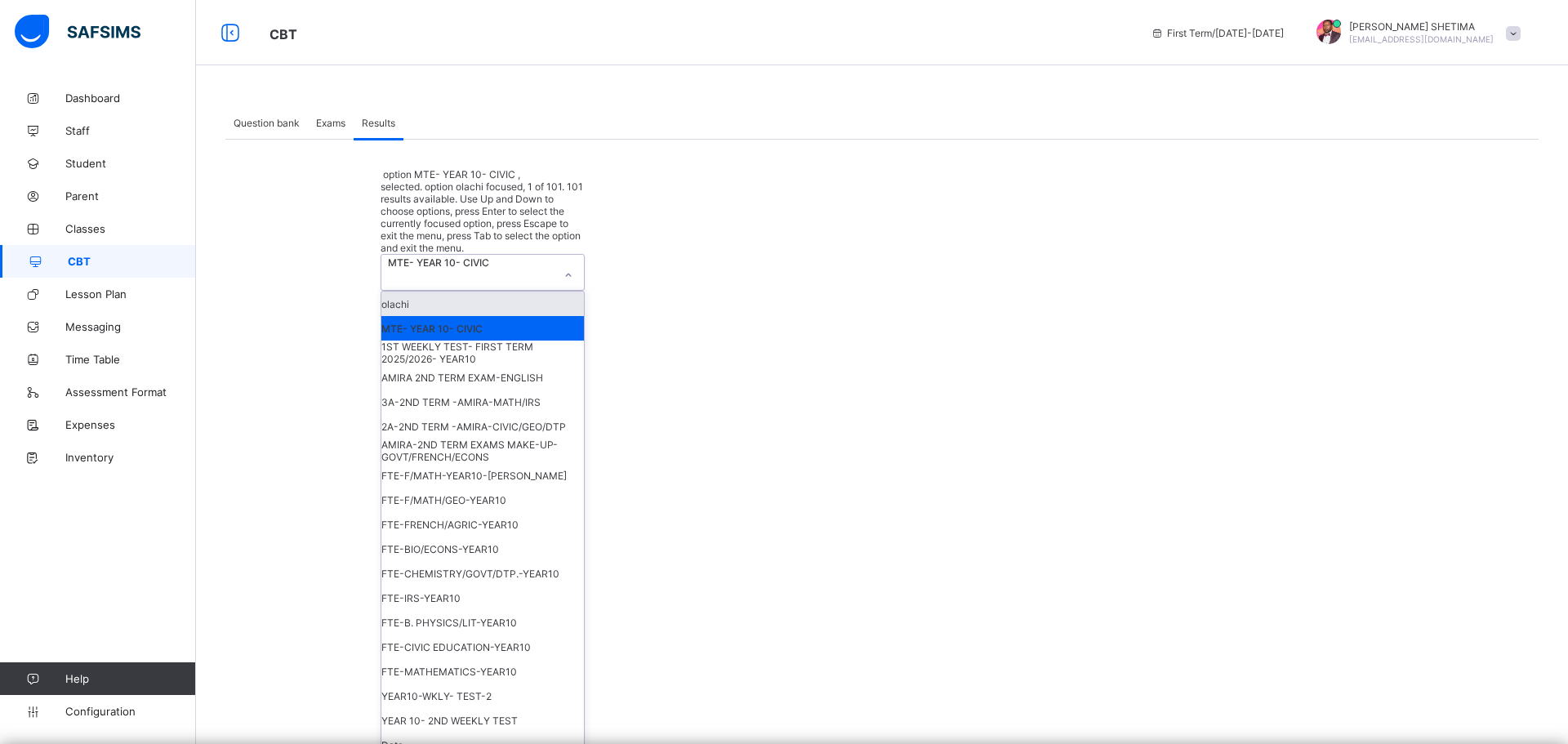
click at [467, 291] on div "olachi" at bounding box center [482, 304] width 202 height 25
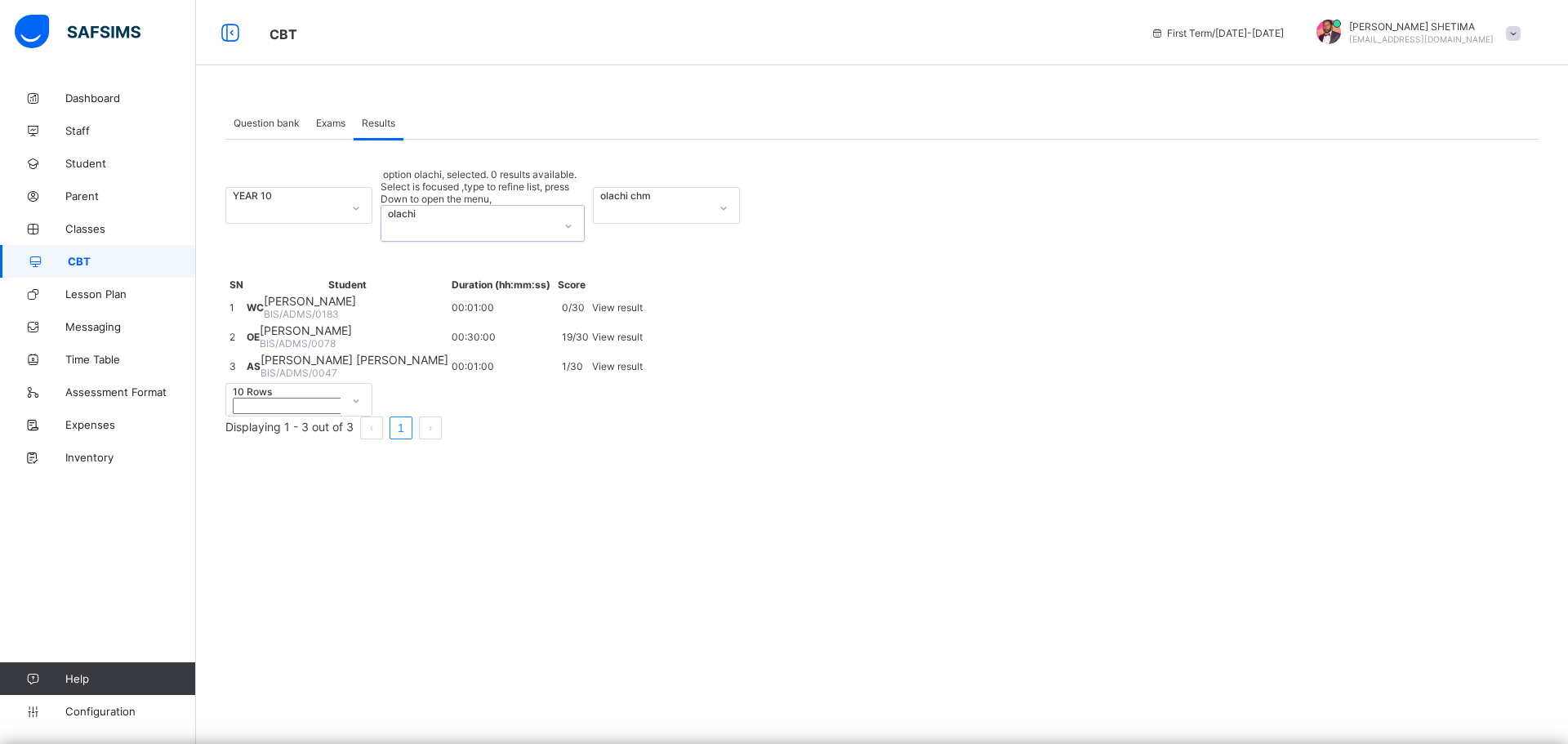
click at [359, 200] on icon at bounding box center [356, 208] width 10 height 16
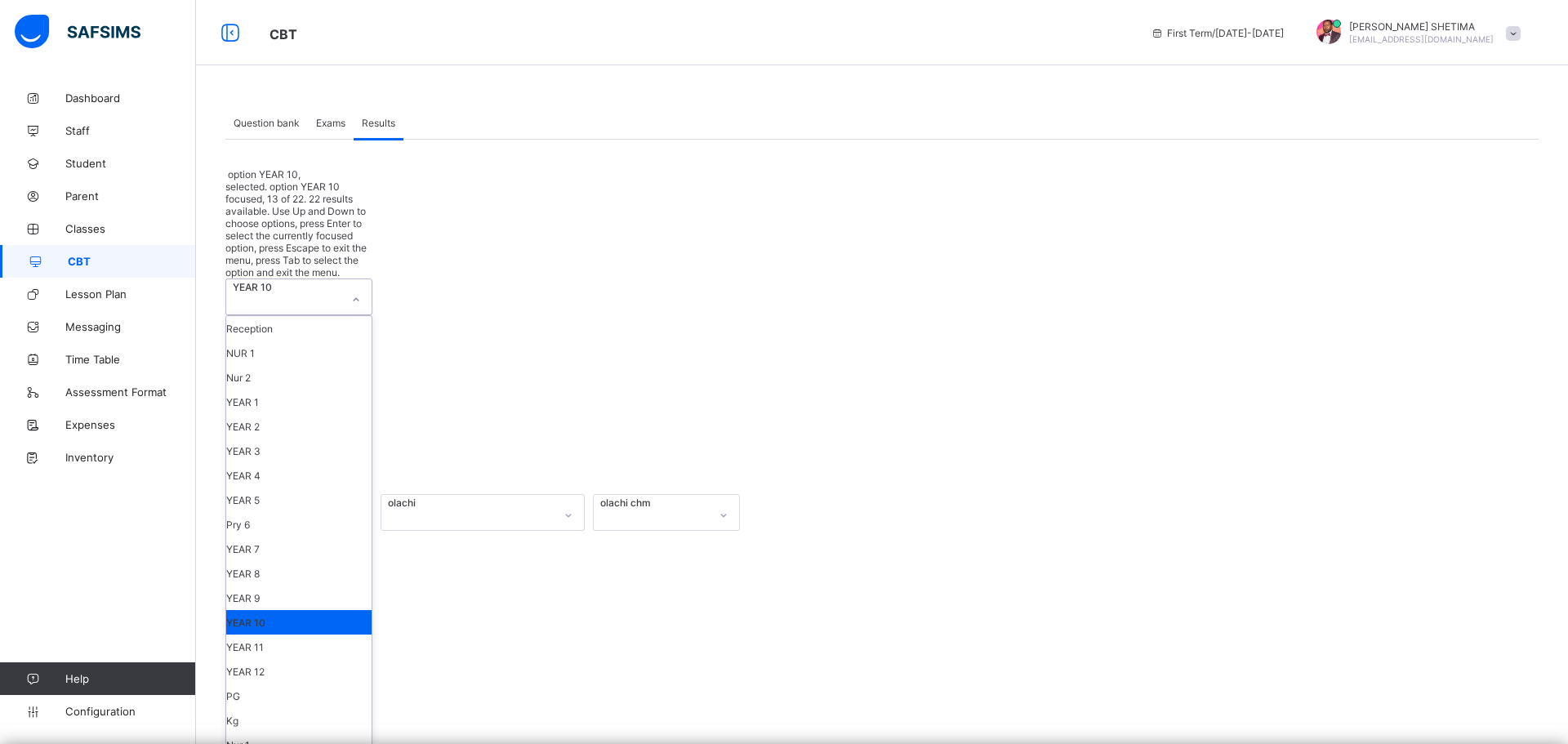
scroll to position [92, 0]
click at [262, 585] on div "YEAR 9" at bounding box center [299, 597] width 146 height 25
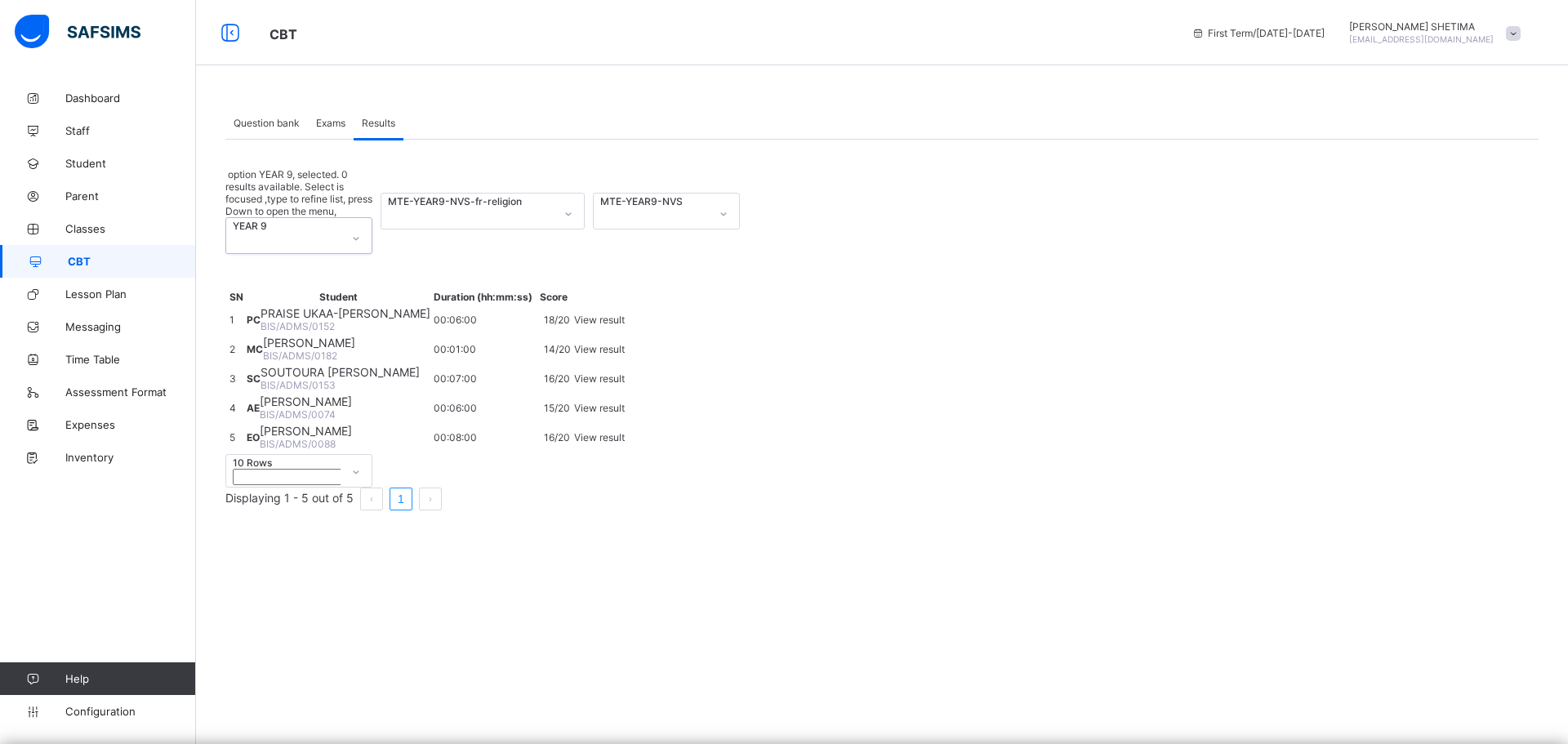
click at [355, 230] on icon at bounding box center [356, 238] width 10 height 16
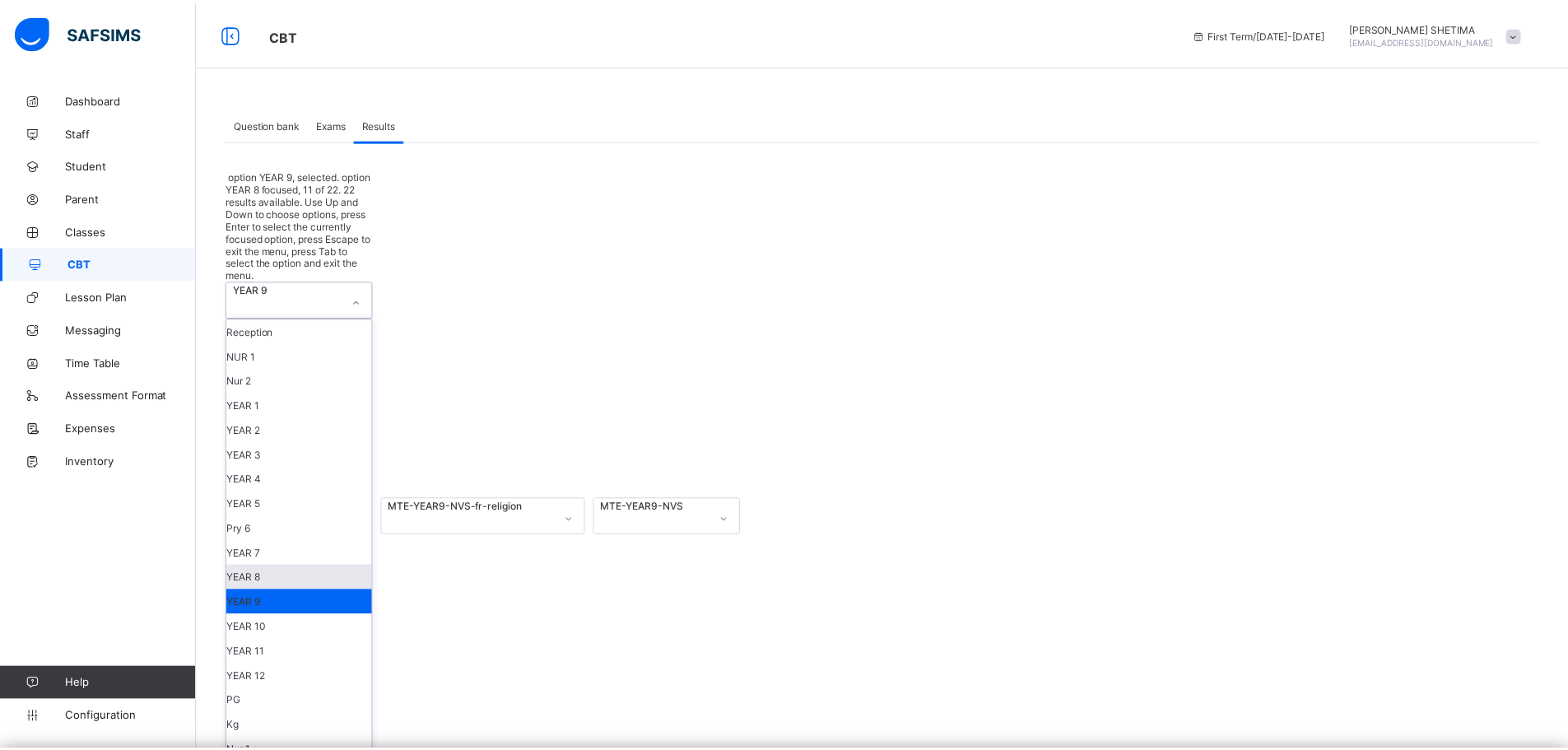
scroll to position [150, 0]
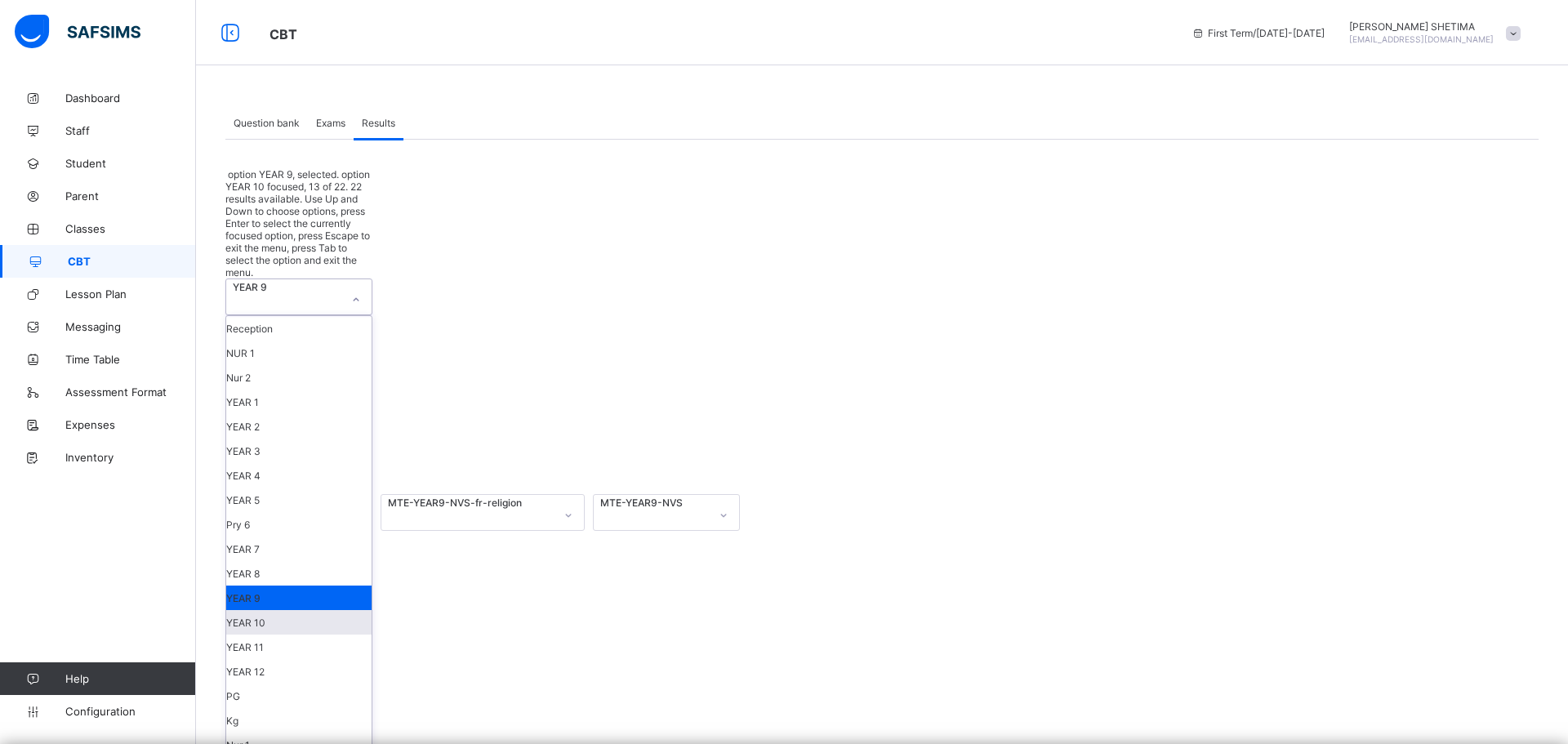
click at [284, 610] on div "YEAR 10" at bounding box center [299, 622] width 146 height 25
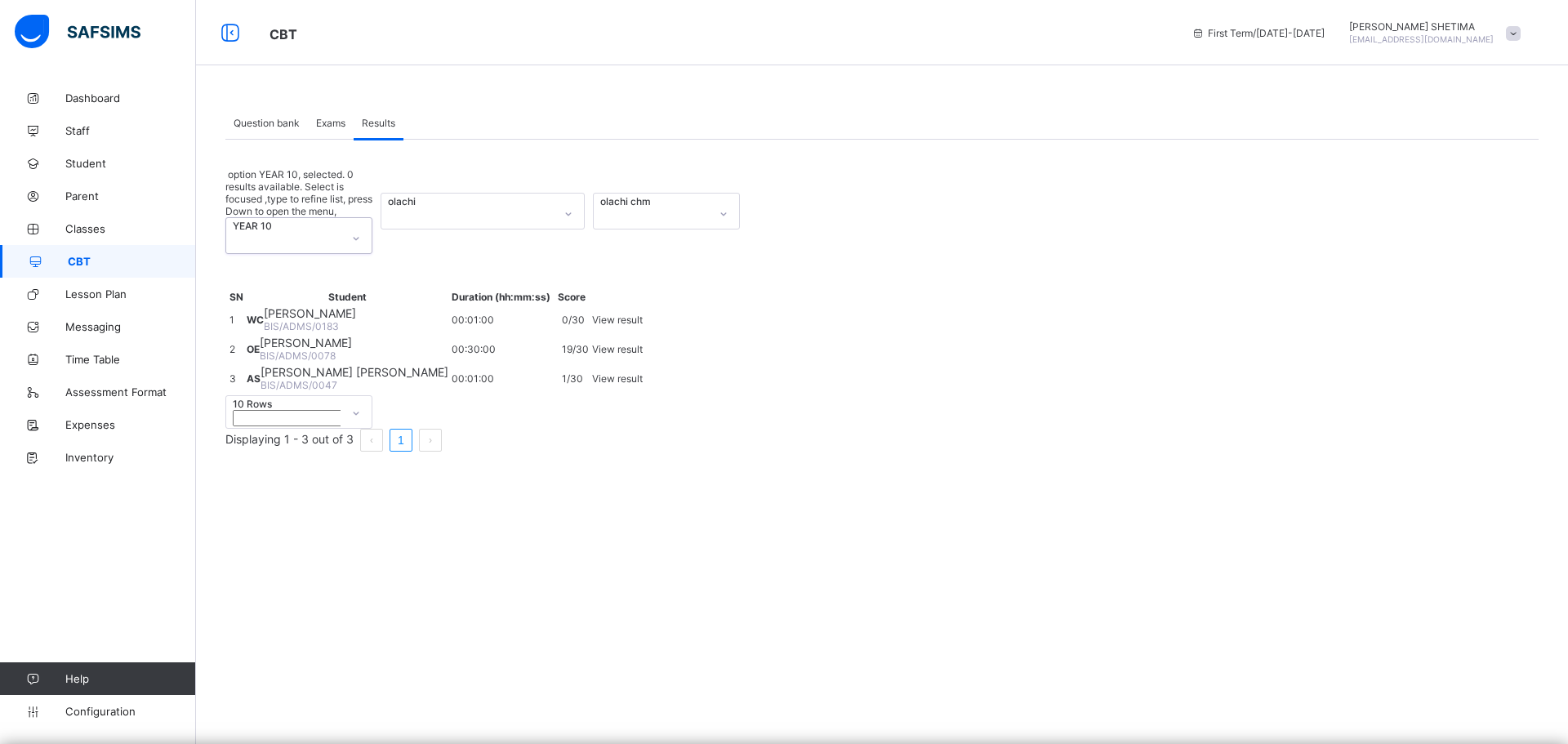
click at [474, 194] on div "olachi" at bounding box center [467, 211] width 172 height 35
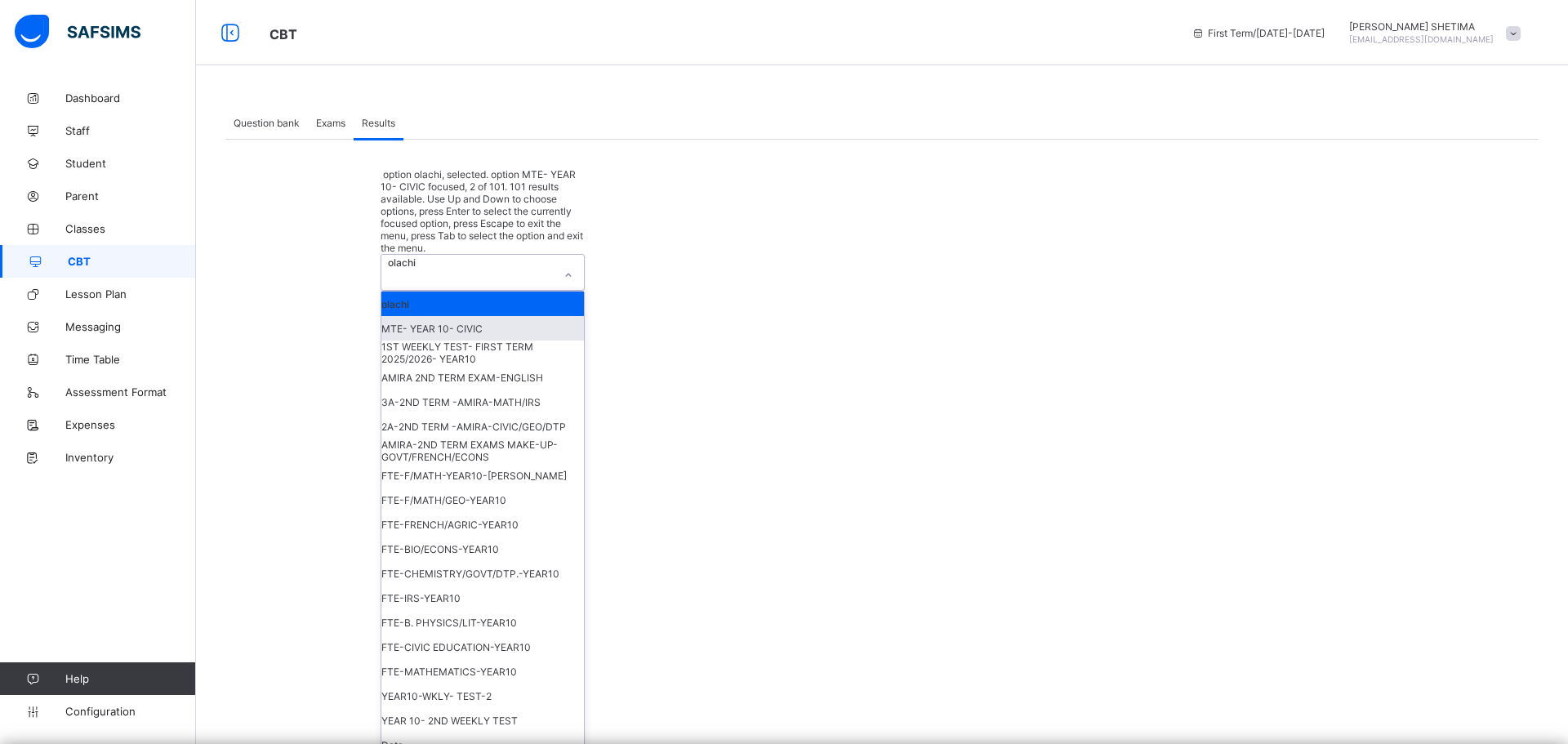
click at [436, 315] on div "MTE- YEAR 10- CIVIC" at bounding box center [482, 328] width 202 height 25
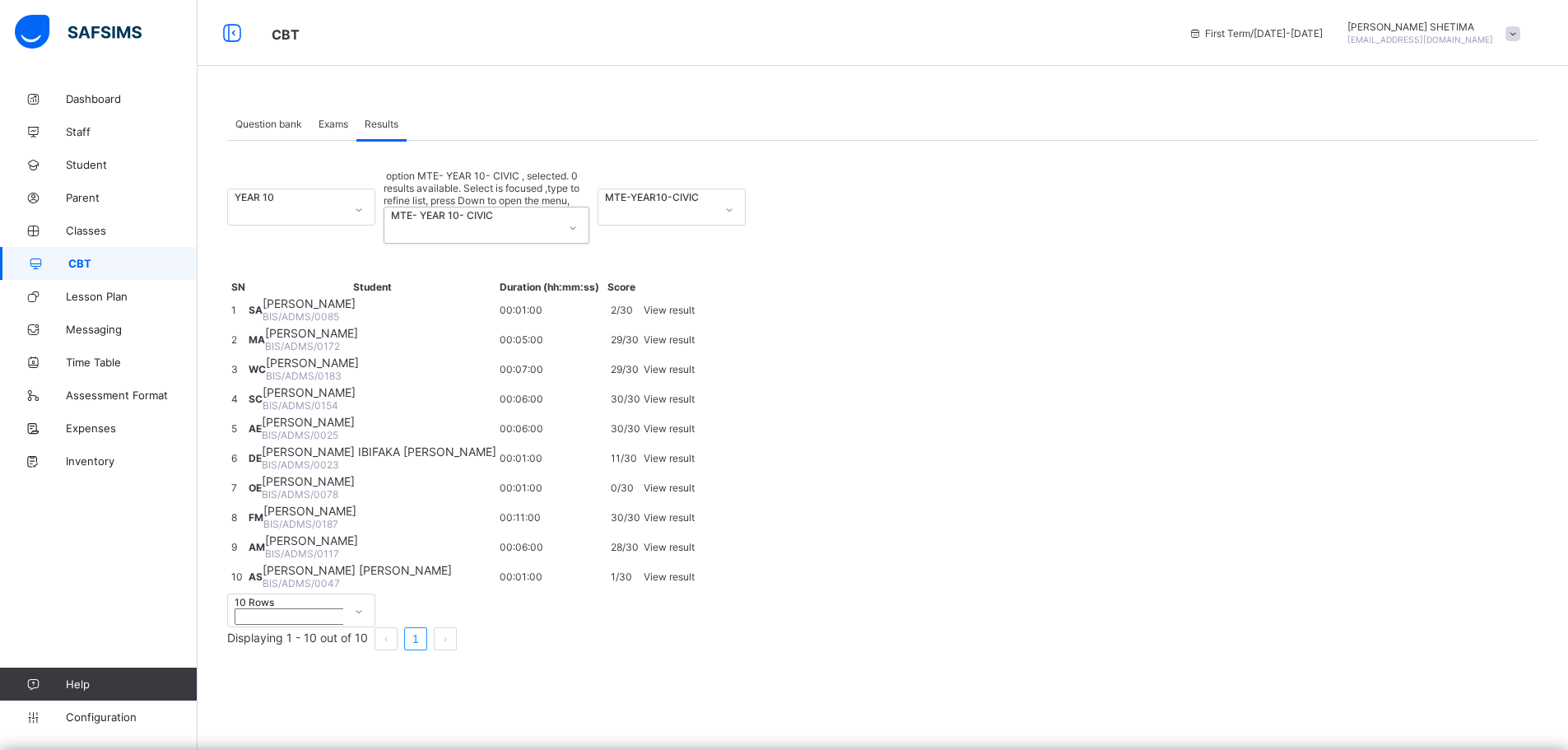
scroll to position [0, 0]
click at [689, 191] on div "MTE-YEAR10-CIVIC" at bounding box center [656, 197] width 102 height 13
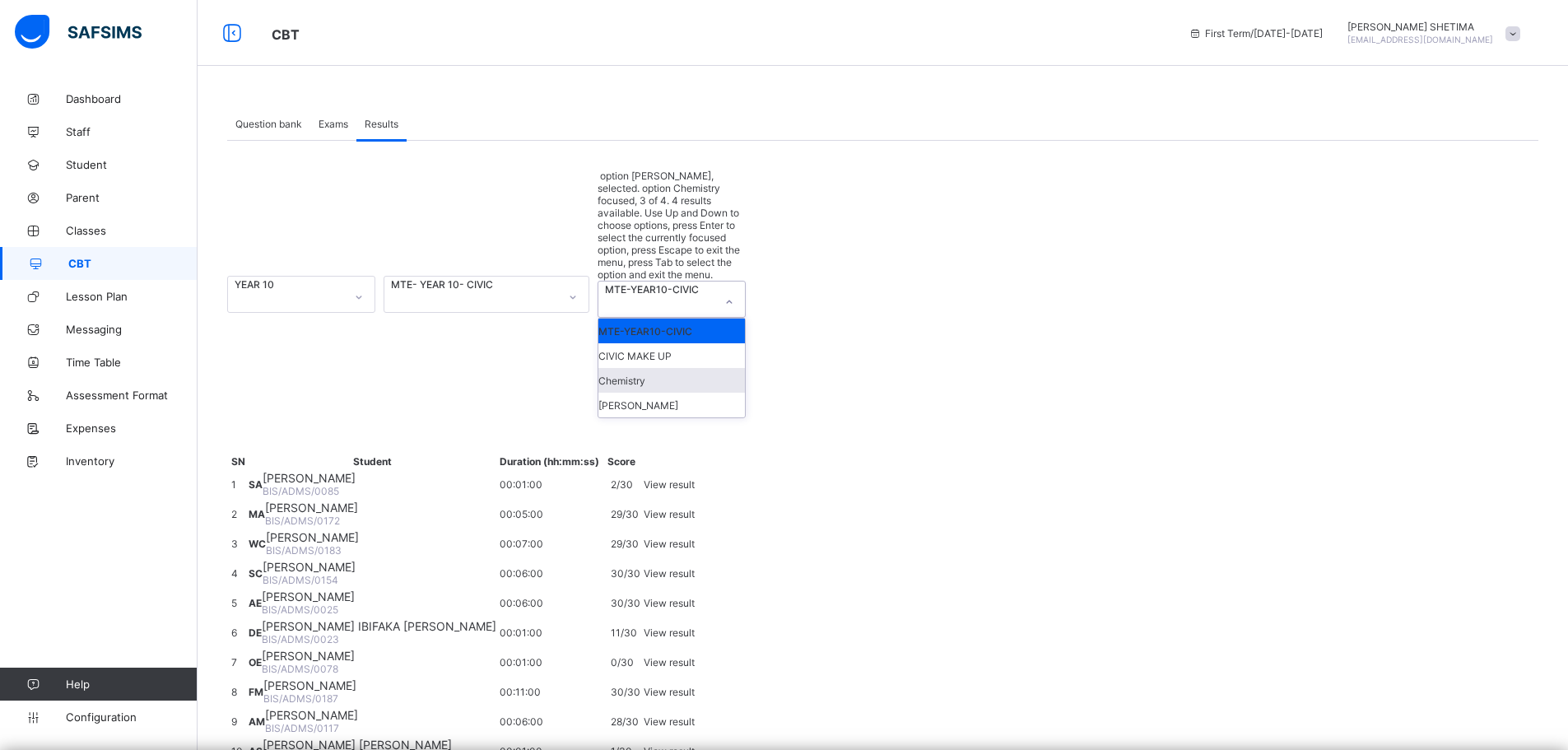
click at [635, 368] on div "Chemistry" at bounding box center [672, 381] width 147 height 25
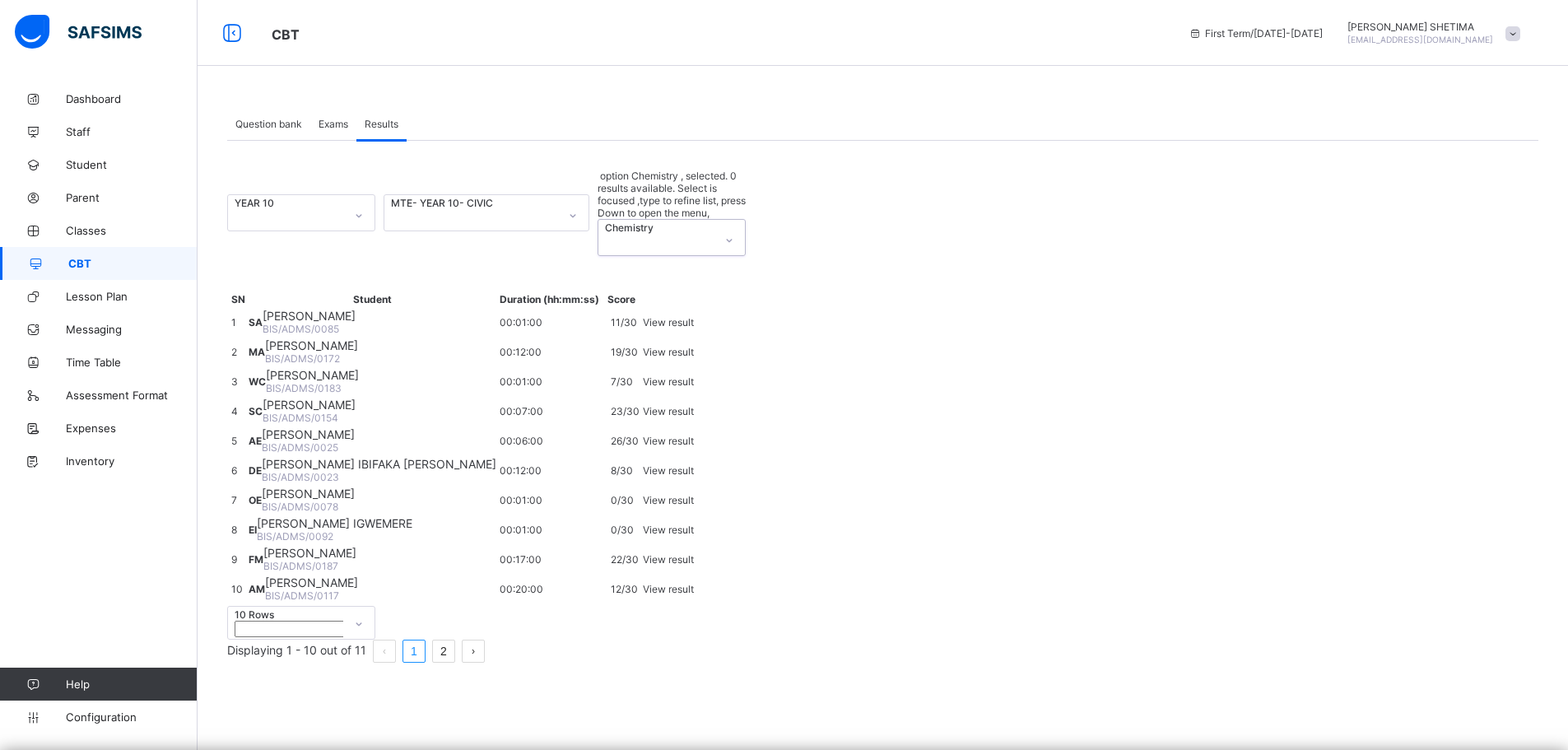
scroll to position [230, 0]
click at [694, 553] on span "View result" at bounding box center [668, 559] width 51 height 13
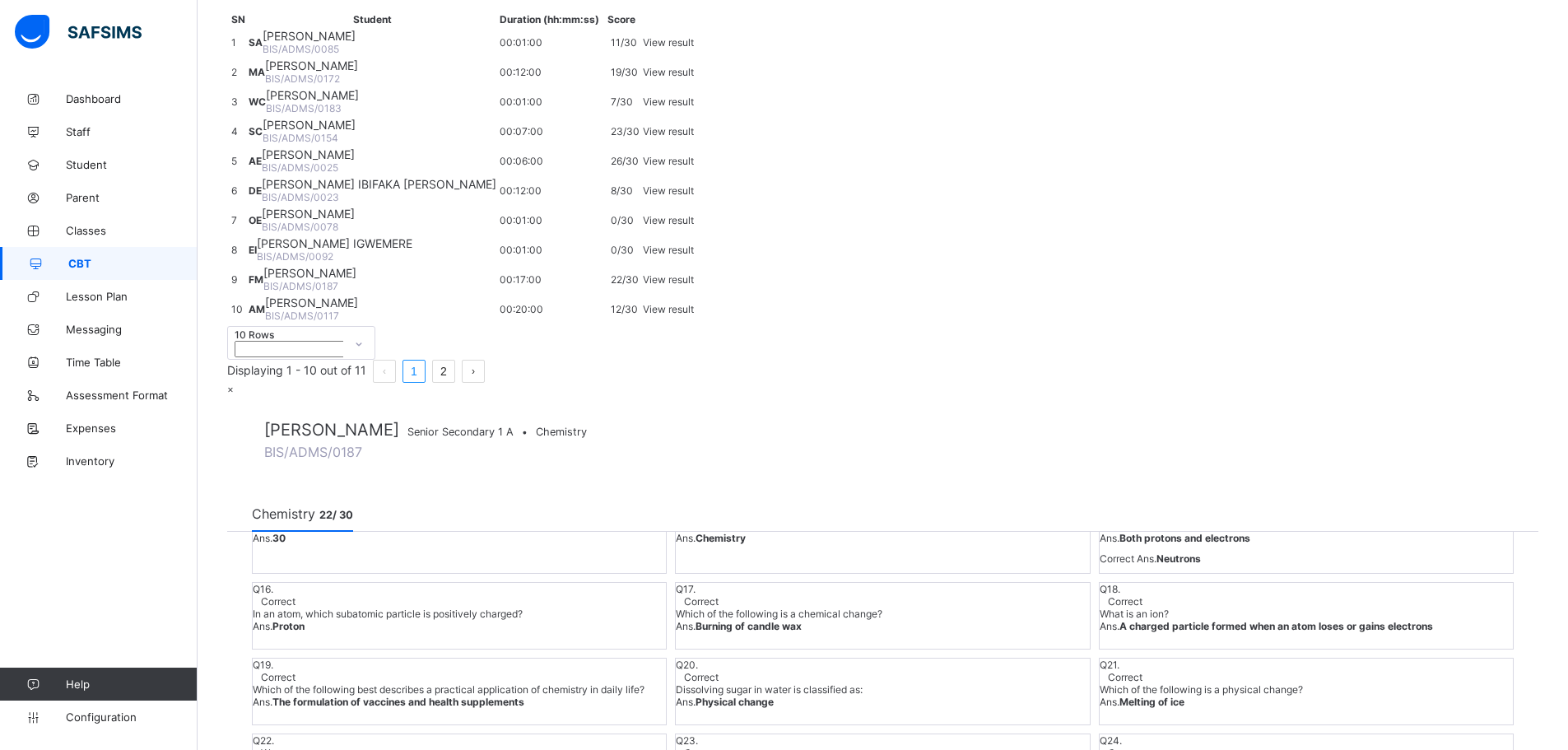
scroll to position [761, 0]
click at [1531, 383] on div "×" at bounding box center [883, 389] width 1311 height 13
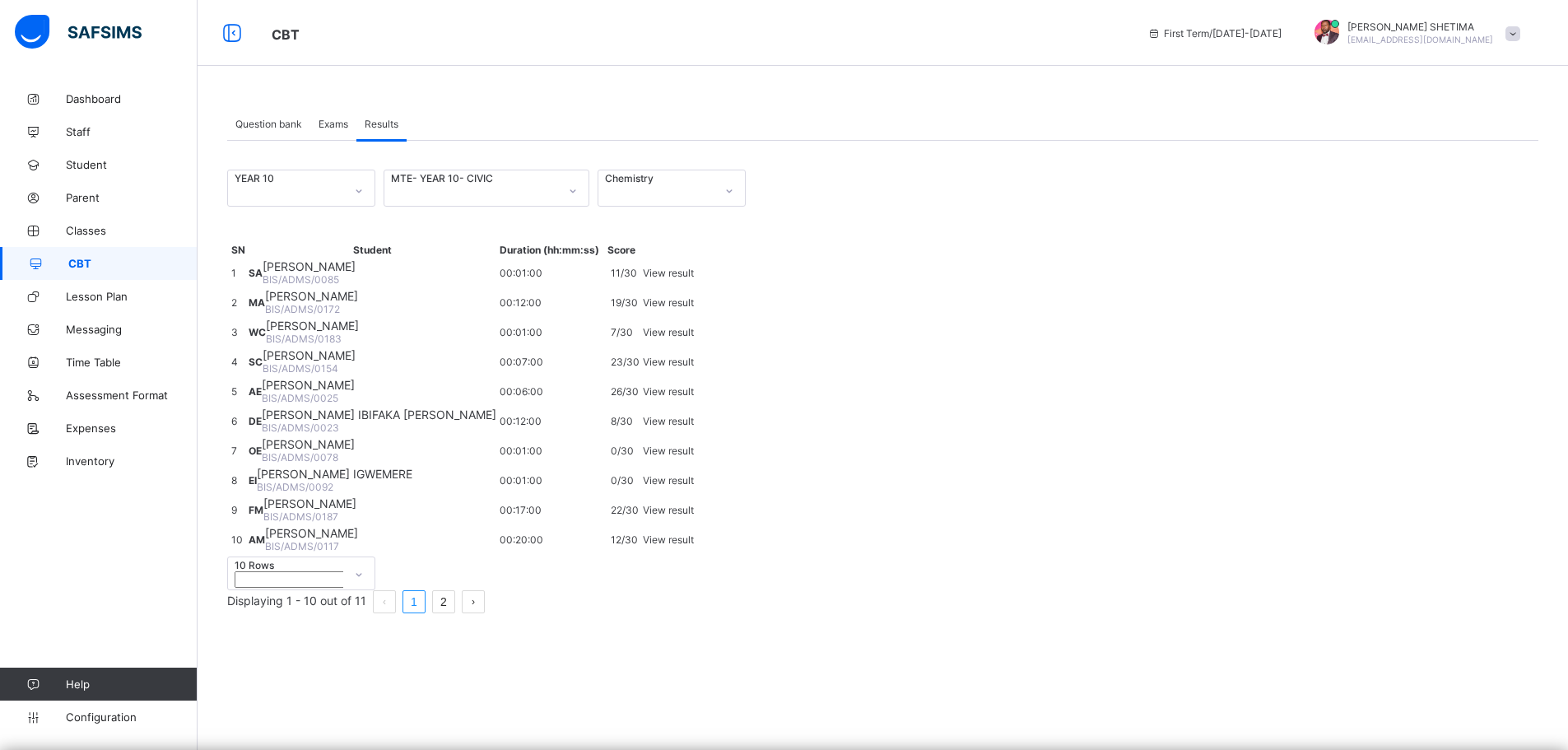
scroll to position [0, 0]
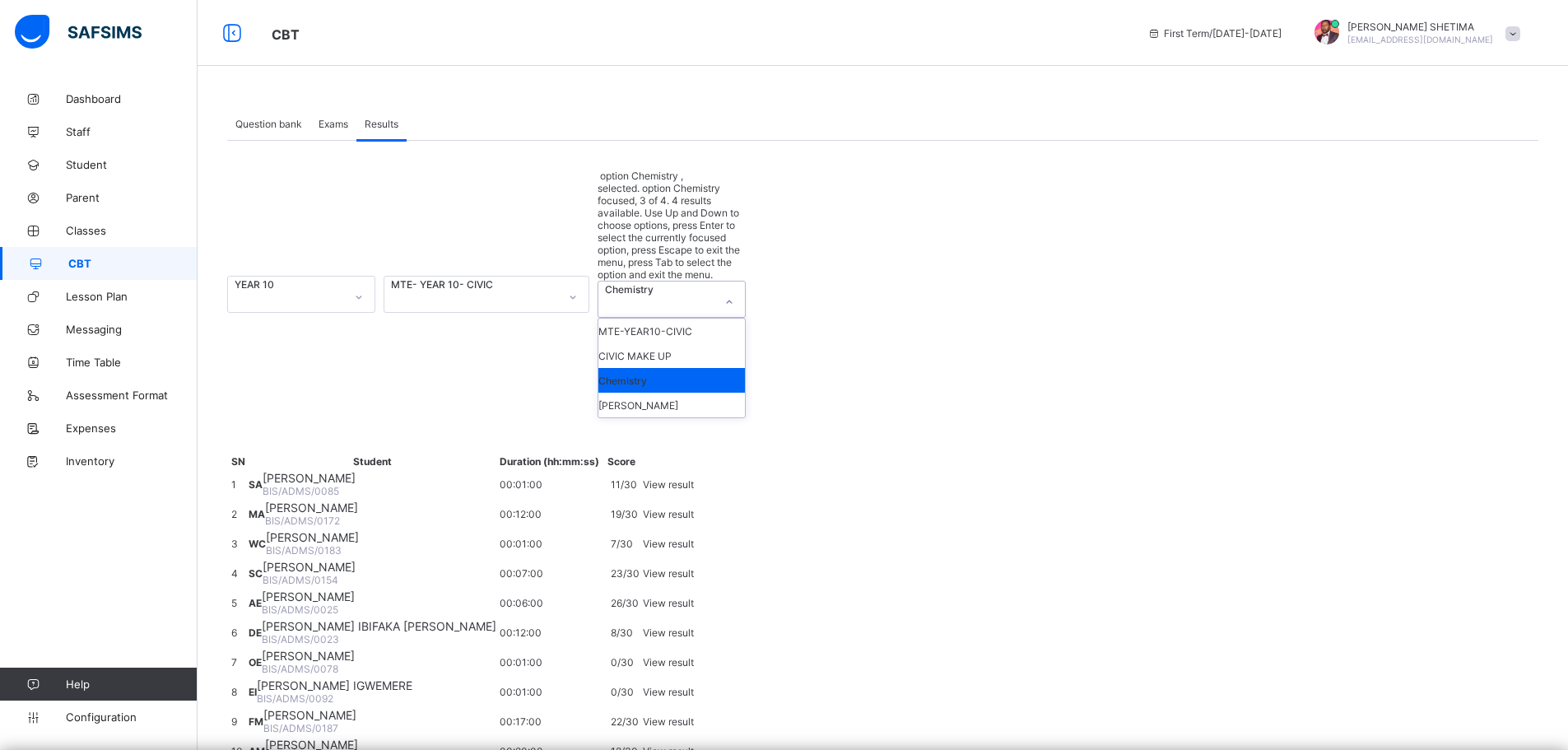
click at [706, 283] on div "Chemistry" at bounding box center [656, 289] width 102 height 13
click at [981, 160] on div "YEAR 10 MTE- YEAR 10- CIVIC option Chemistry , selected. option Chemistry focus…" at bounding box center [883, 483] width 1311 height 684
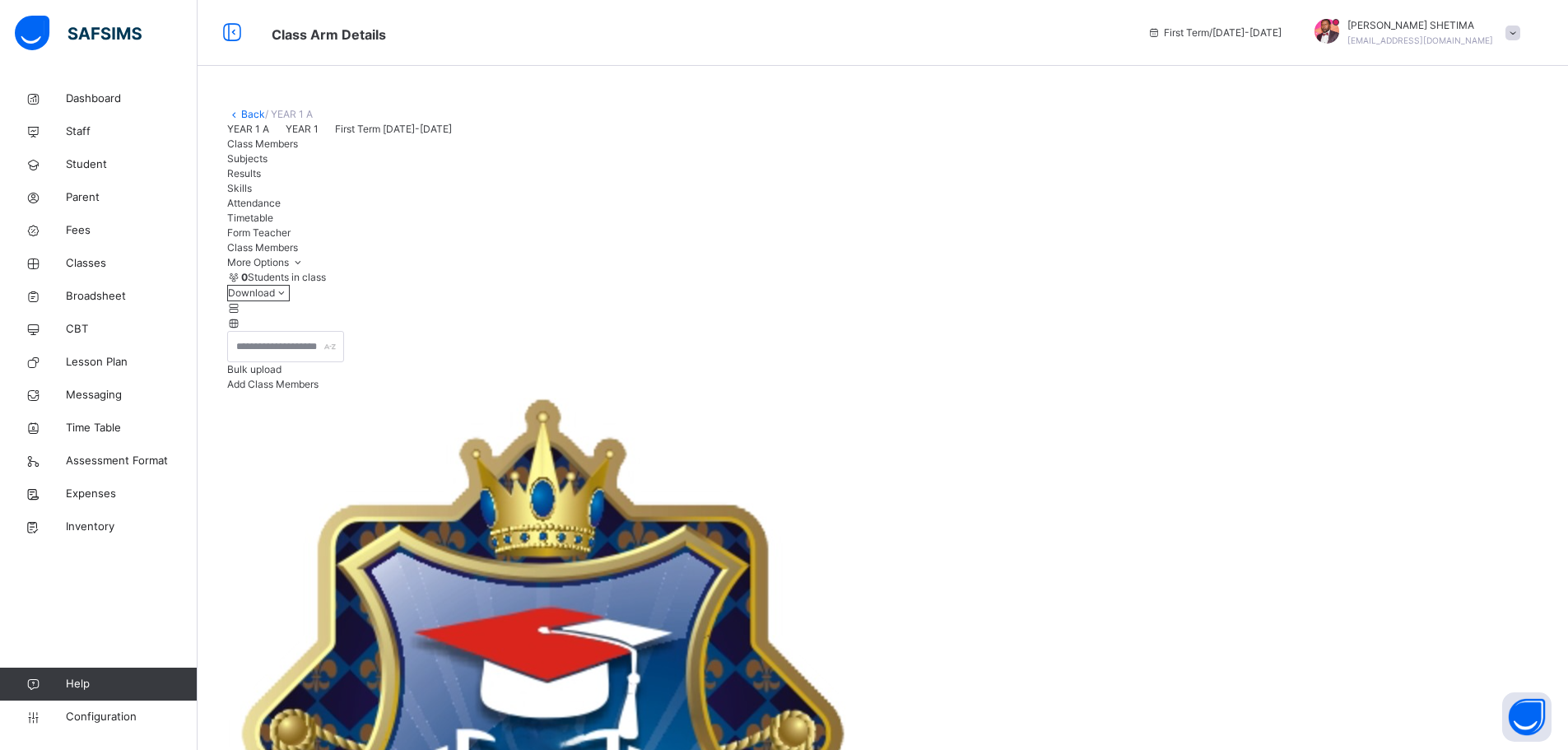
click at [268, 164] on span "Subjects" at bounding box center [247, 159] width 41 height 13
click at [268, 150] on span "Class Members" at bounding box center [262, 143] width 71 height 13
